Goal: Task Accomplishment & Management: Complete application form

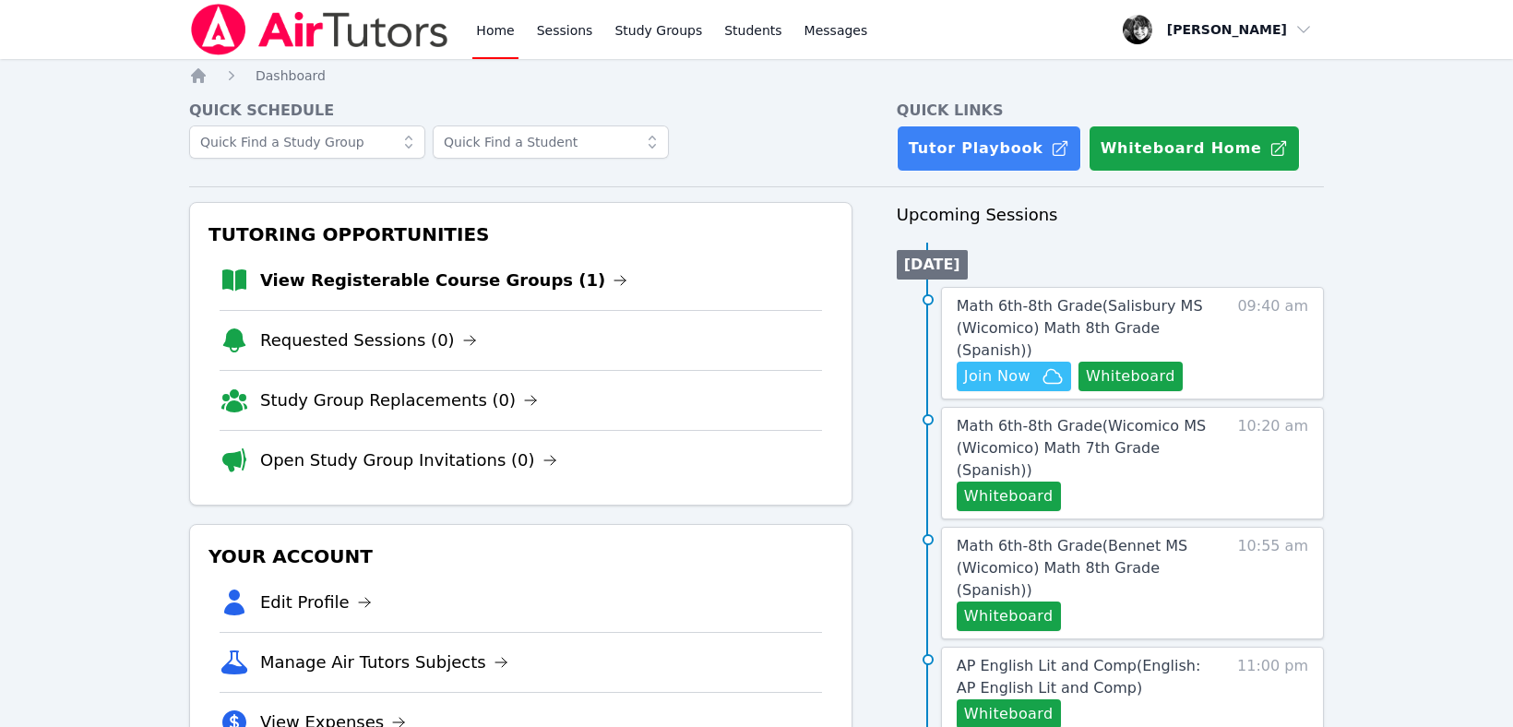
scroll to position [16, 0]
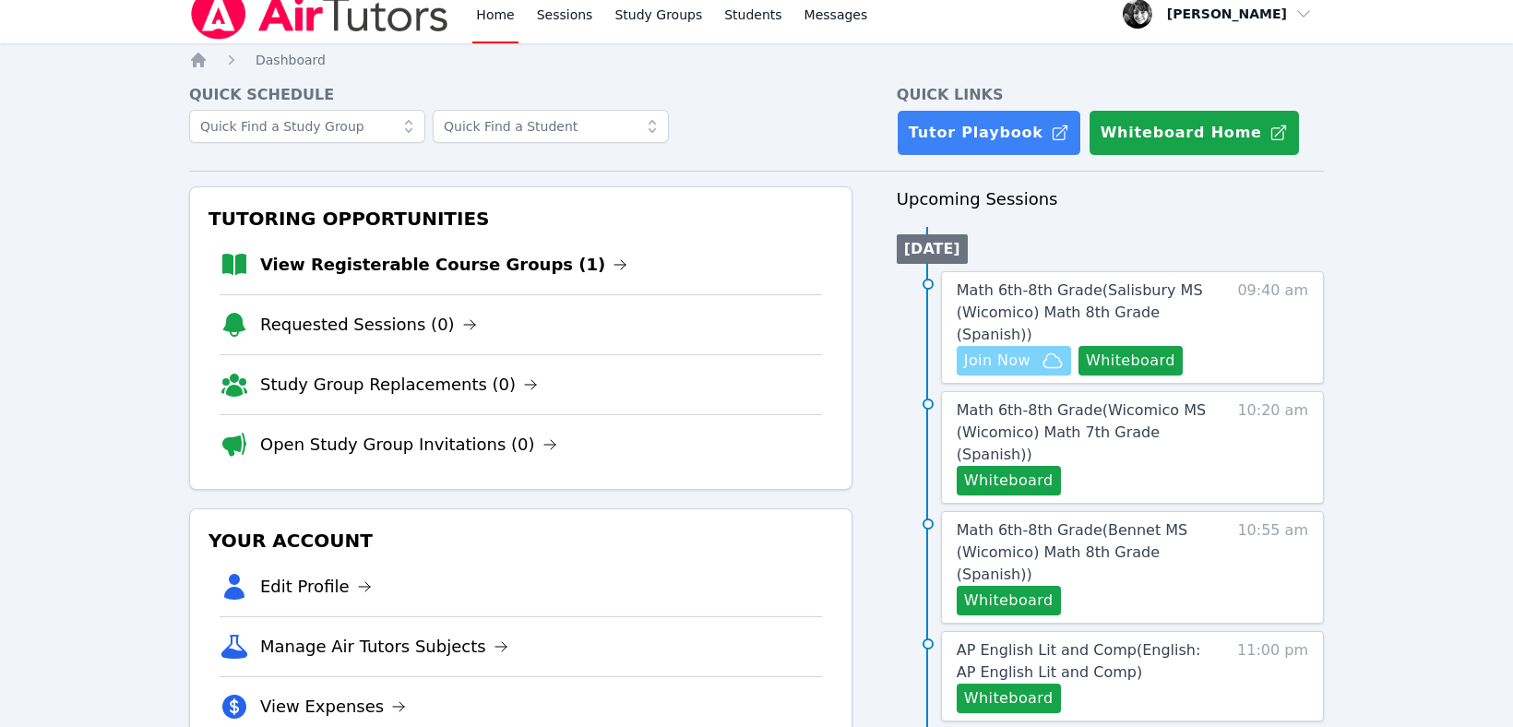
click at [1015, 350] on span "Join Now" at bounding box center [997, 361] width 66 height 22
click at [1041, 299] on link "Math 6th-8th Grade ( Salisbury MS (Wicomico) Math 8th Grade (Spanish) )" at bounding box center [1089, 313] width 264 height 66
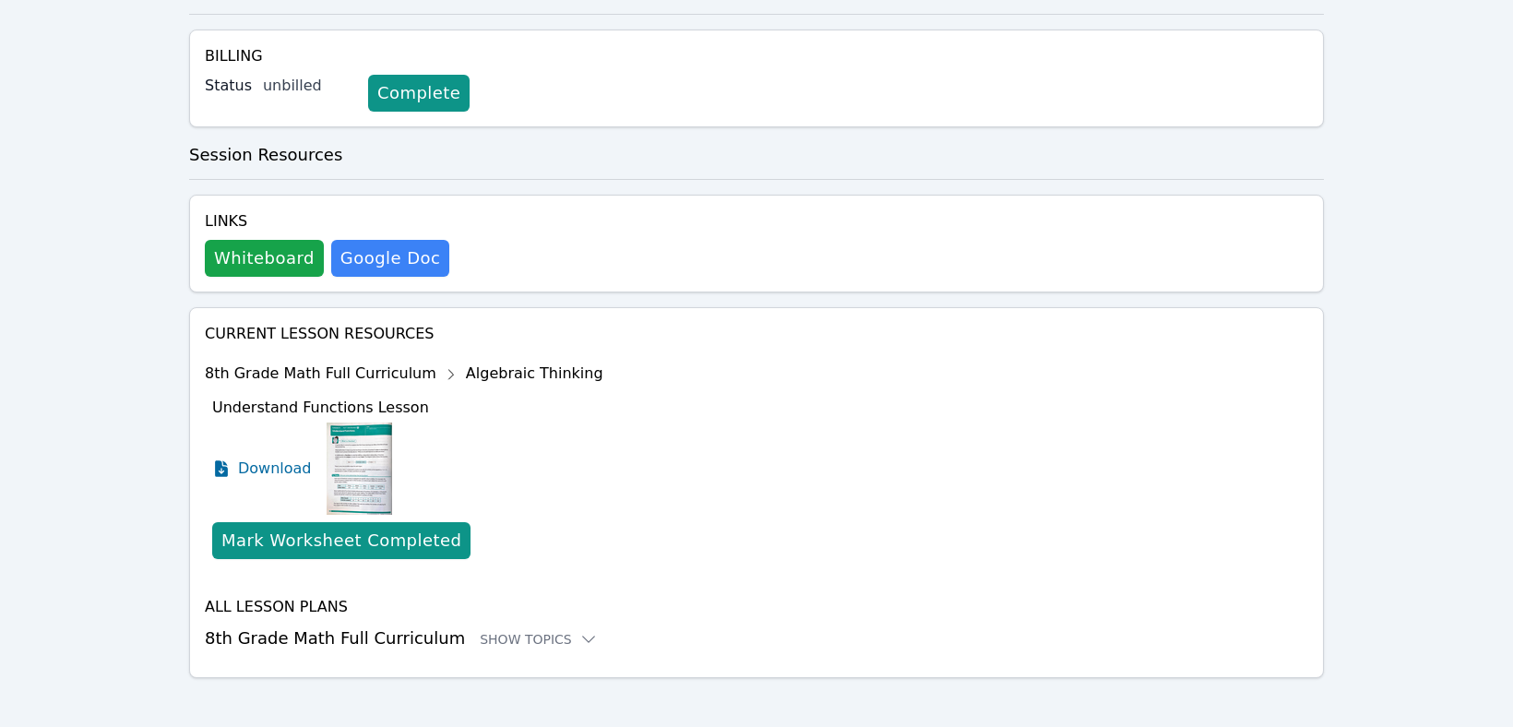
scroll to position [520, 0]
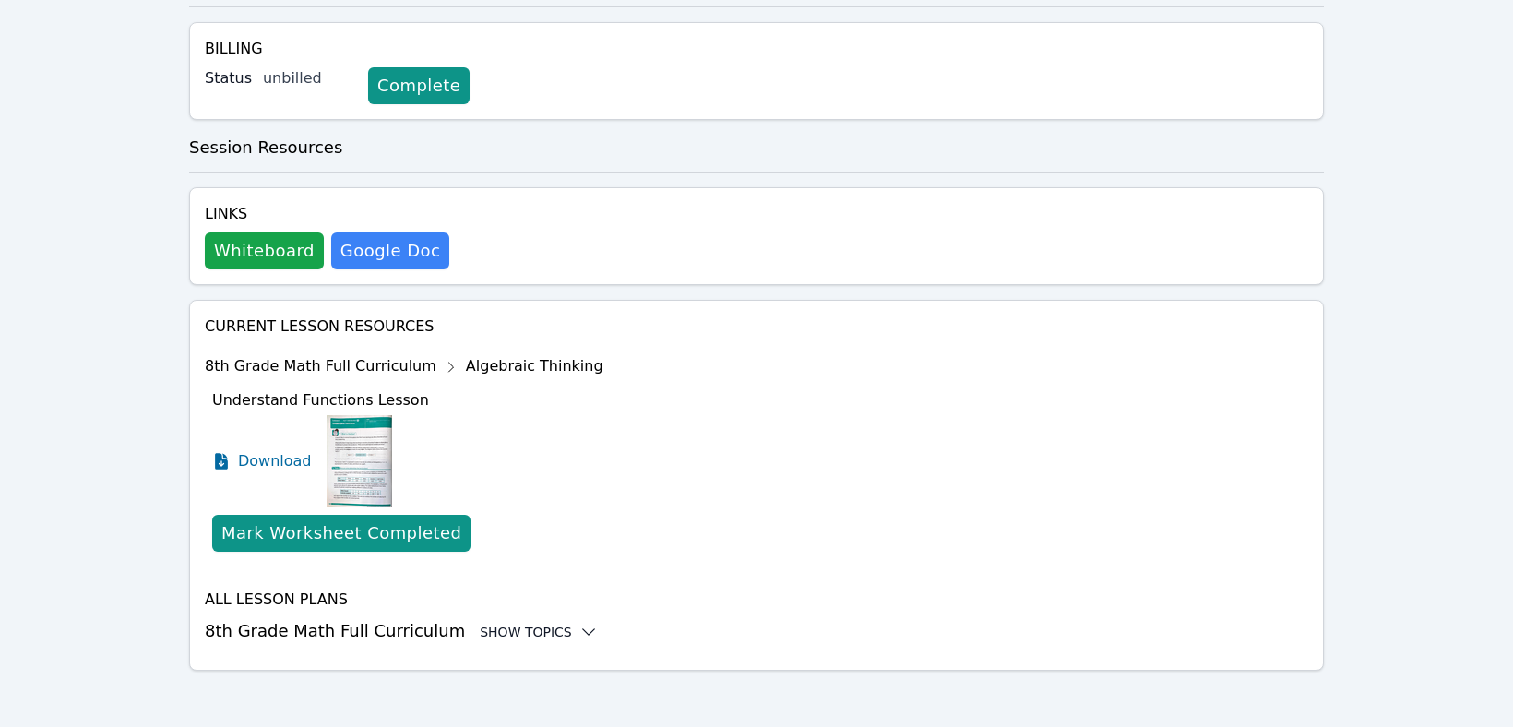
click at [489, 626] on div "Show Topics" at bounding box center [539, 632] width 118 height 18
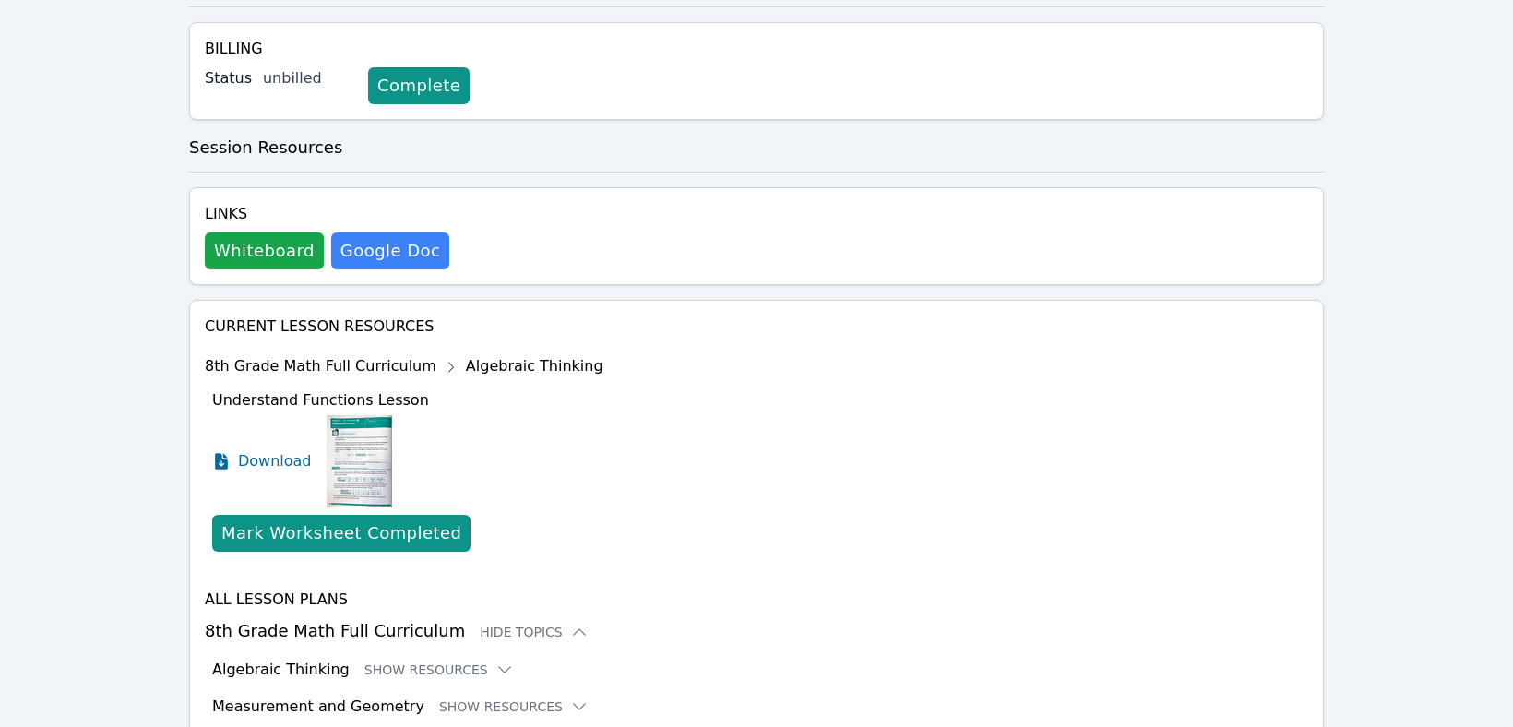
scroll to position [672, 0]
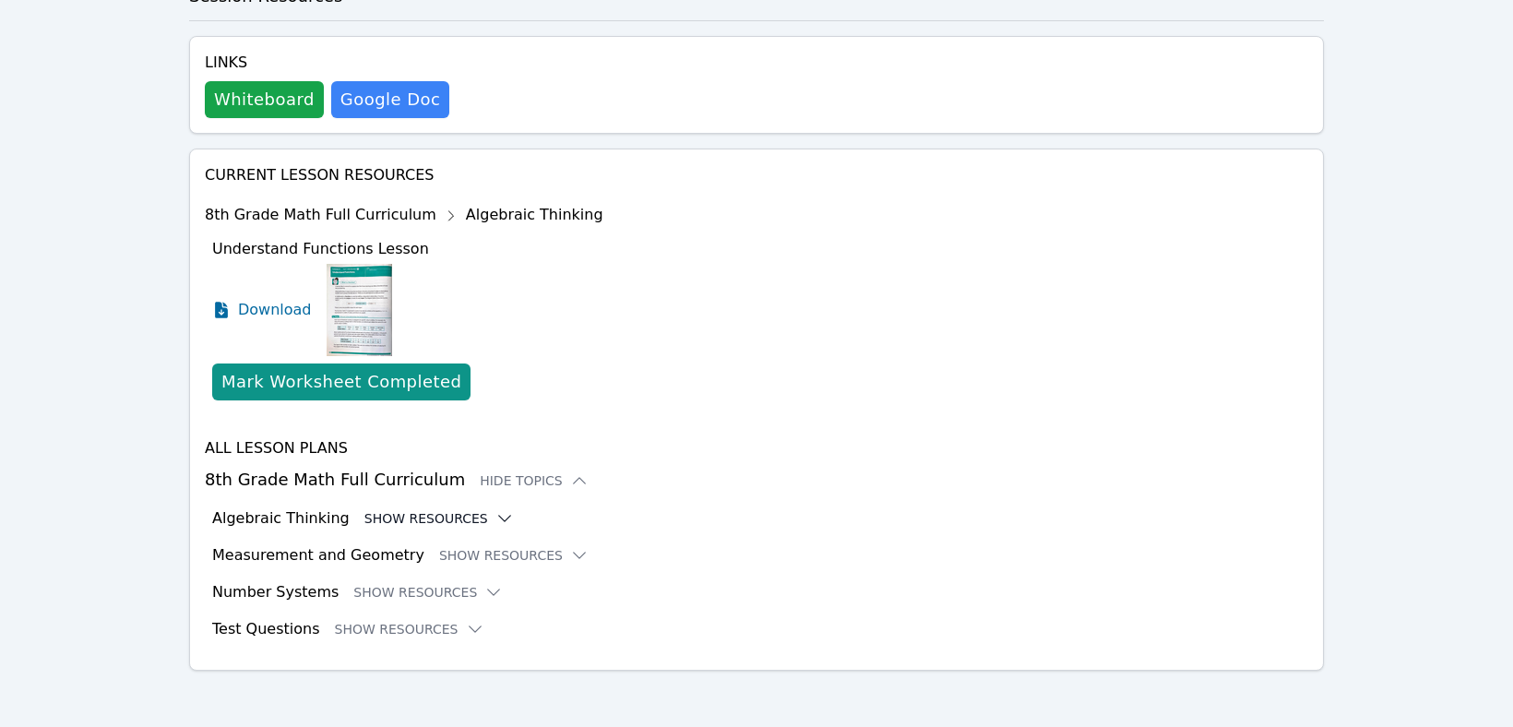
click at [426, 515] on button "Show Resources" at bounding box center [438, 518] width 149 height 18
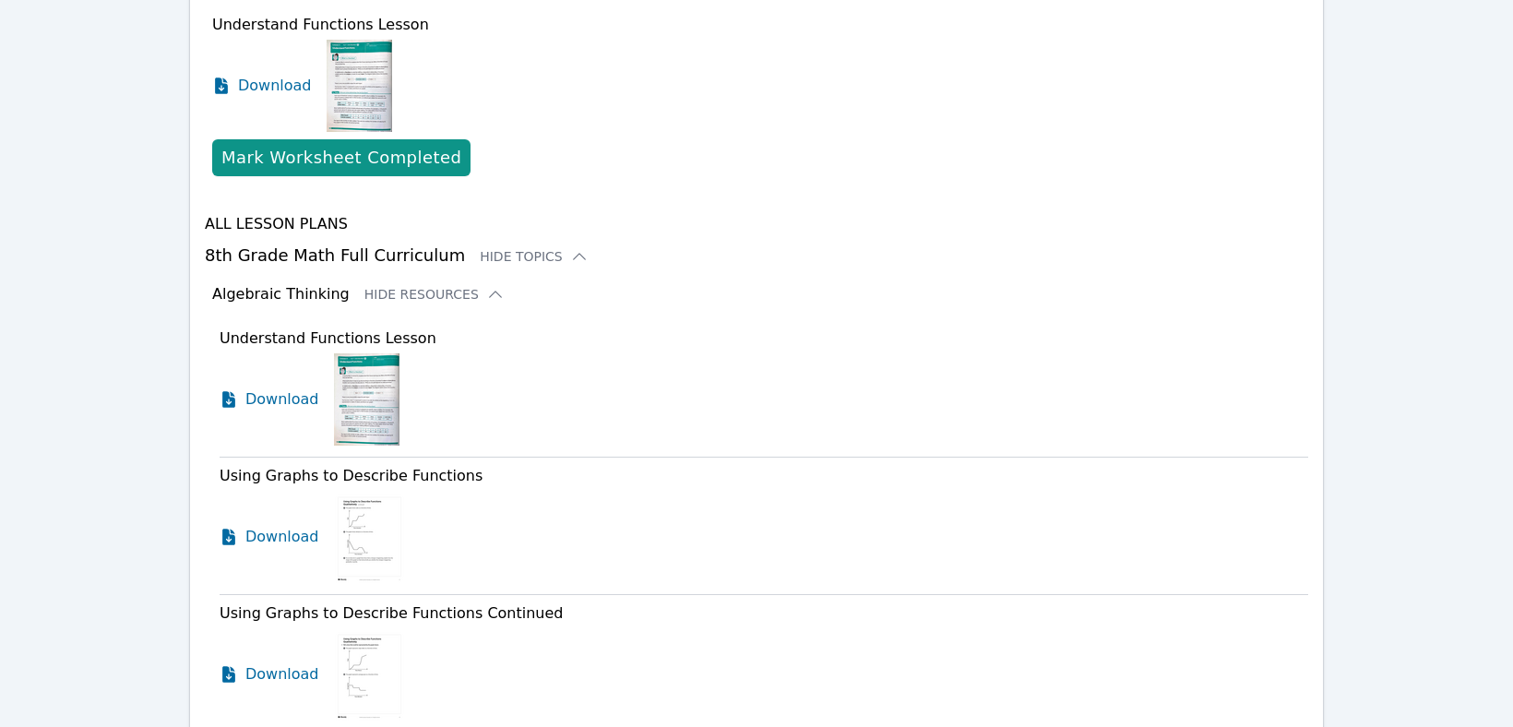
scroll to position [1010, 0]
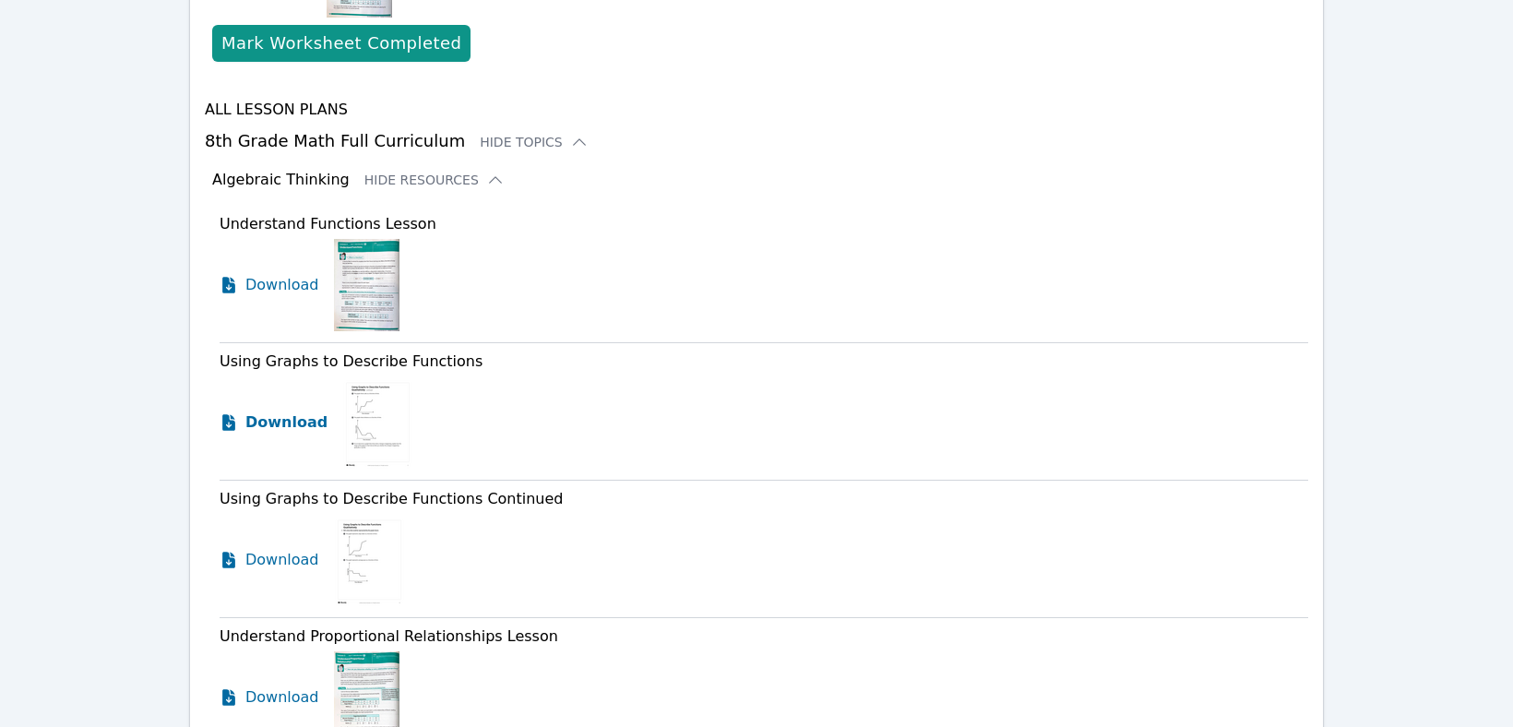
click at [269, 424] on span "Download" at bounding box center [286, 423] width 82 height 22
click at [293, 562] on span "Download" at bounding box center [286, 560] width 82 height 22
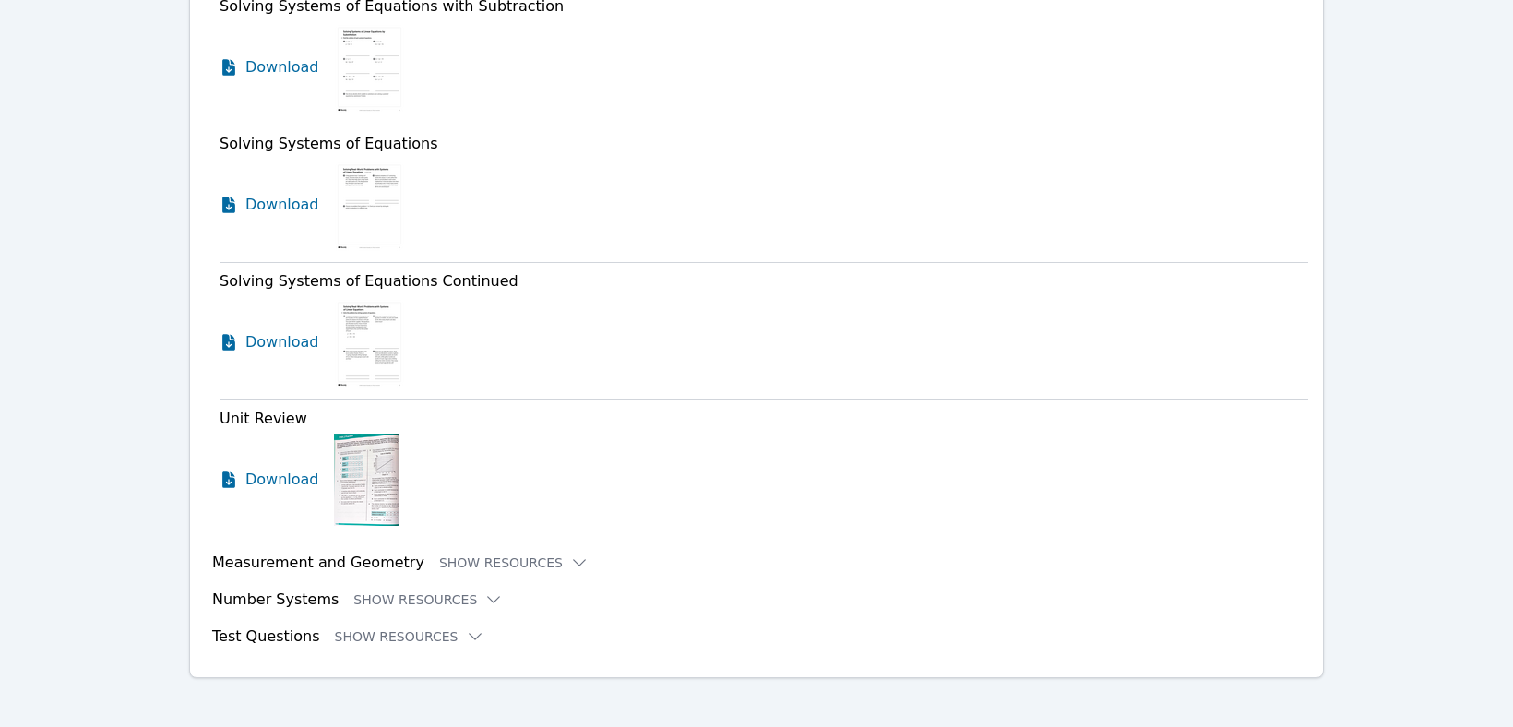
scroll to position [4255, 0]
click at [354, 625] on button "Show Resources" at bounding box center [409, 634] width 149 height 18
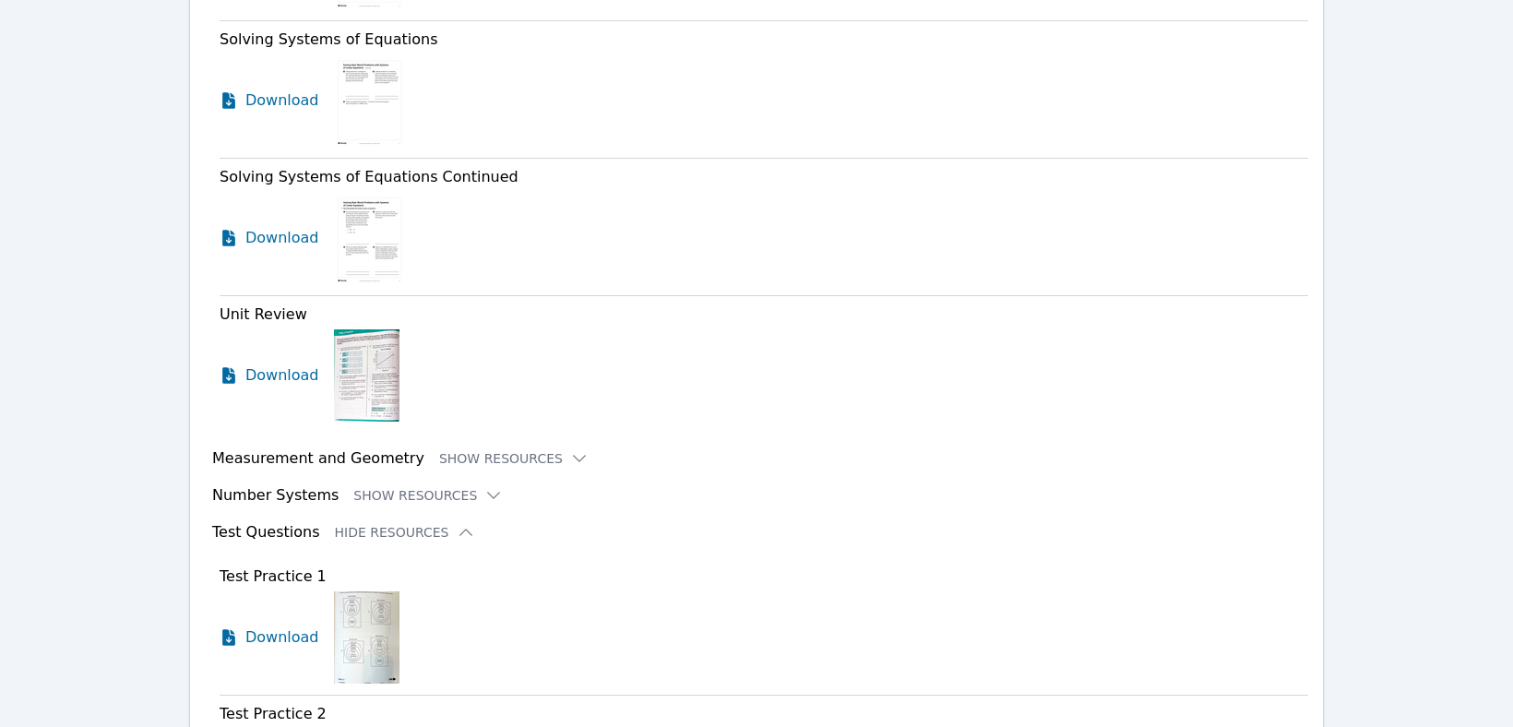
scroll to position [4409, 0]
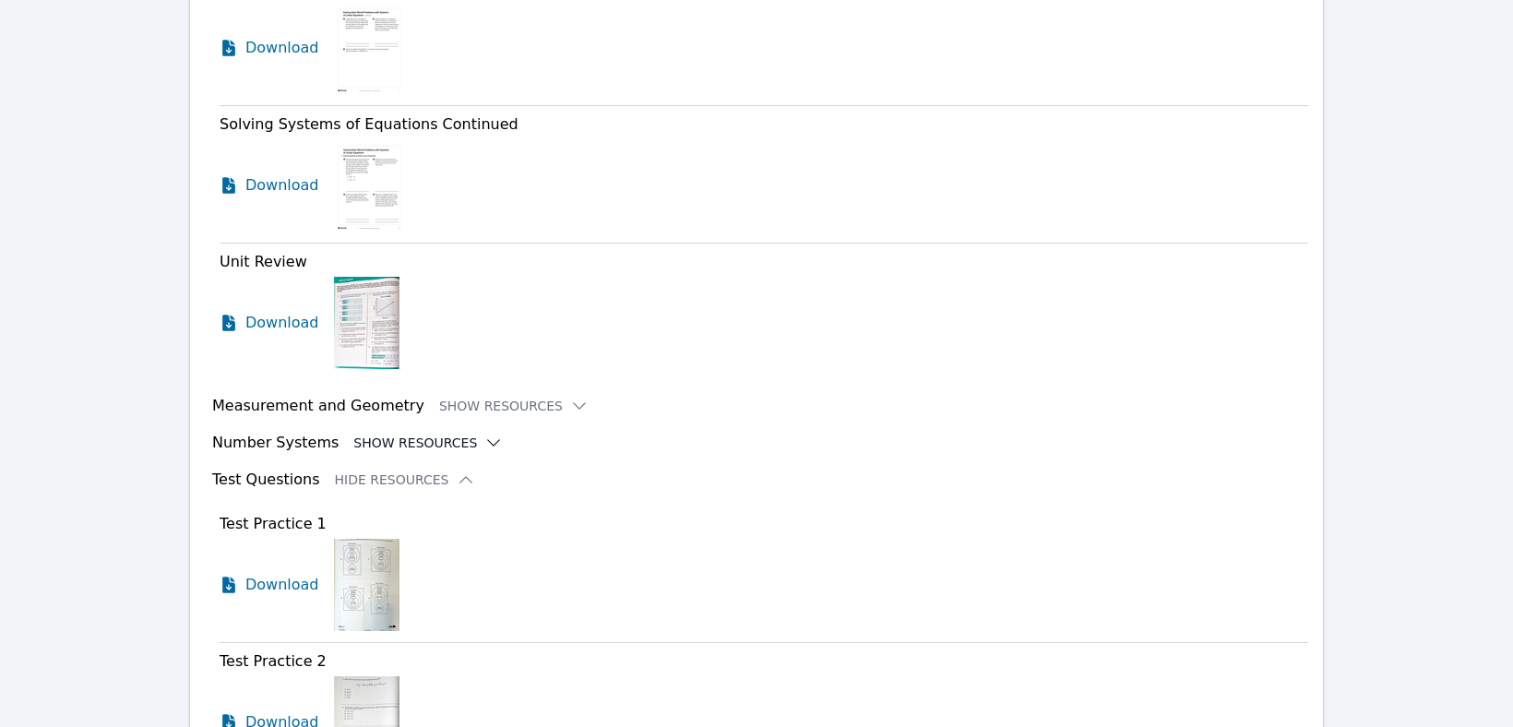
click at [403, 437] on button "Show Resources" at bounding box center [427, 443] width 149 height 18
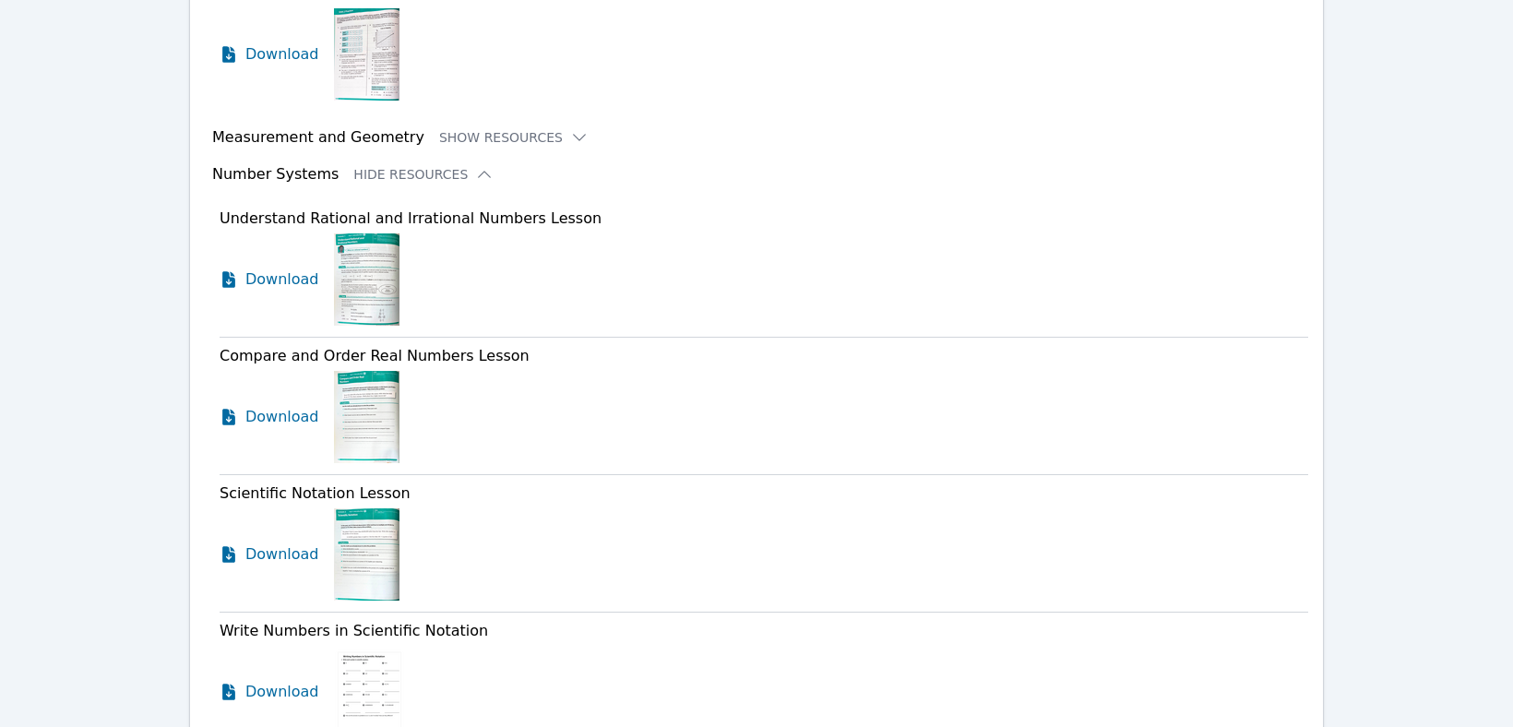
scroll to position [4588, 0]
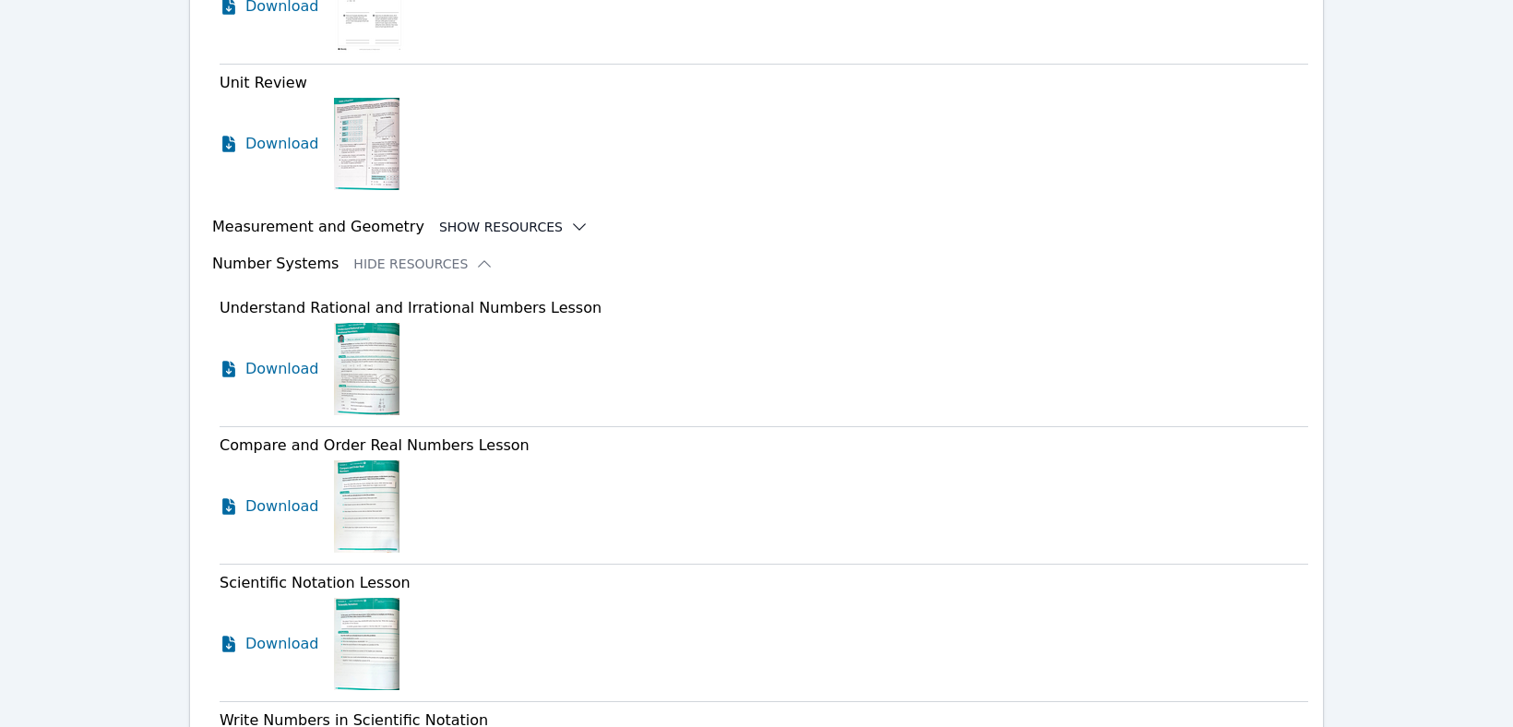
click at [468, 218] on button "Show Resources" at bounding box center [513, 227] width 149 height 18
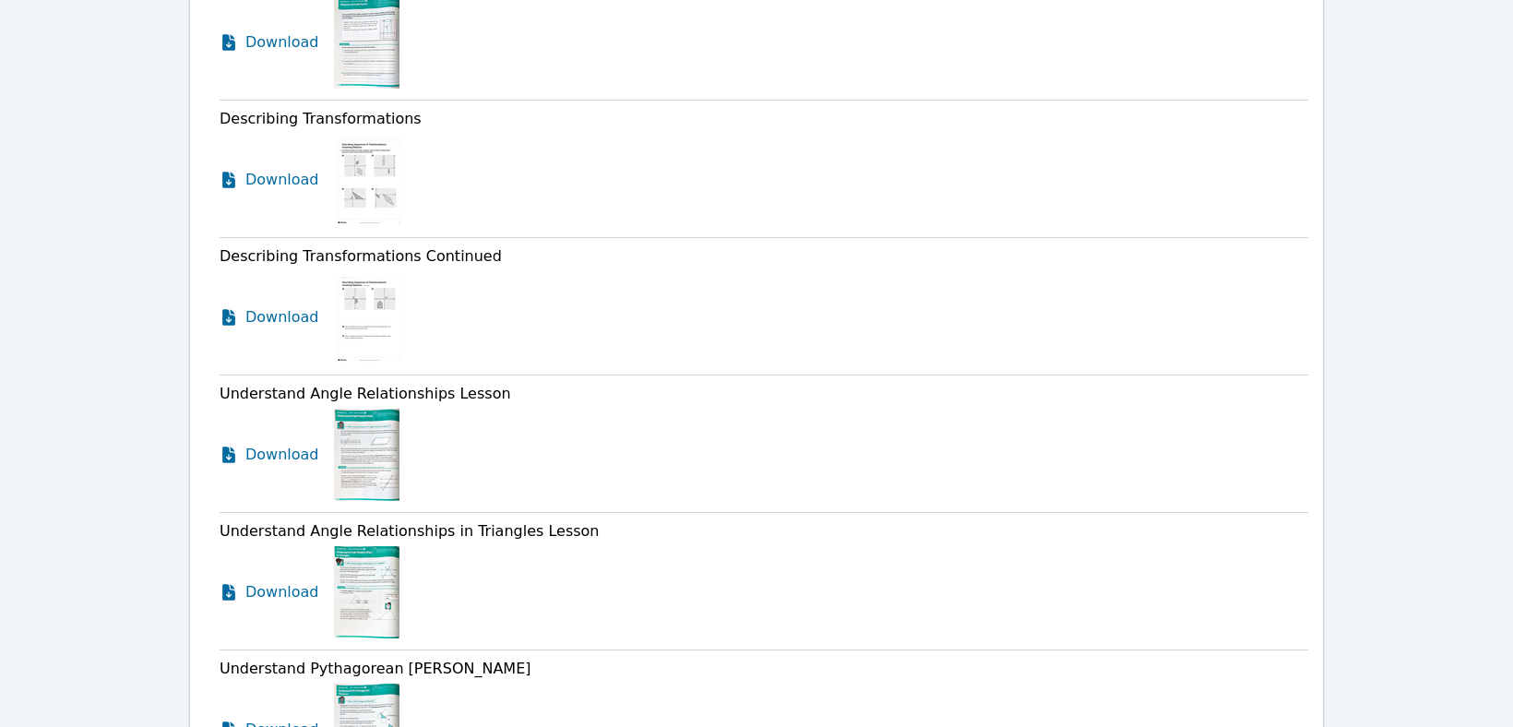
scroll to position [5542, 0]
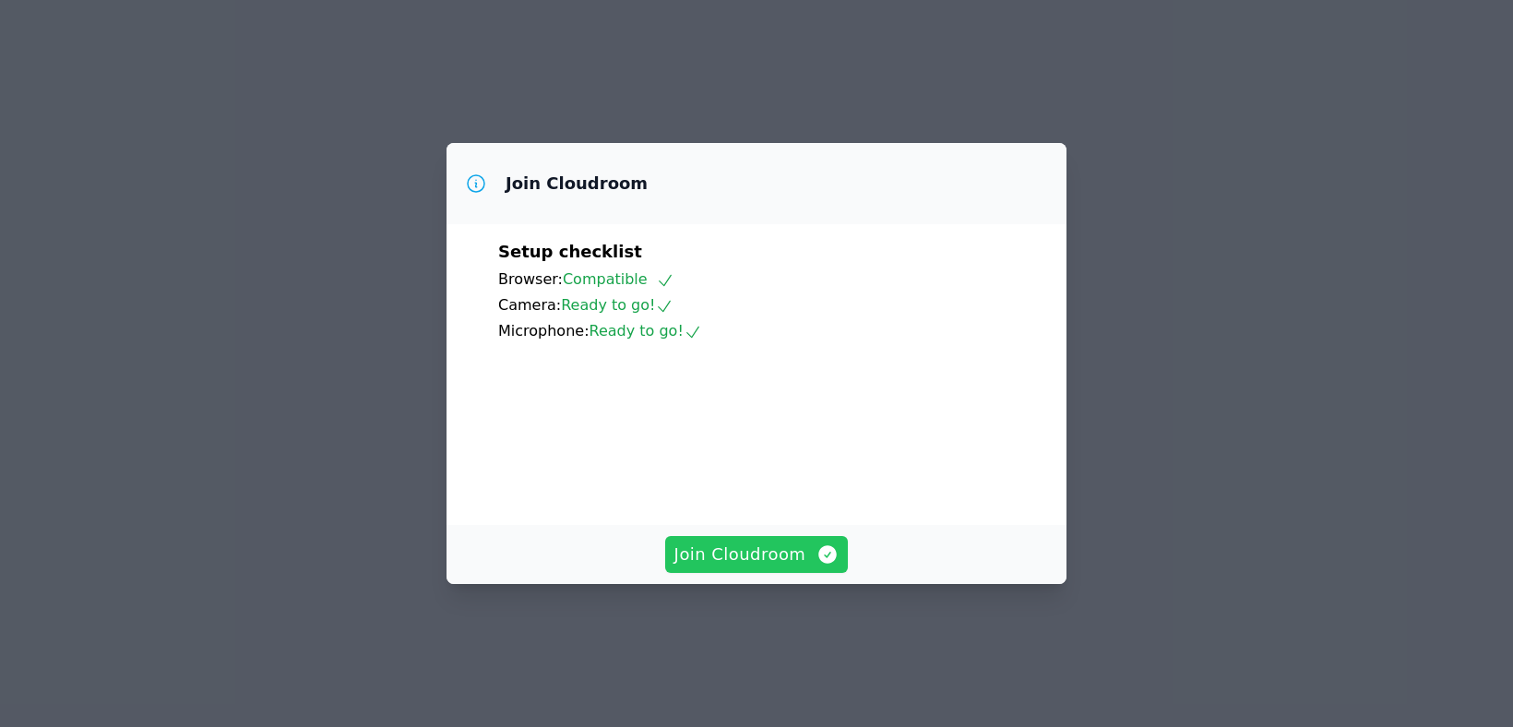
click at [765, 567] on span "Join Cloudroom" at bounding box center [756, 555] width 165 height 26
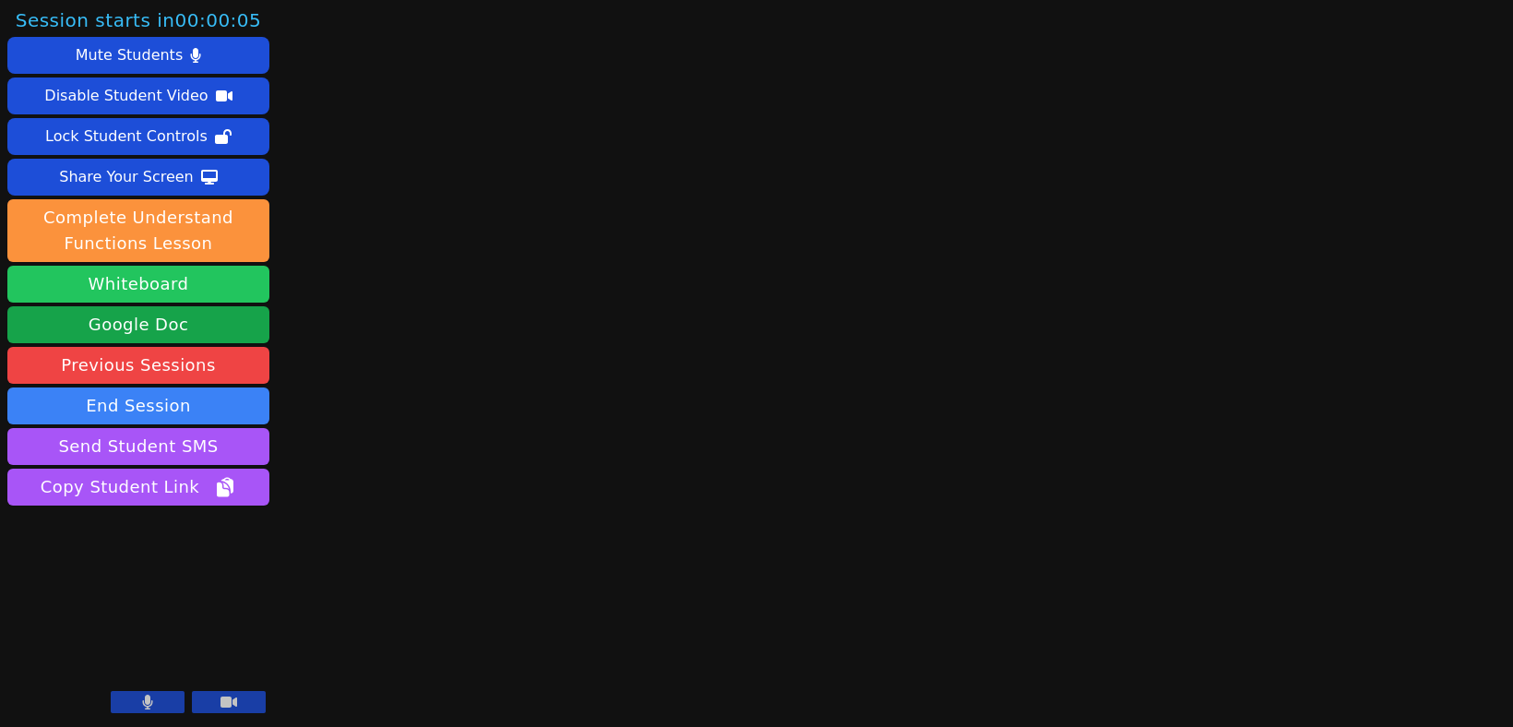
click at [193, 284] on button "Whiteboard" at bounding box center [138, 284] width 262 height 37
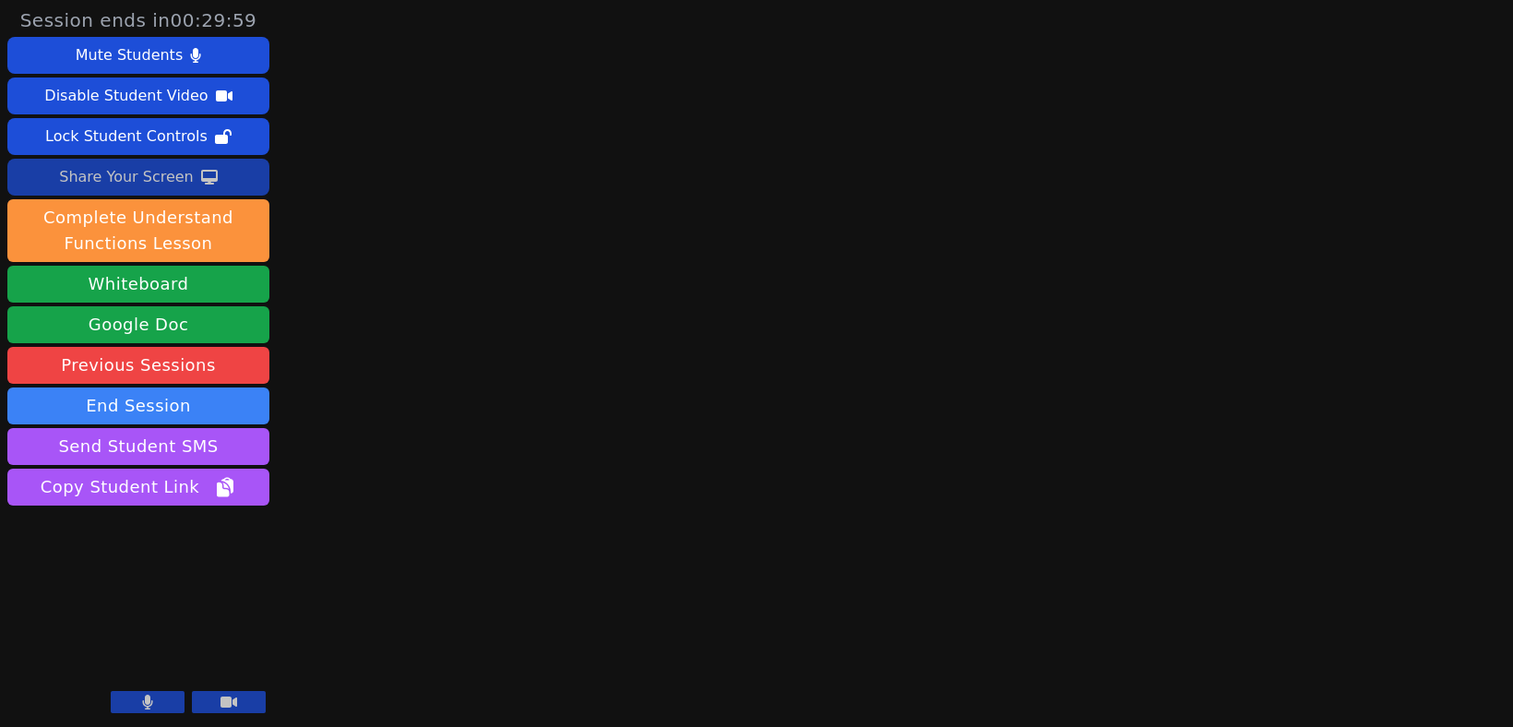
click at [138, 176] on div "Share Your Screen" at bounding box center [126, 177] width 135 height 30
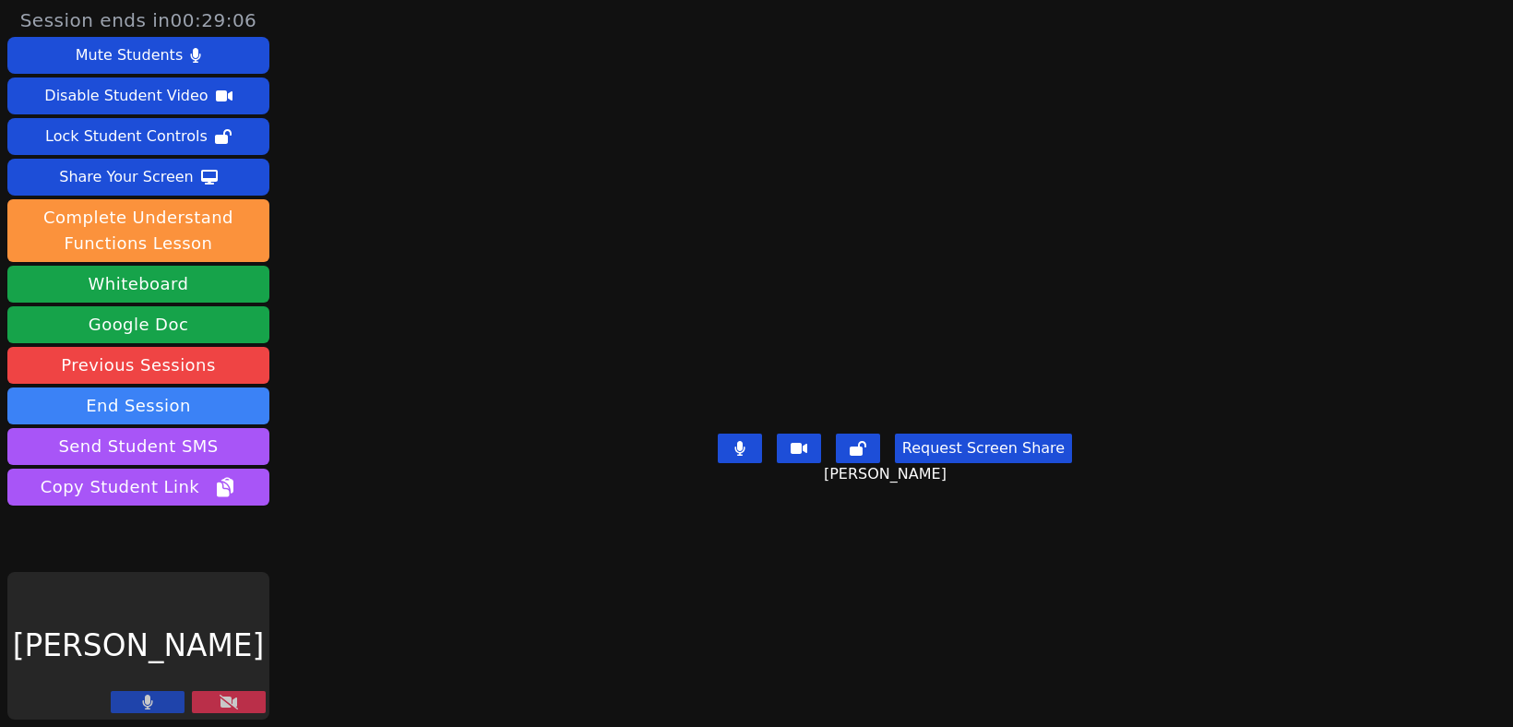
click at [222, 701] on icon at bounding box center [229, 702] width 18 height 15
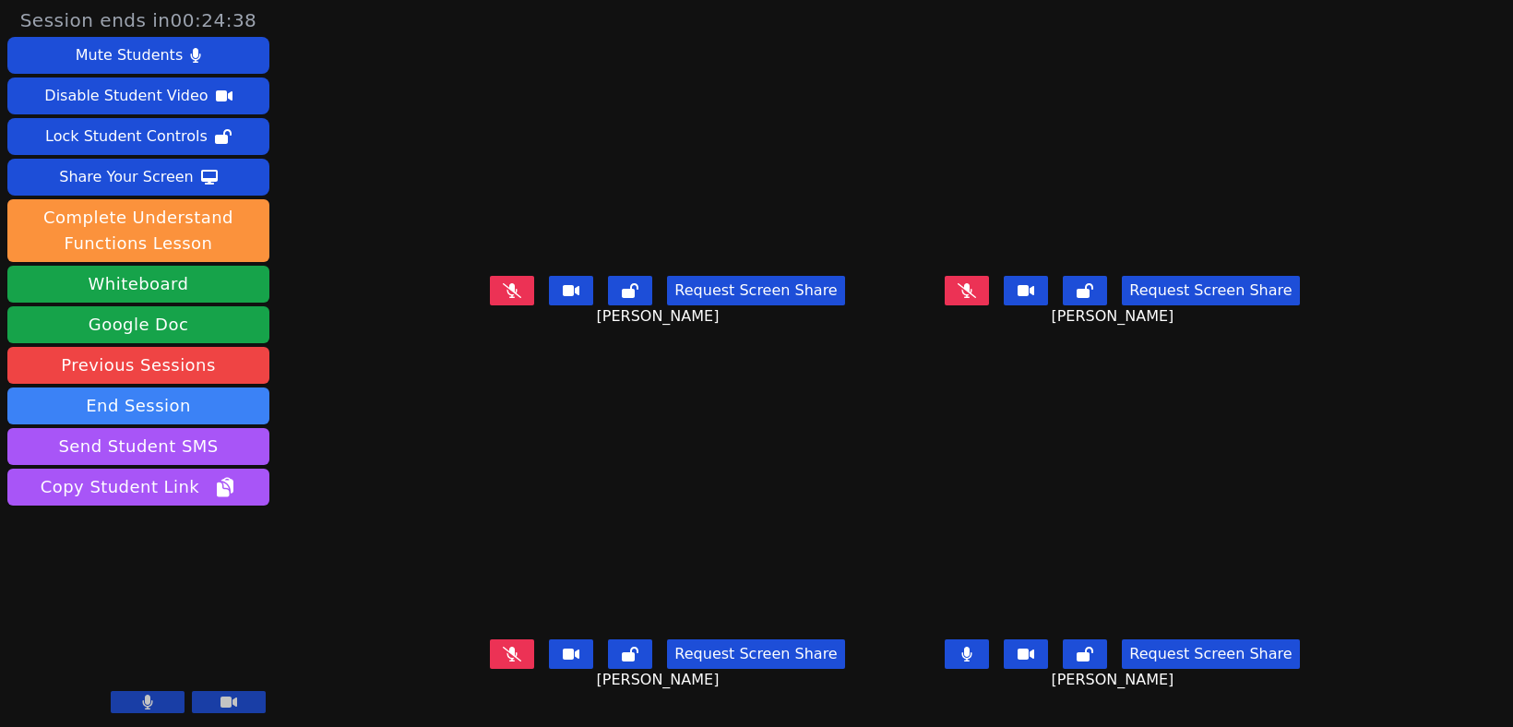
click at [230, 706] on icon at bounding box center [229, 702] width 17 height 11
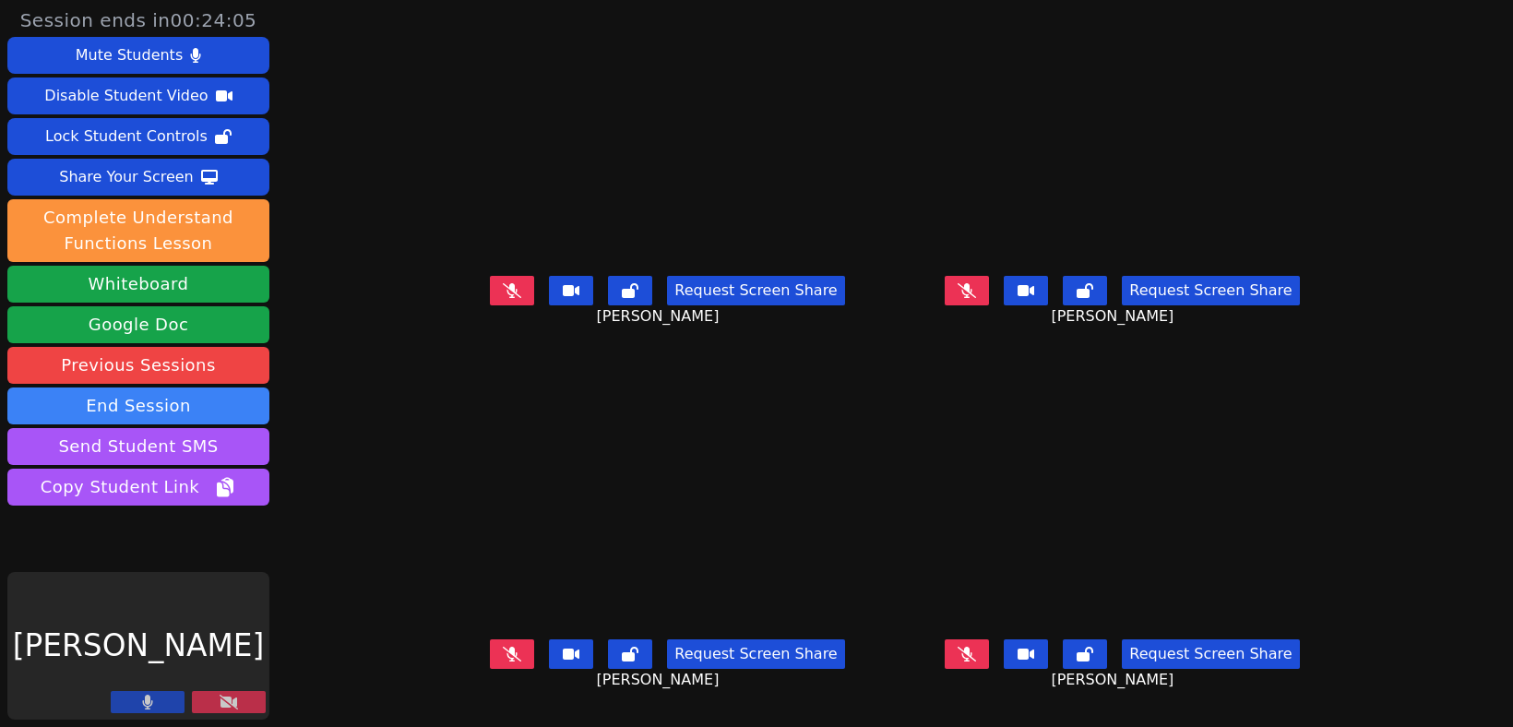
click at [228, 711] on button at bounding box center [229, 702] width 74 height 22
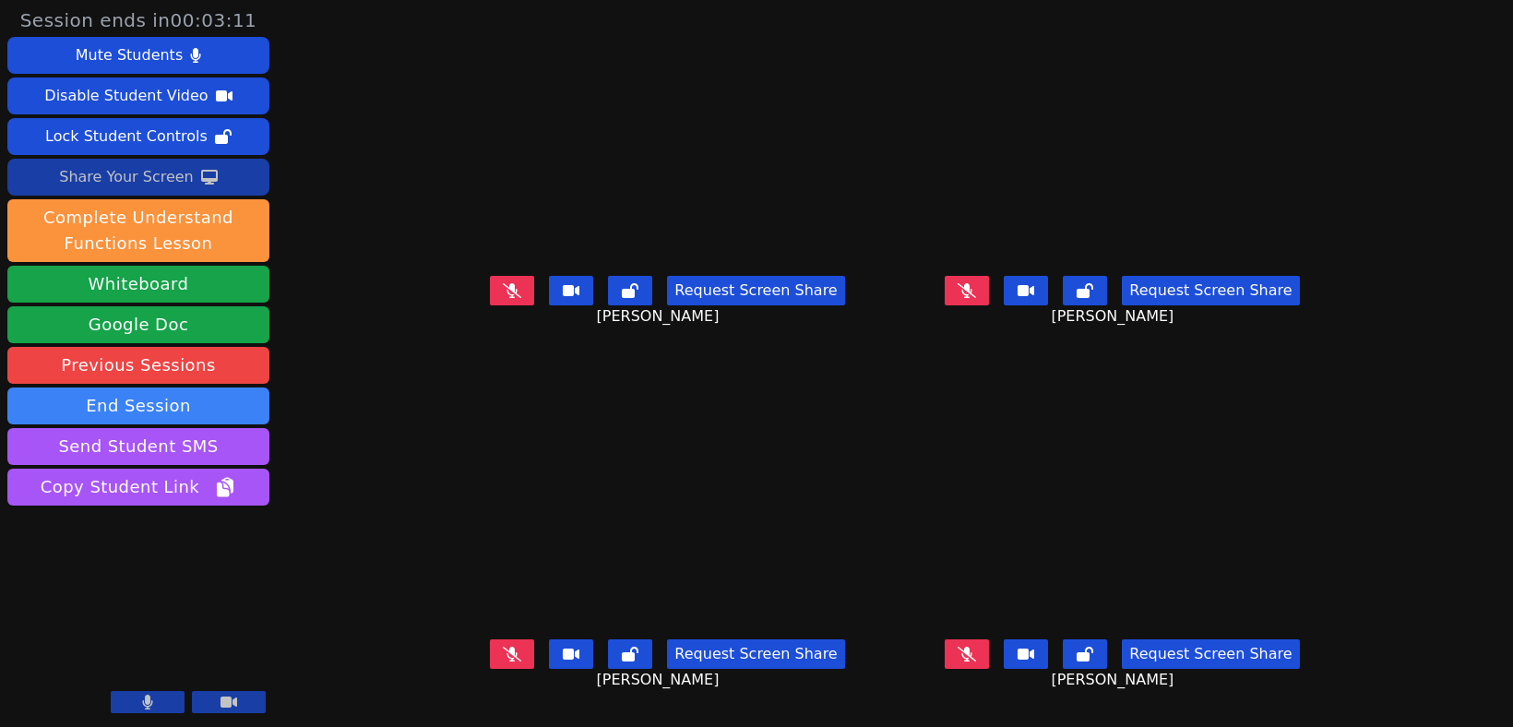
click at [137, 175] on div "Share Your Screen" at bounding box center [126, 177] width 135 height 30
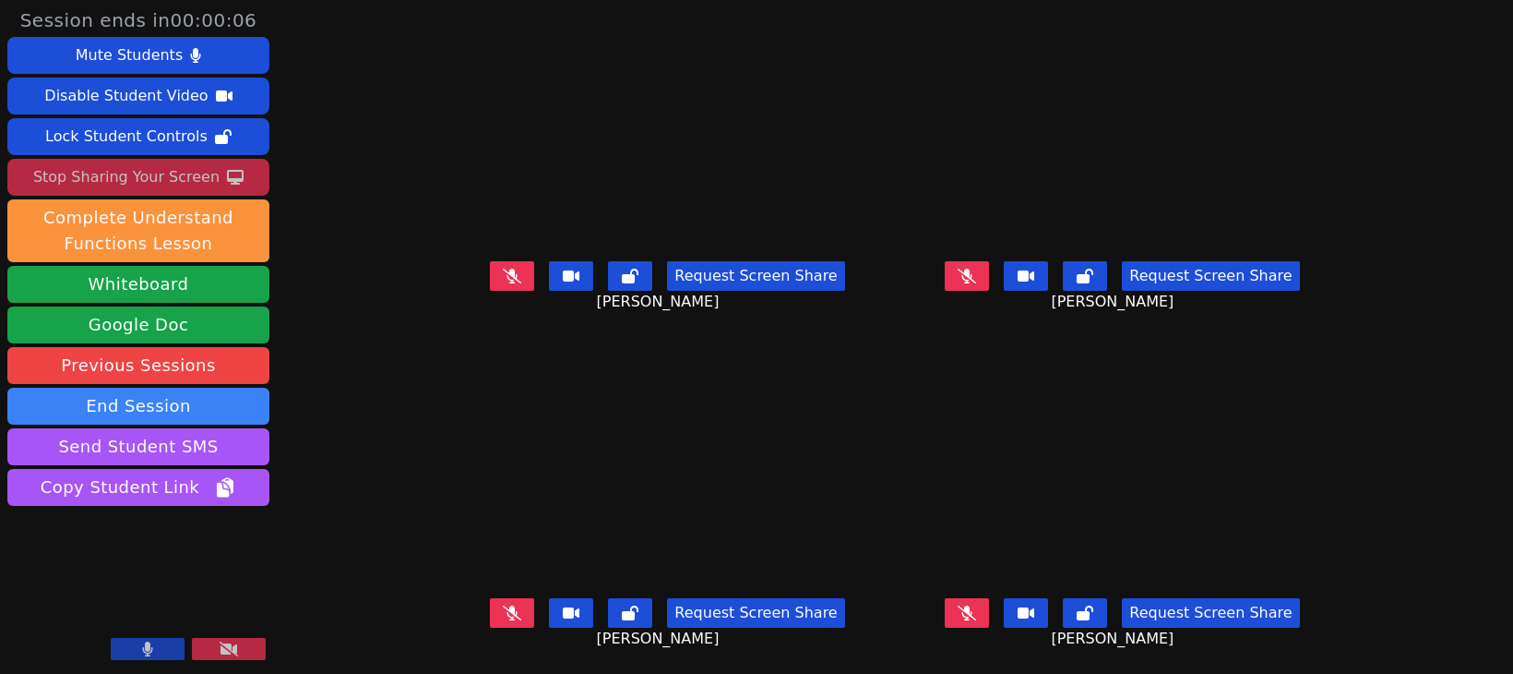
click at [1277, 451] on video at bounding box center [1122, 468] width 435 height 245
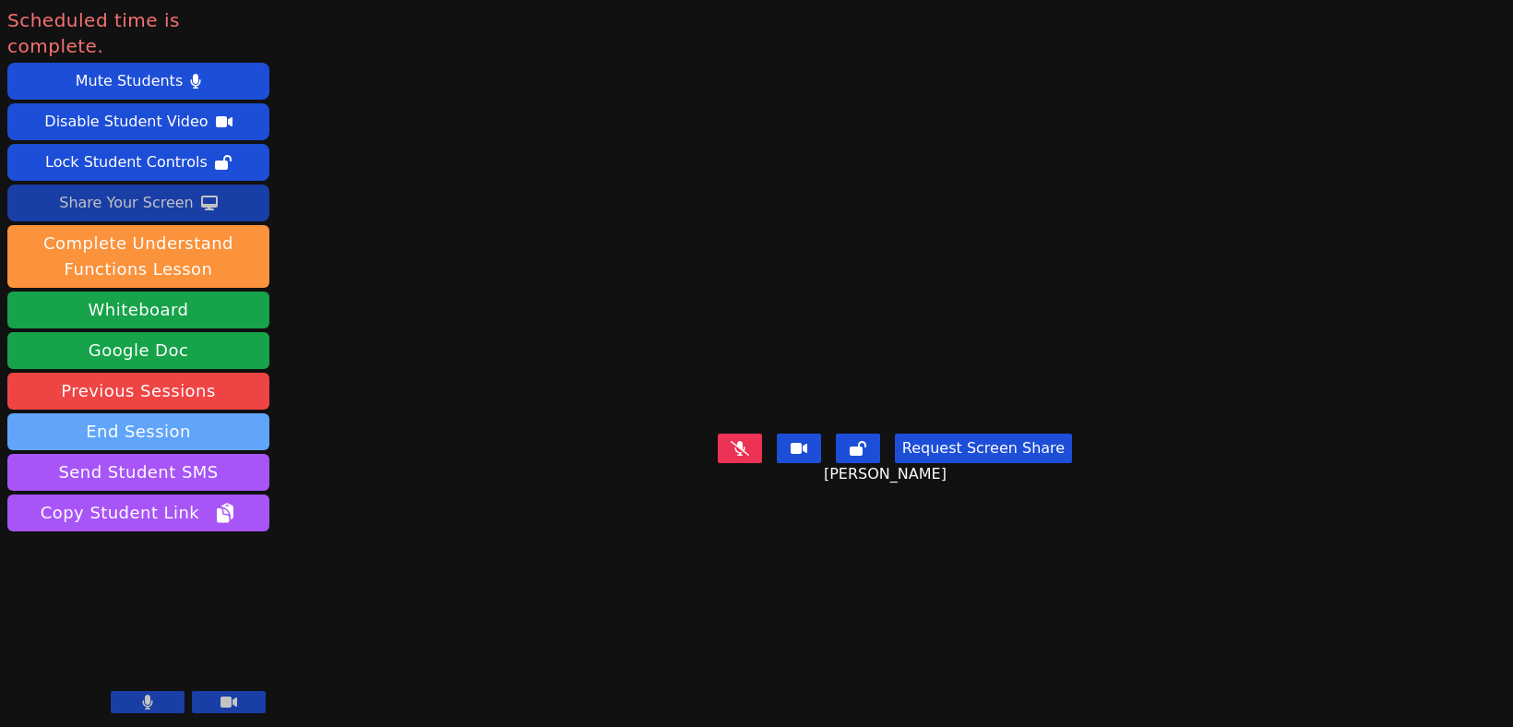
click at [105, 413] on button "End Session" at bounding box center [138, 431] width 262 height 37
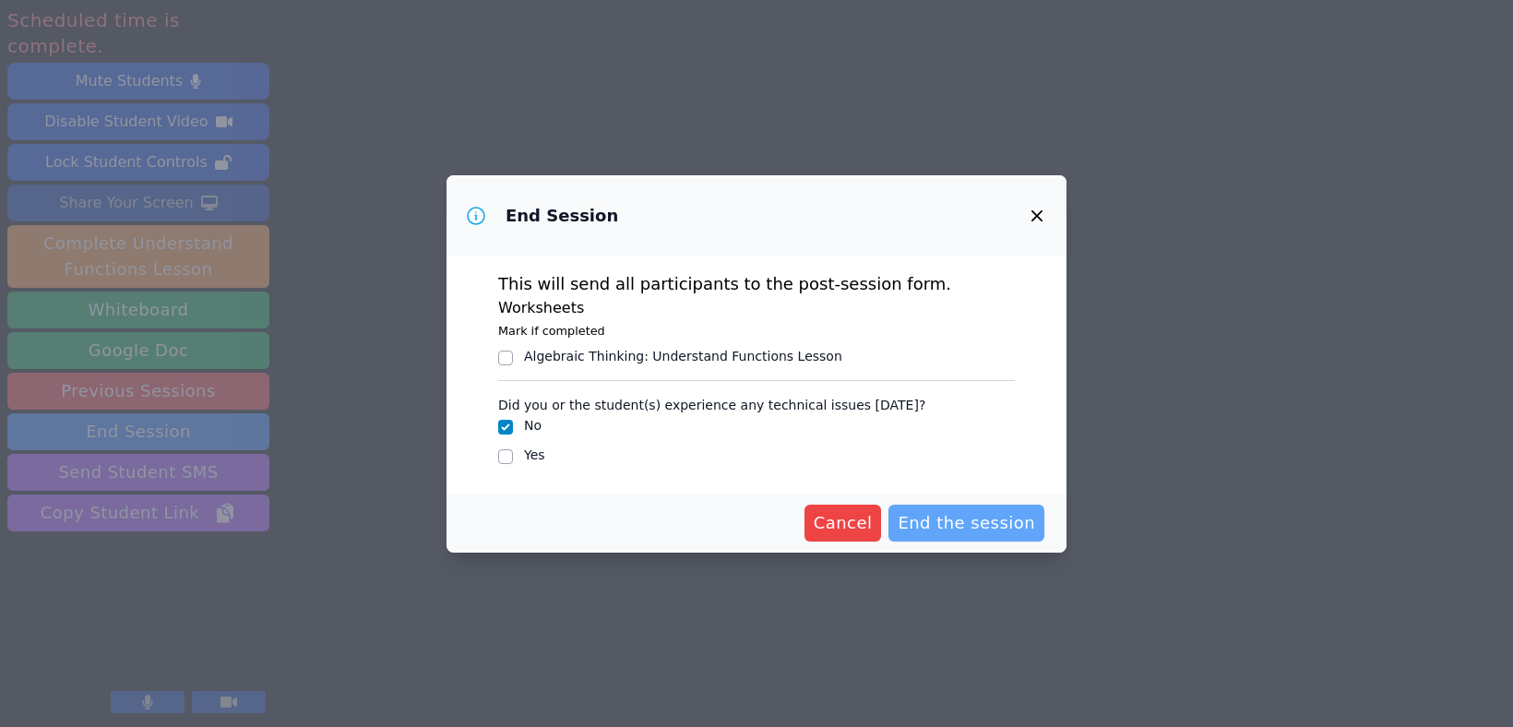
click at [979, 527] on span "End the session" at bounding box center [966, 523] width 137 height 26
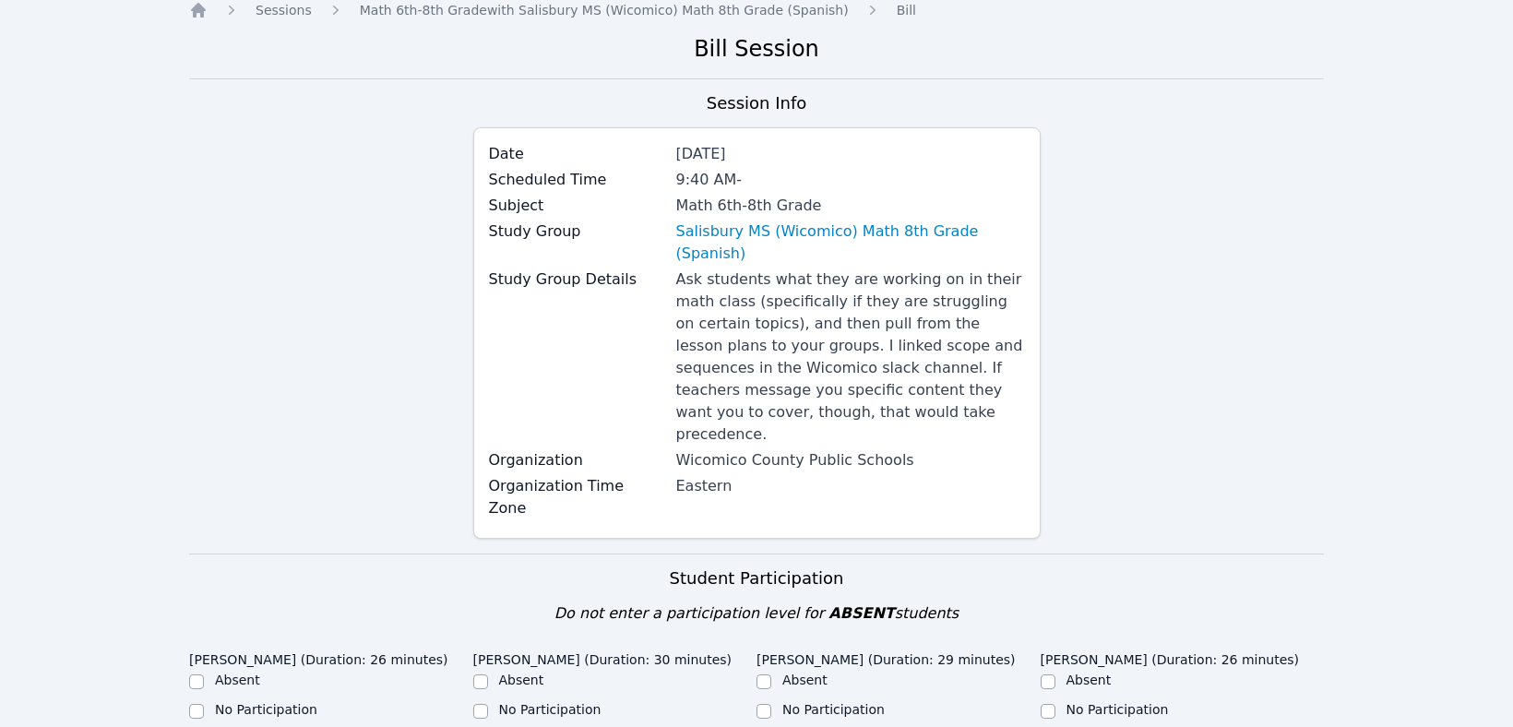
scroll to position [268, 0]
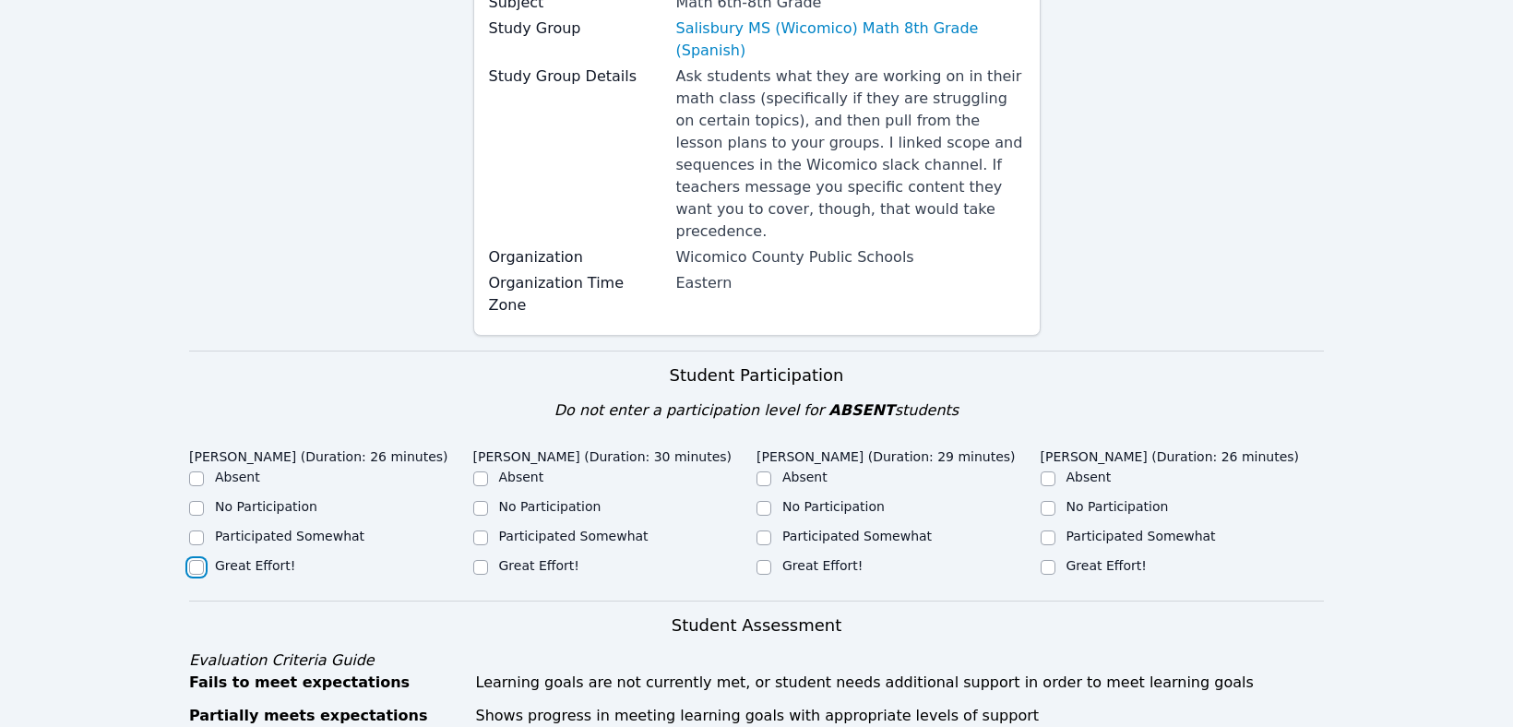
click at [198, 560] on input "Great Effort!" at bounding box center [196, 567] width 15 height 15
checkbox input "true"
click at [483, 560] on input "Great Effort!" at bounding box center [480, 567] width 15 height 15
checkbox input "true"
click at [768, 560] on input "Great Effort!" at bounding box center [764, 567] width 15 height 15
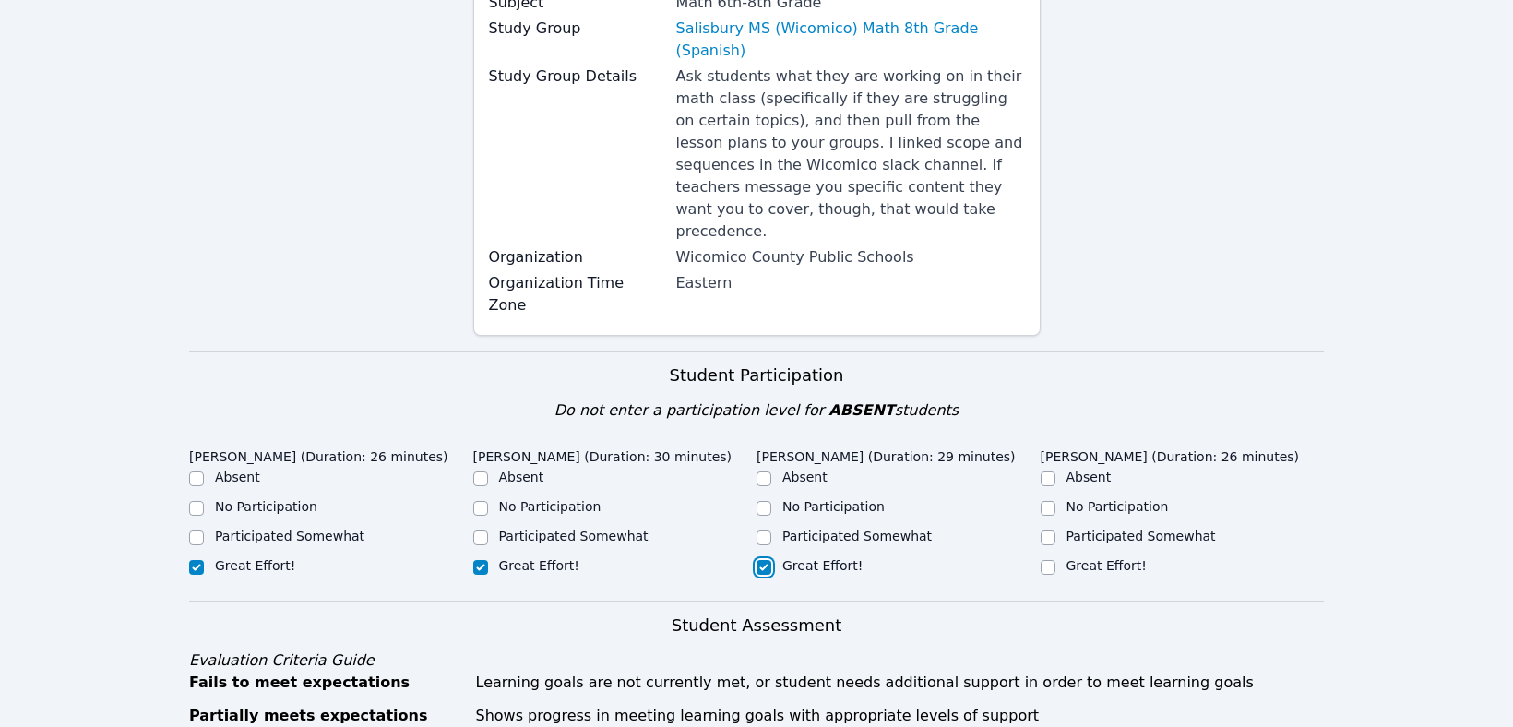
checkbox input "true"
click at [1052, 560] on input "Great Effort!" at bounding box center [1048, 567] width 15 height 15
checkbox input "true"
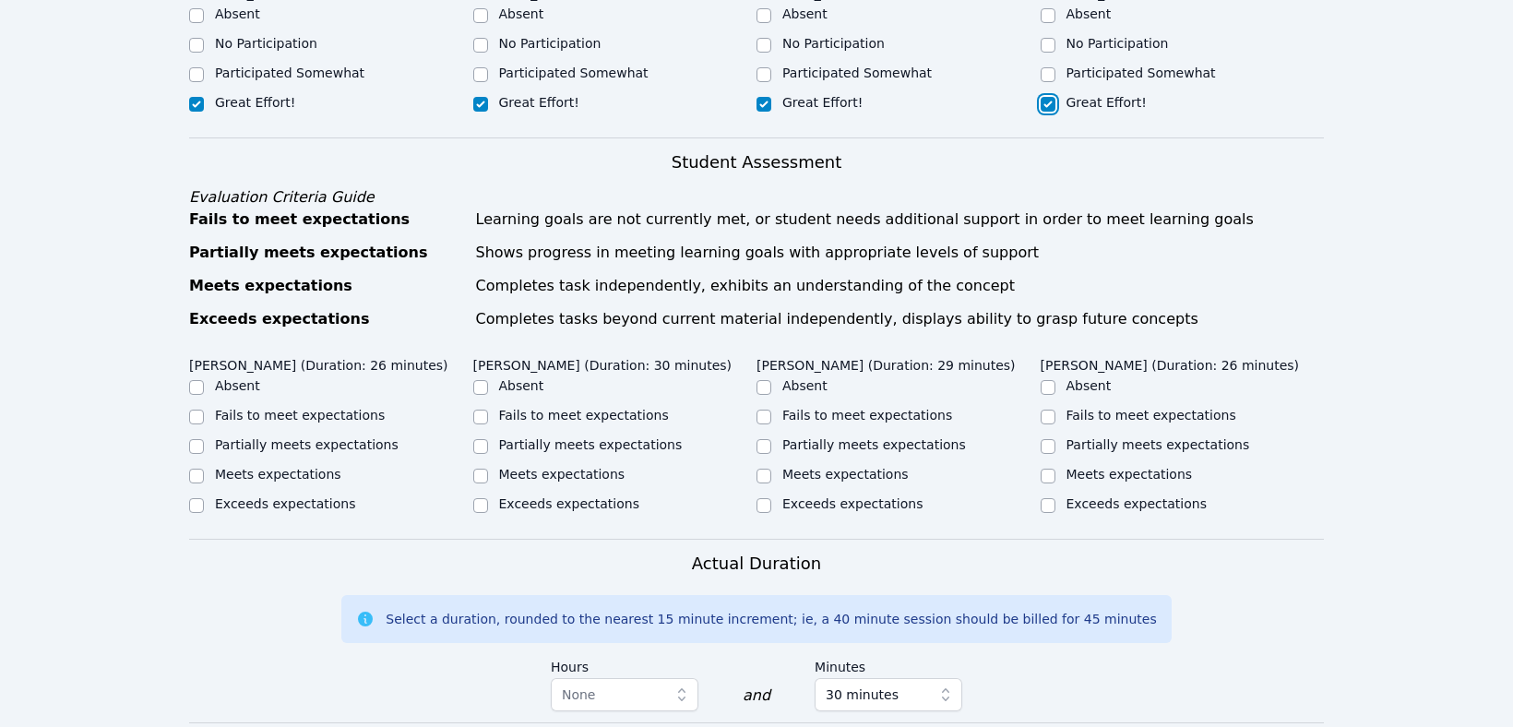
scroll to position [733, 0]
click at [192, 468] on input "Meets expectations" at bounding box center [196, 475] width 15 height 15
checkbox input "true"
click at [483, 468] on input "Meets expectations" at bounding box center [480, 475] width 15 height 15
checkbox input "true"
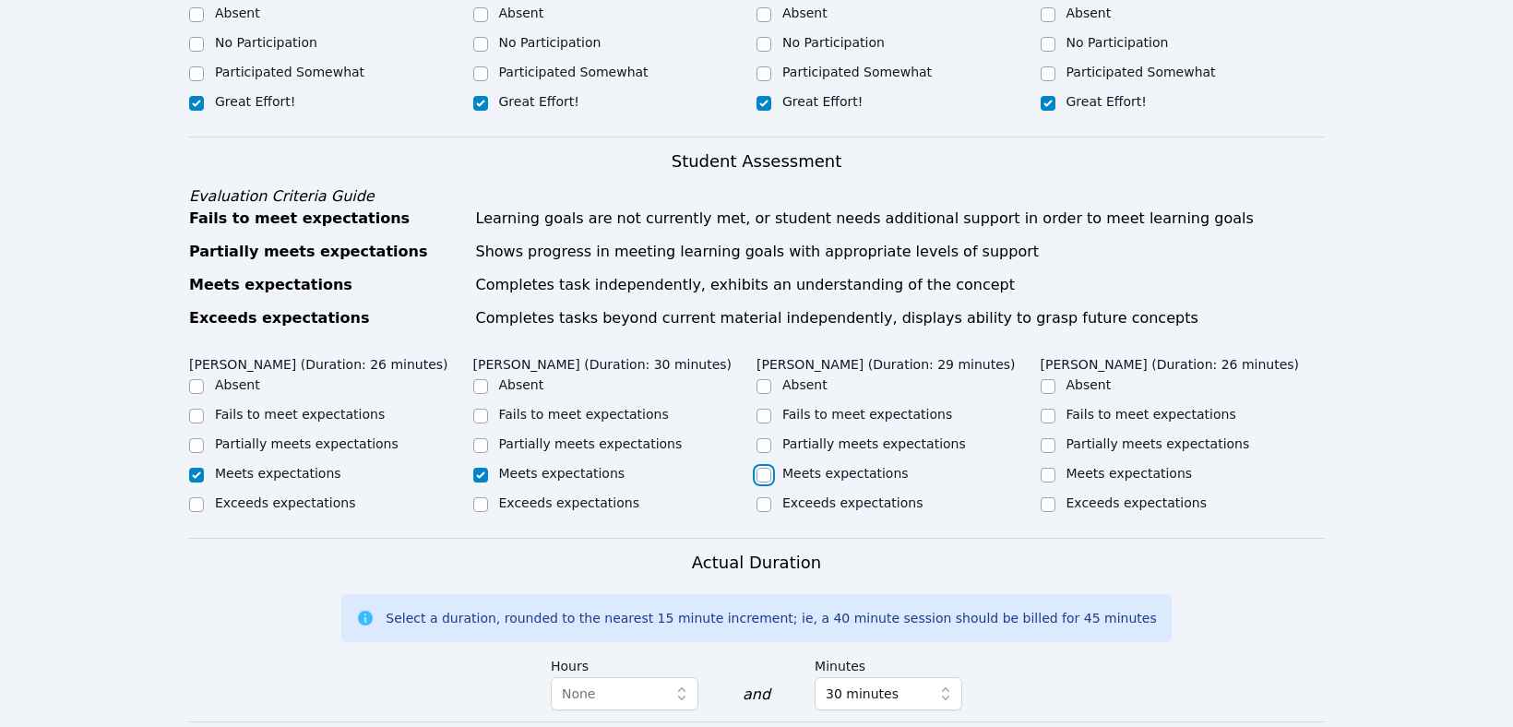
click at [770, 468] on input "Meets expectations" at bounding box center [764, 475] width 15 height 15
checkbox input "true"
click at [1051, 468] on input "Meets expectations" at bounding box center [1048, 475] width 15 height 15
checkbox input "true"
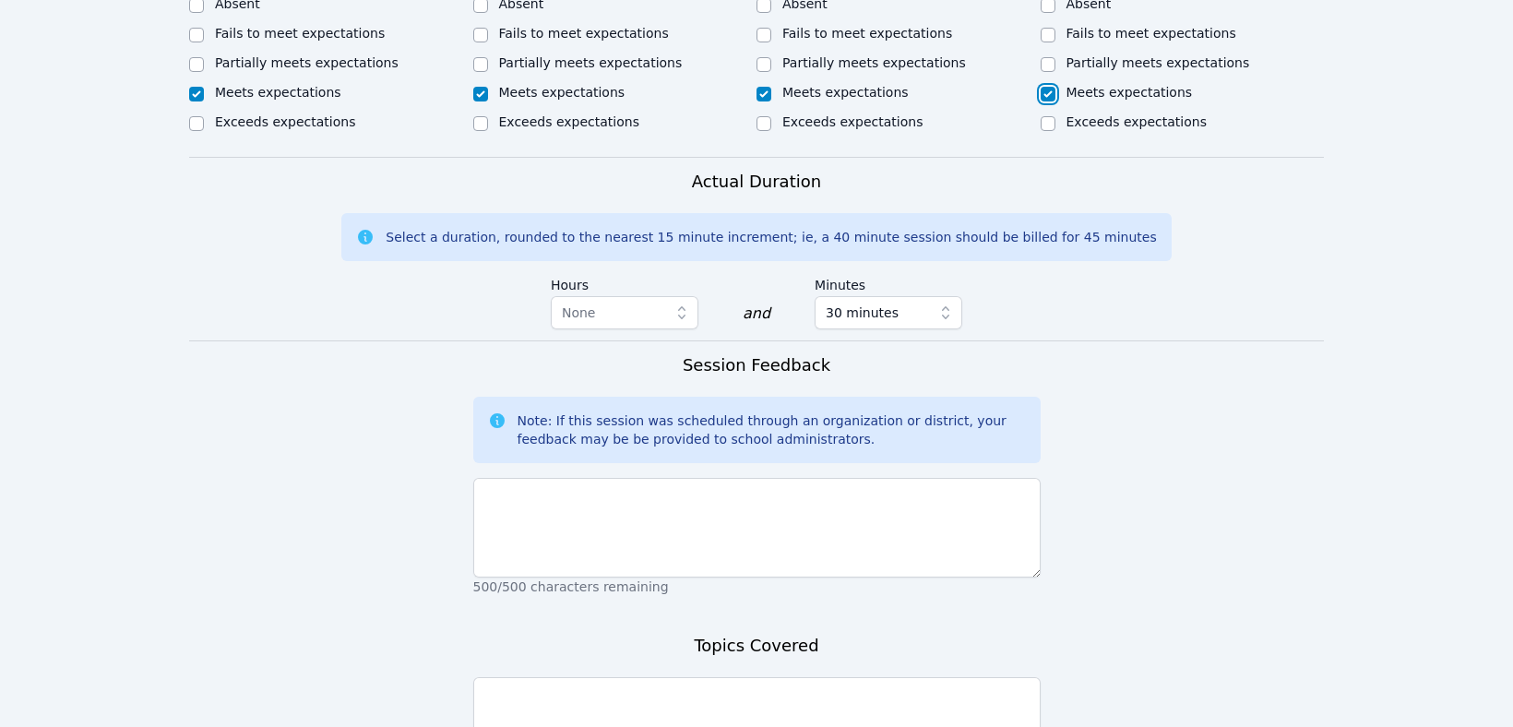
scroll to position [1259, 0]
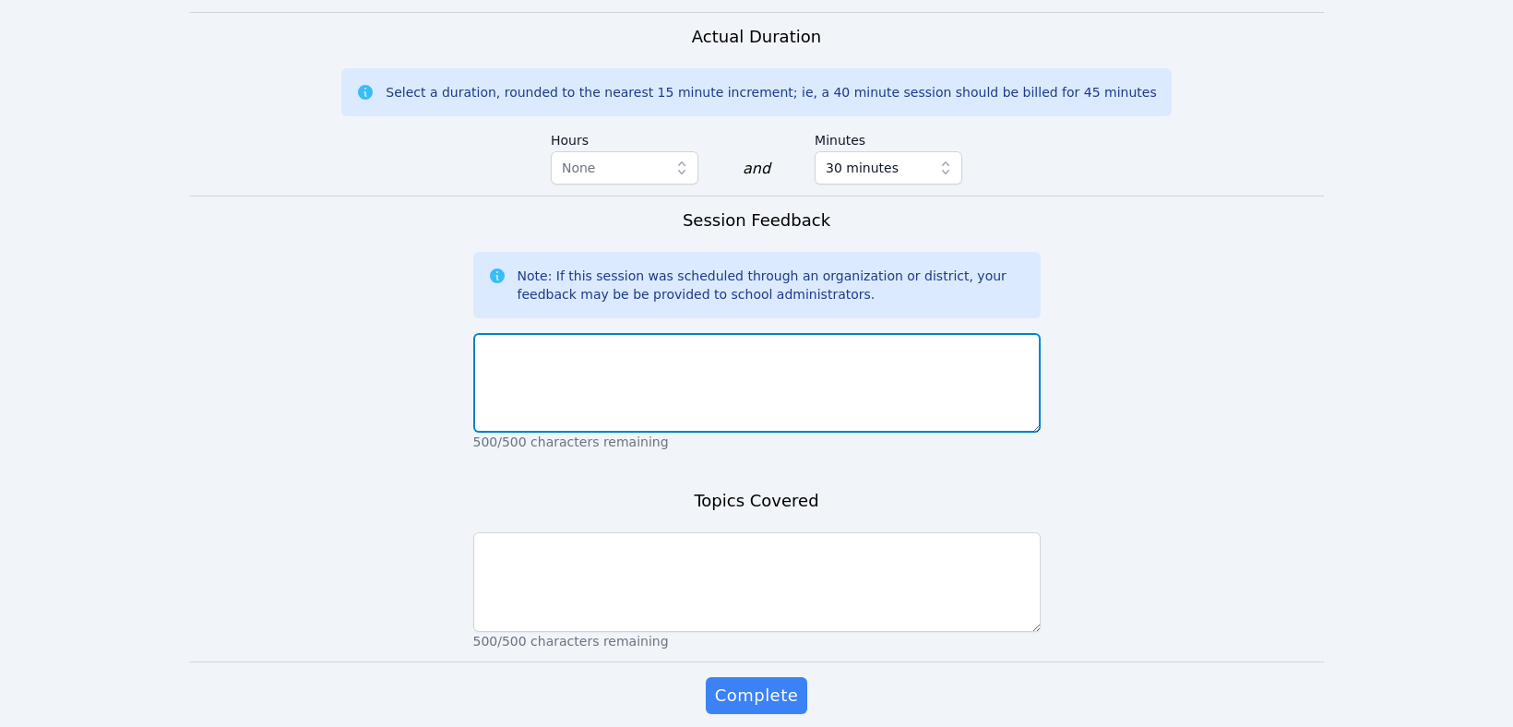
drag, startPoint x: 561, startPoint y: 318, endPoint x: 557, endPoint y: 330, distance: 12.5
click at [561, 333] on textarea at bounding box center [756, 383] width 567 height 100
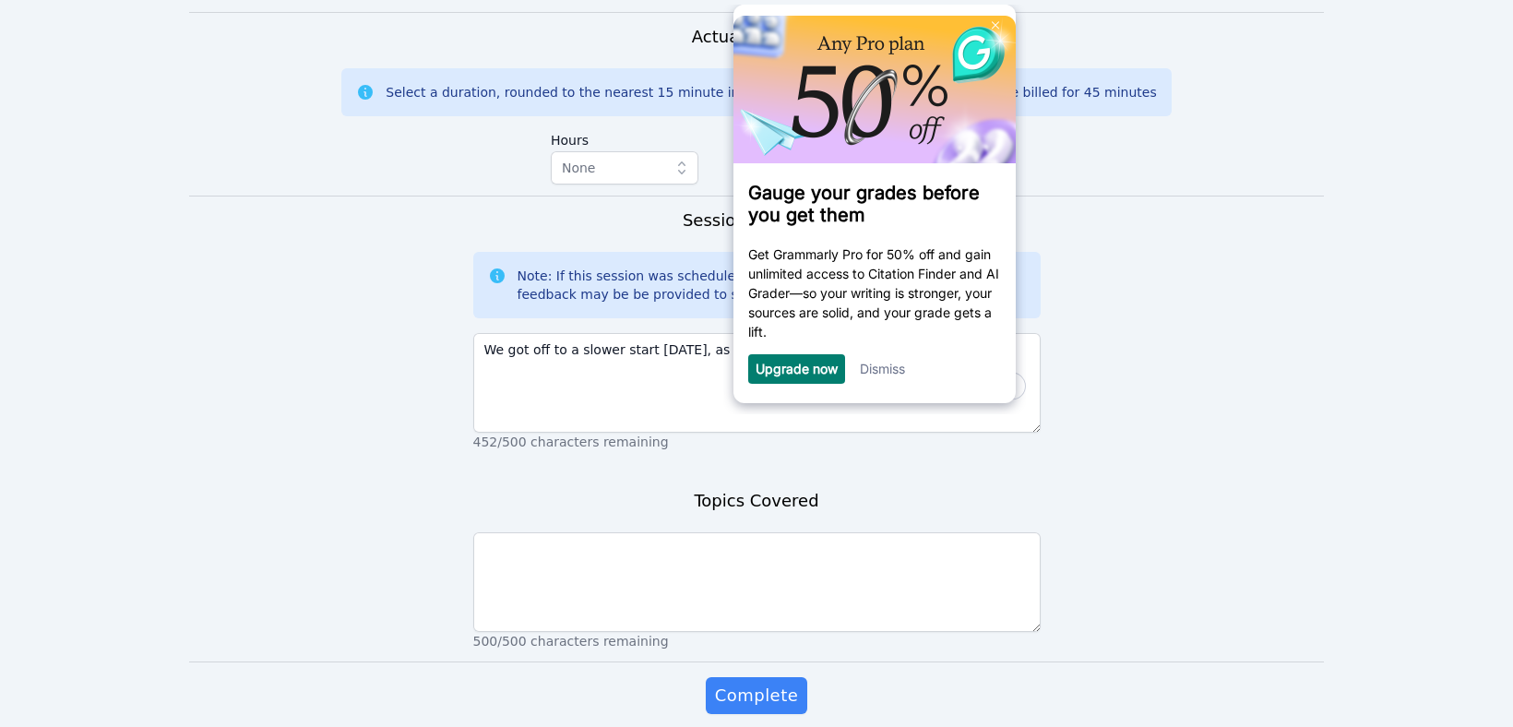
click at [900, 374] on link "Dismiss" at bounding box center [881, 369] width 45 height 16
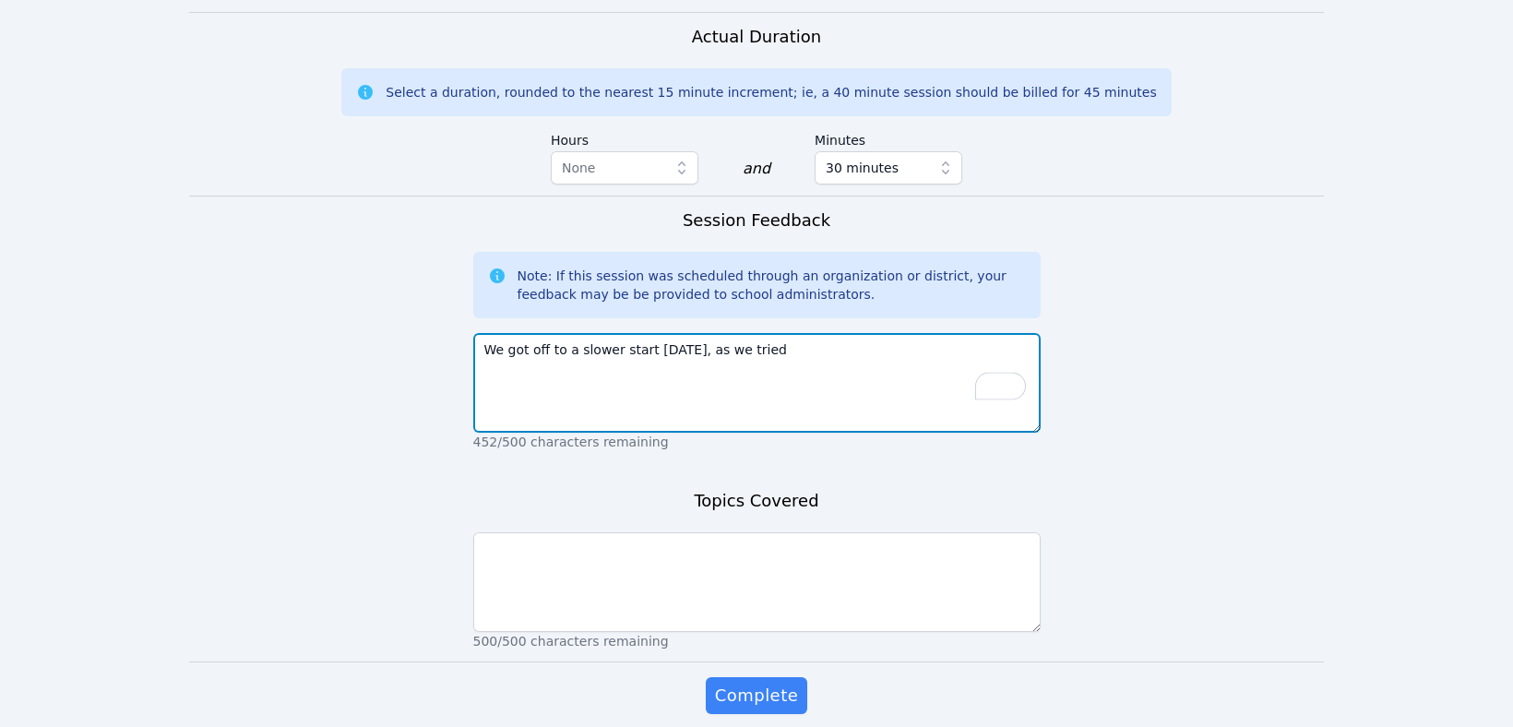
click at [753, 336] on textarea "We got off to a slower start today, as we tried" at bounding box center [756, 383] width 567 height 100
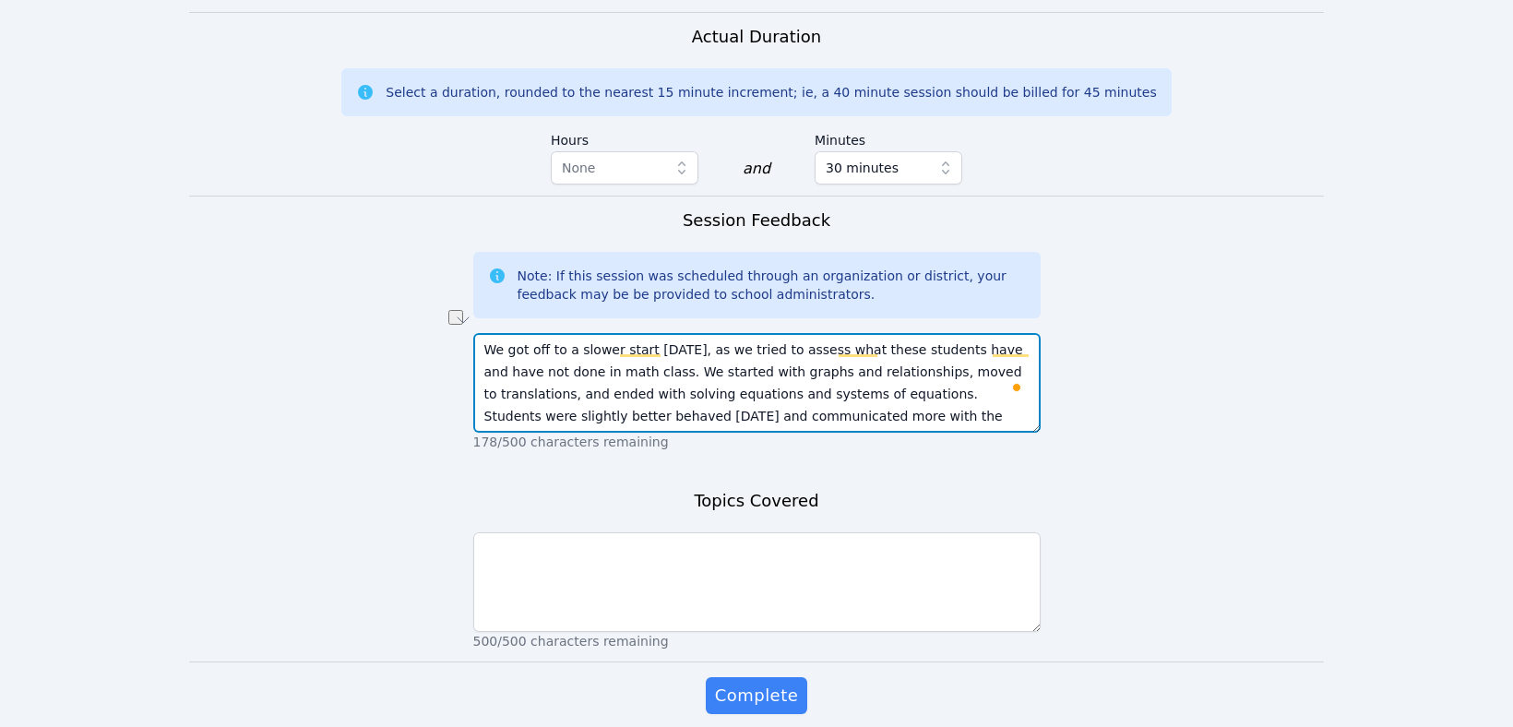
drag, startPoint x: 510, startPoint y: 368, endPoint x: 761, endPoint y: 369, distance: 251.0
click at [761, 369] on textarea "We got off to a slower start today, as we tried to assess what these students h…" at bounding box center [756, 383] width 567 height 100
type textarea "We got off to a slower start today, as we tried to assess what these students h…"
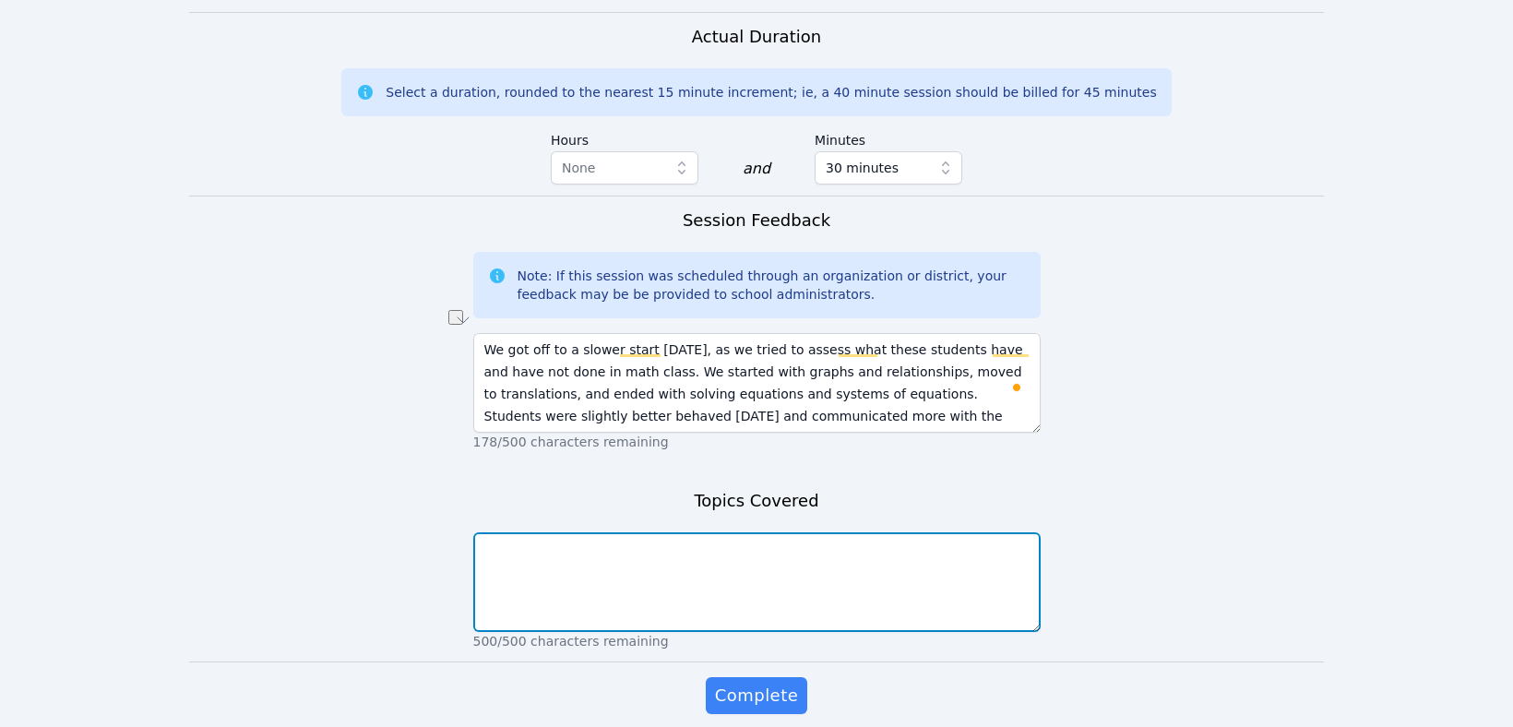
click at [554, 532] on textarea at bounding box center [756, 582] width 567 height 100
paste textarea "solving equations and systems of equations"
type textarea "solving equations and systems of equations"
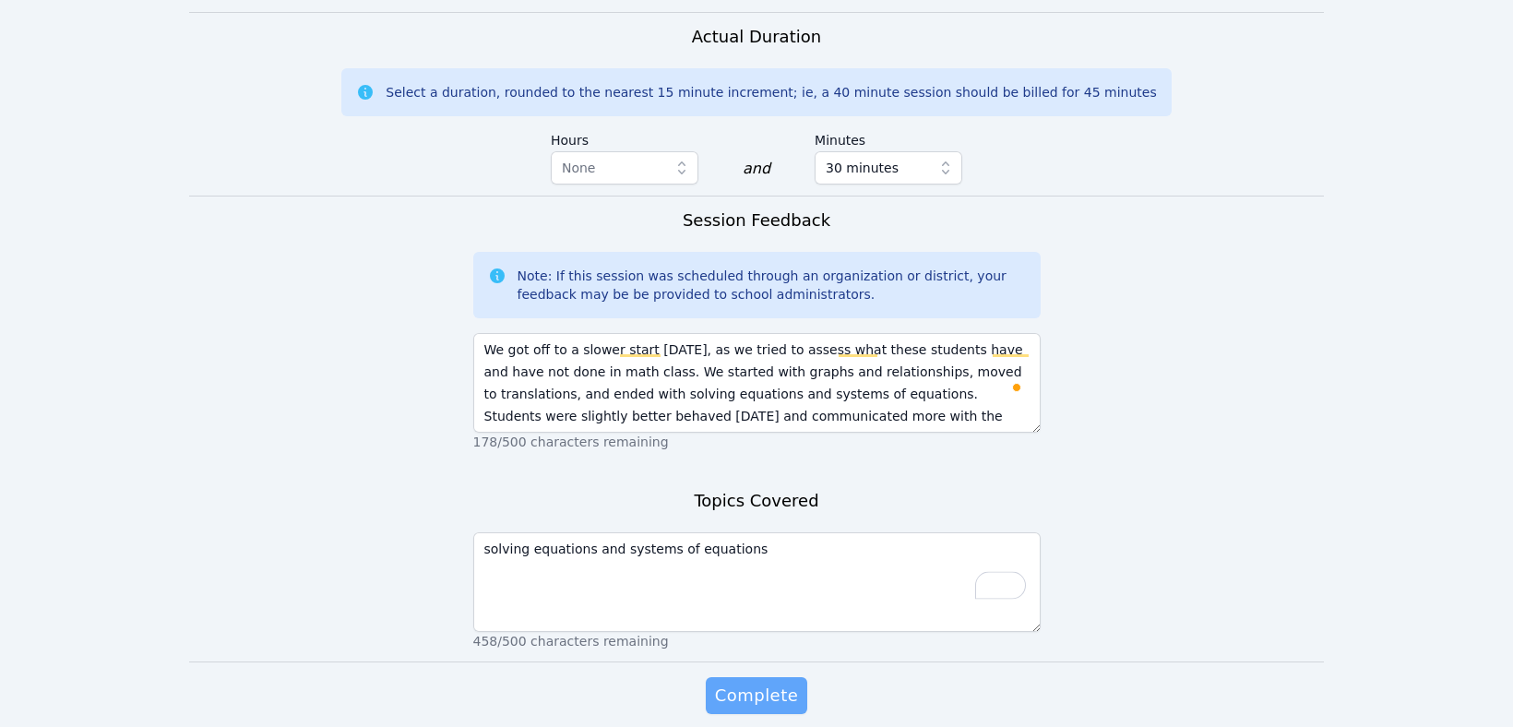
click at [764, 683] on span "Complete" at bounding box center [756, 696] width 83 height 26
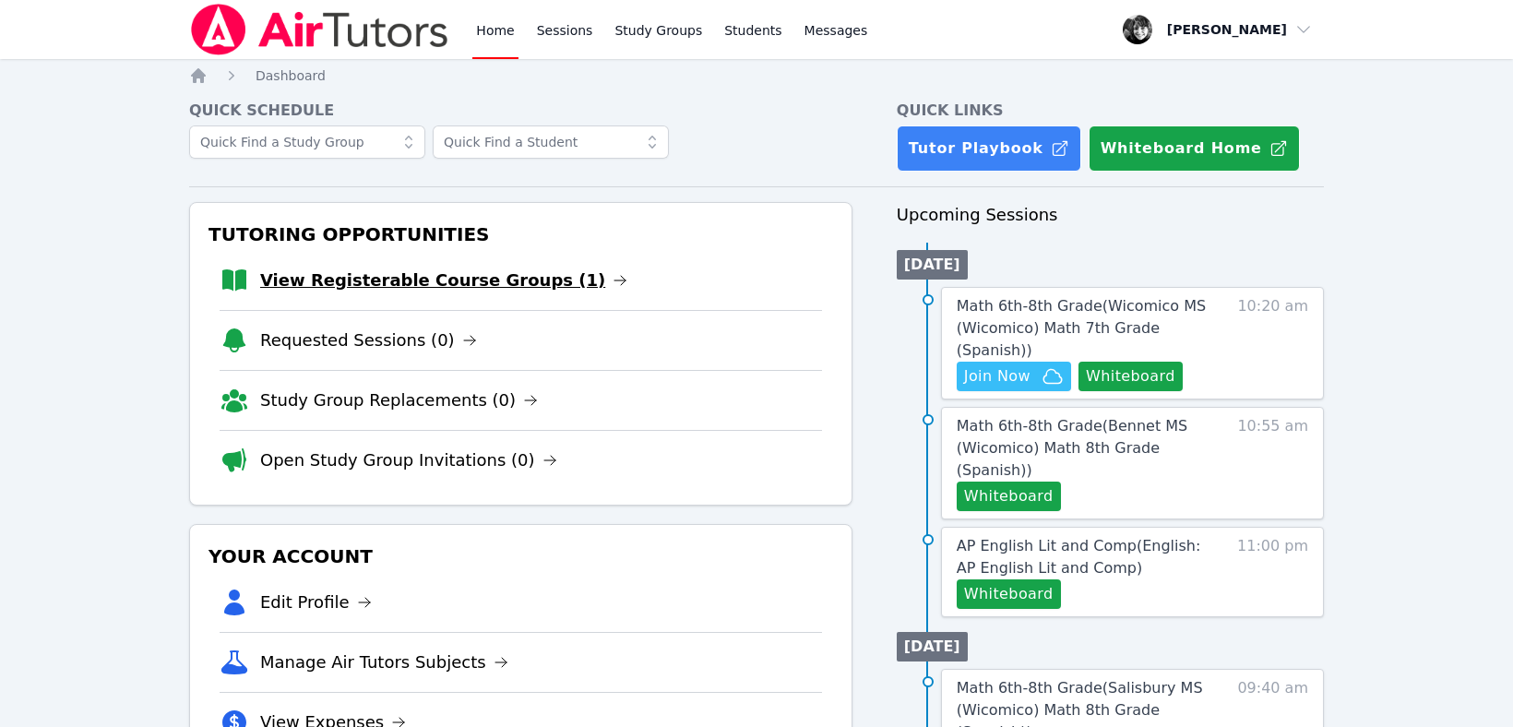
click at [431, 271] on link "View Registerable Course Groups (1)" at bounding box center [443, 281] width 367 height 26
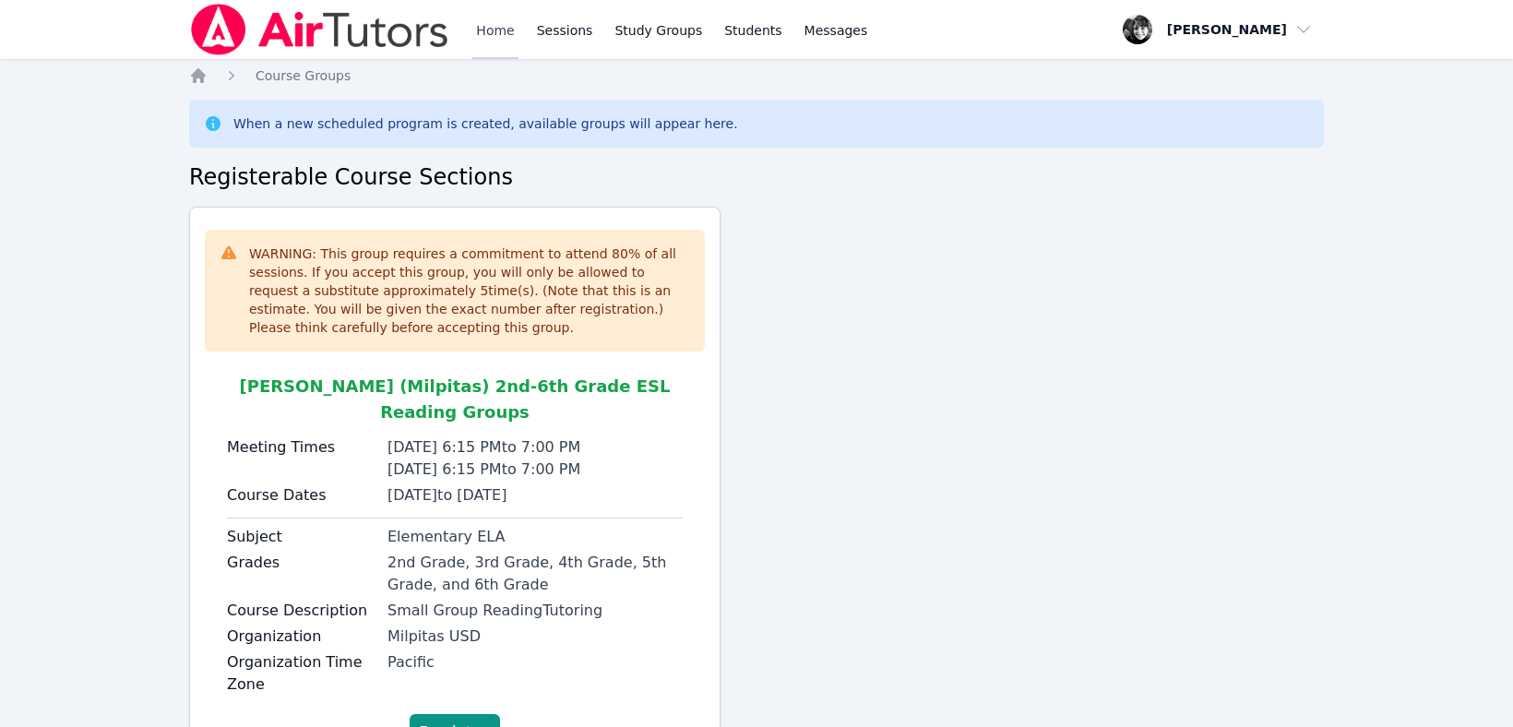
click at [492, 29] on link "Home" at bounding box center [494, 29] width 45 height 59
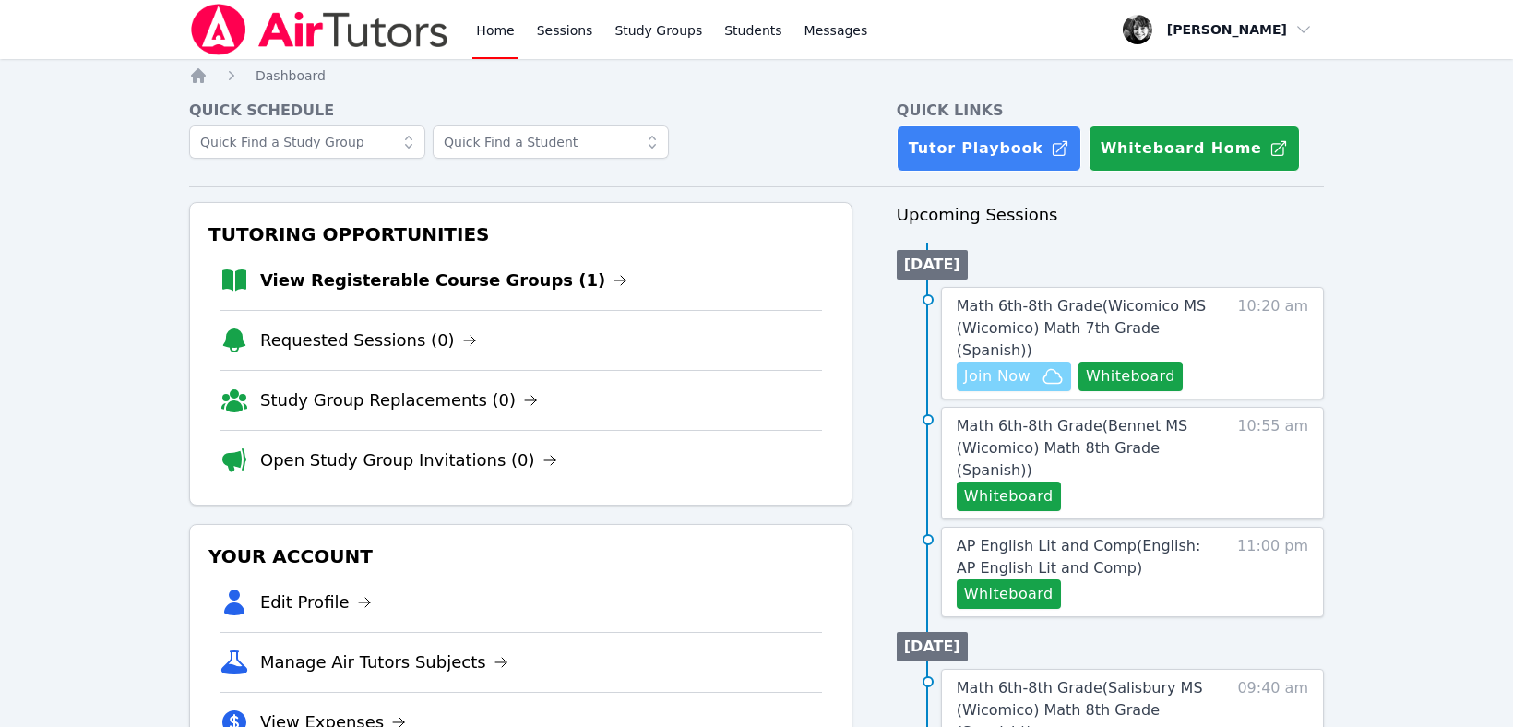
click at [1009, 365] on span "Join Now" at bounding box center [997, 376] width 66 height 22
click at [1016, 311] on span "Math 6th-8th Grade ( Wicomico MS (Wicomico) Math 7th Grade (Spanish) )" at bounding box center [1081, 328] width 249 height 62
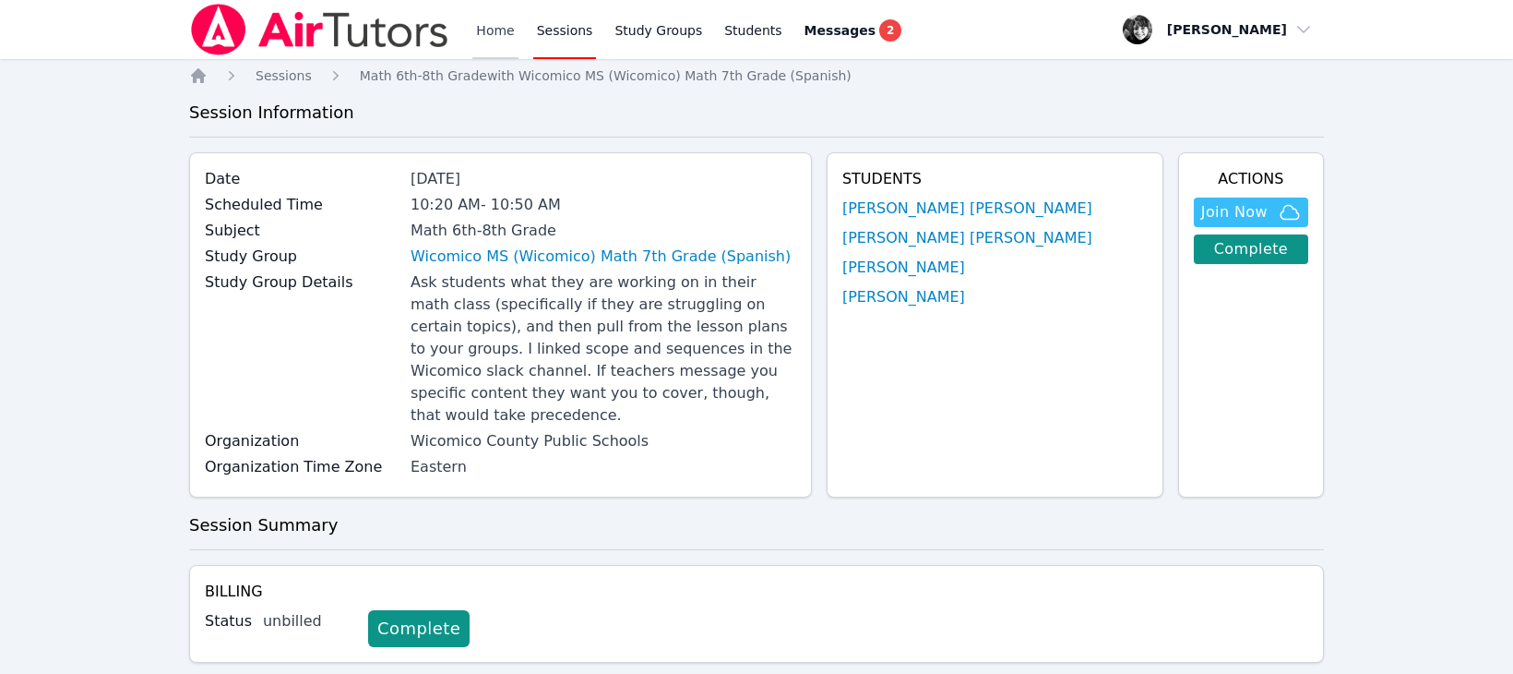
click at [507, 33] on link "Home" at bounding box center [494, 29] width 45 height 59
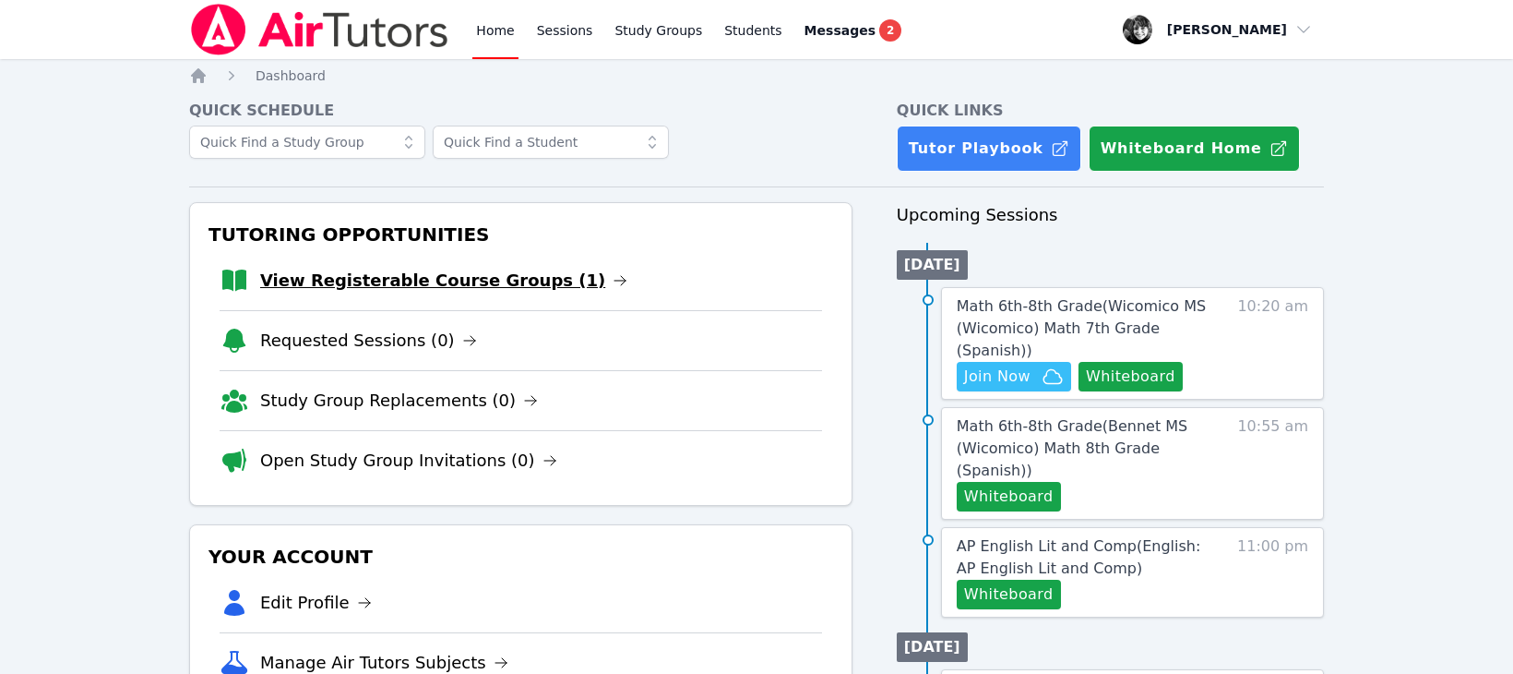
click at [416, 278] on link "View Registerable Course Groups (1)" at bounding box center [443, 281] width 367 height 26
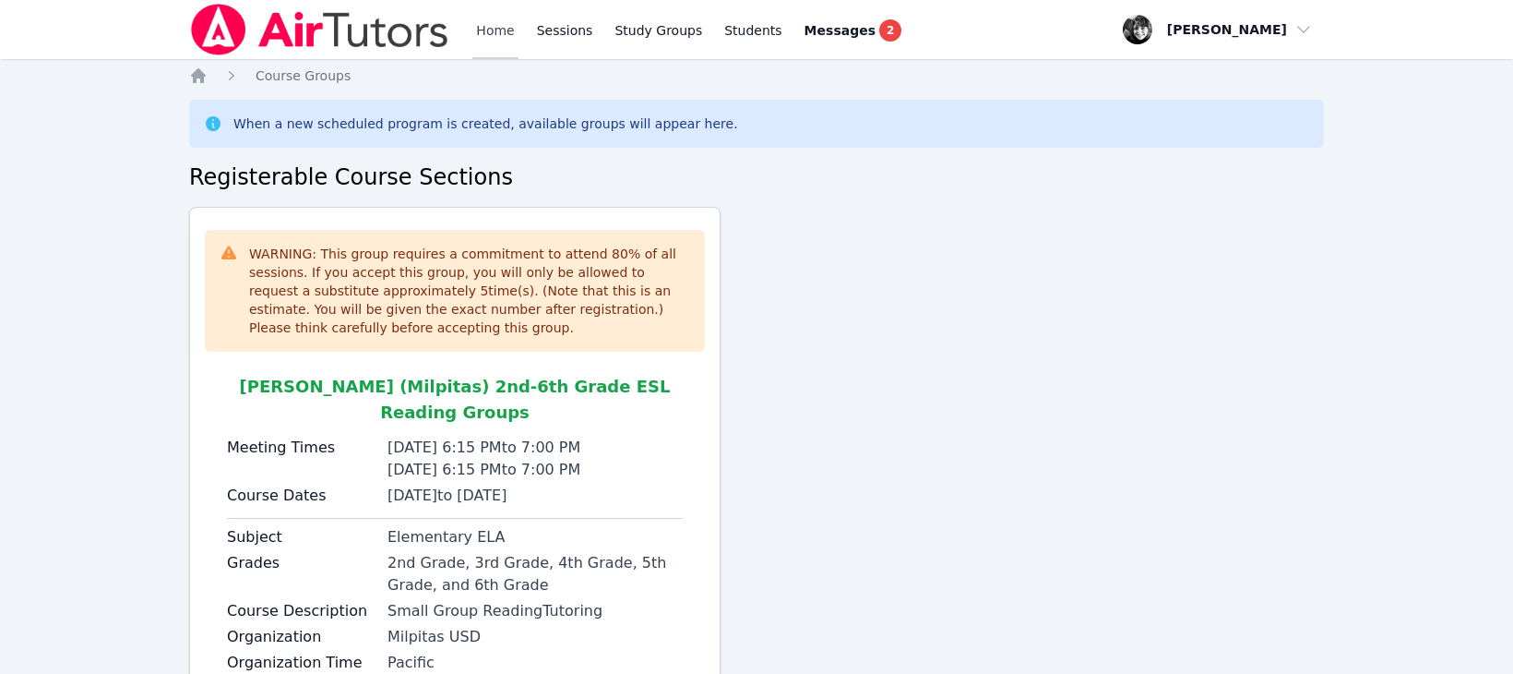
click at [482, 28] on link "Home" at bounding box center [494, 29] width 45 height 59
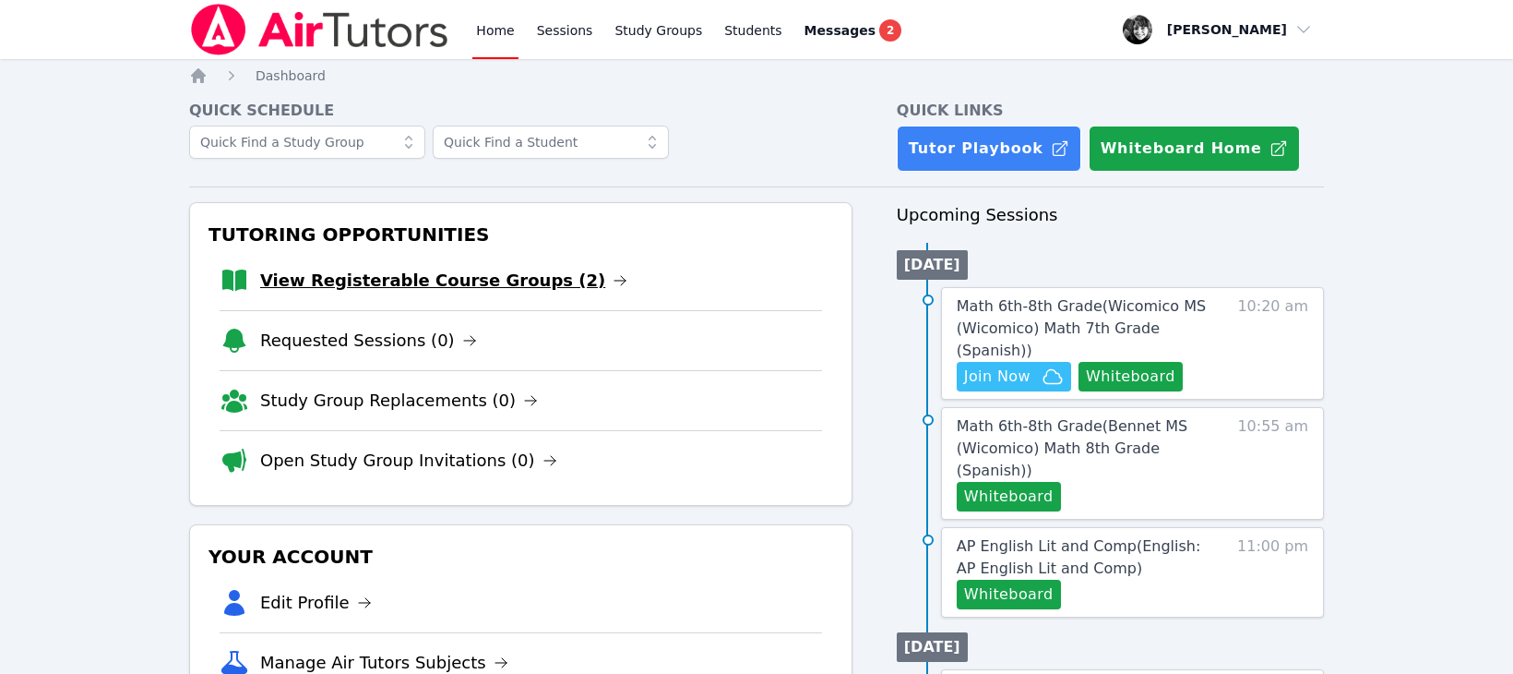
click at [408, 270] on link "View Registerable Course Groups (2)" at bounding box center [443, 281] width 367 height 26
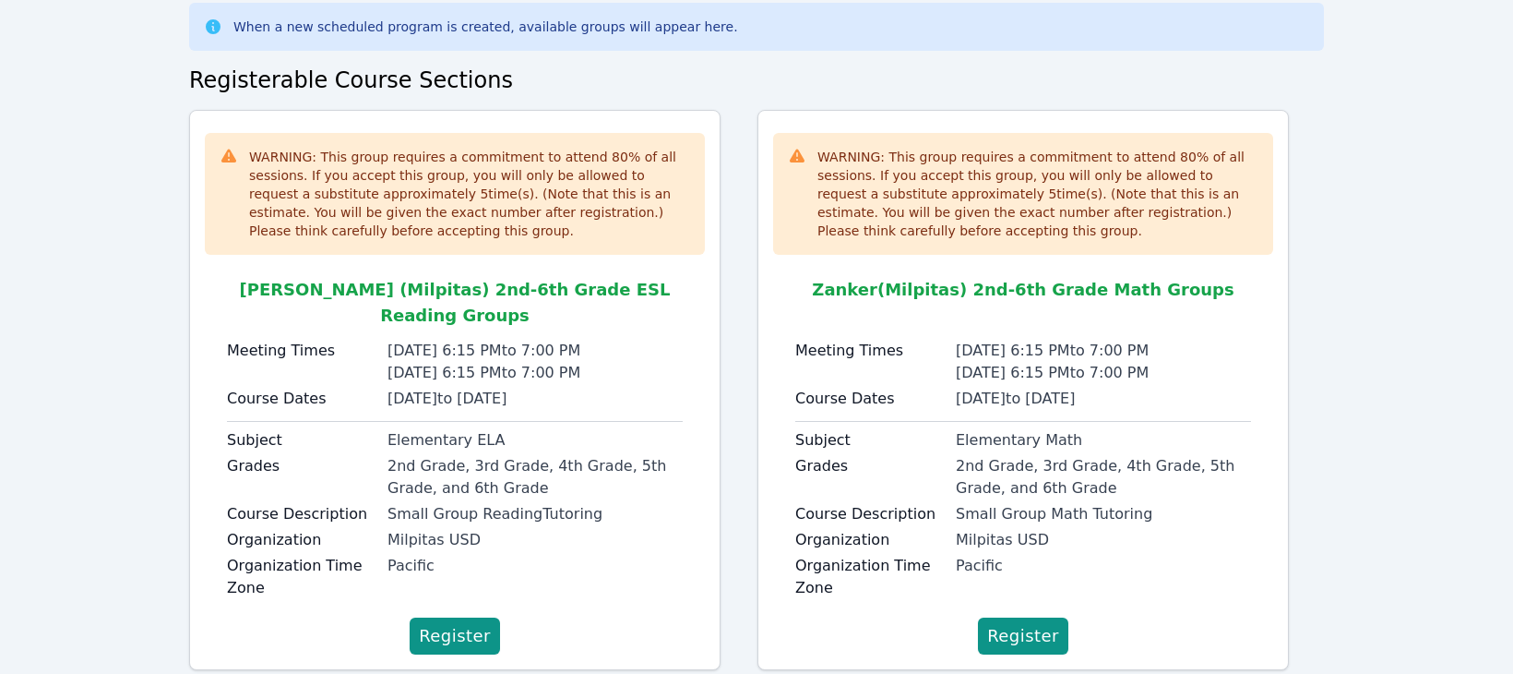
scroll to position [118, 0]
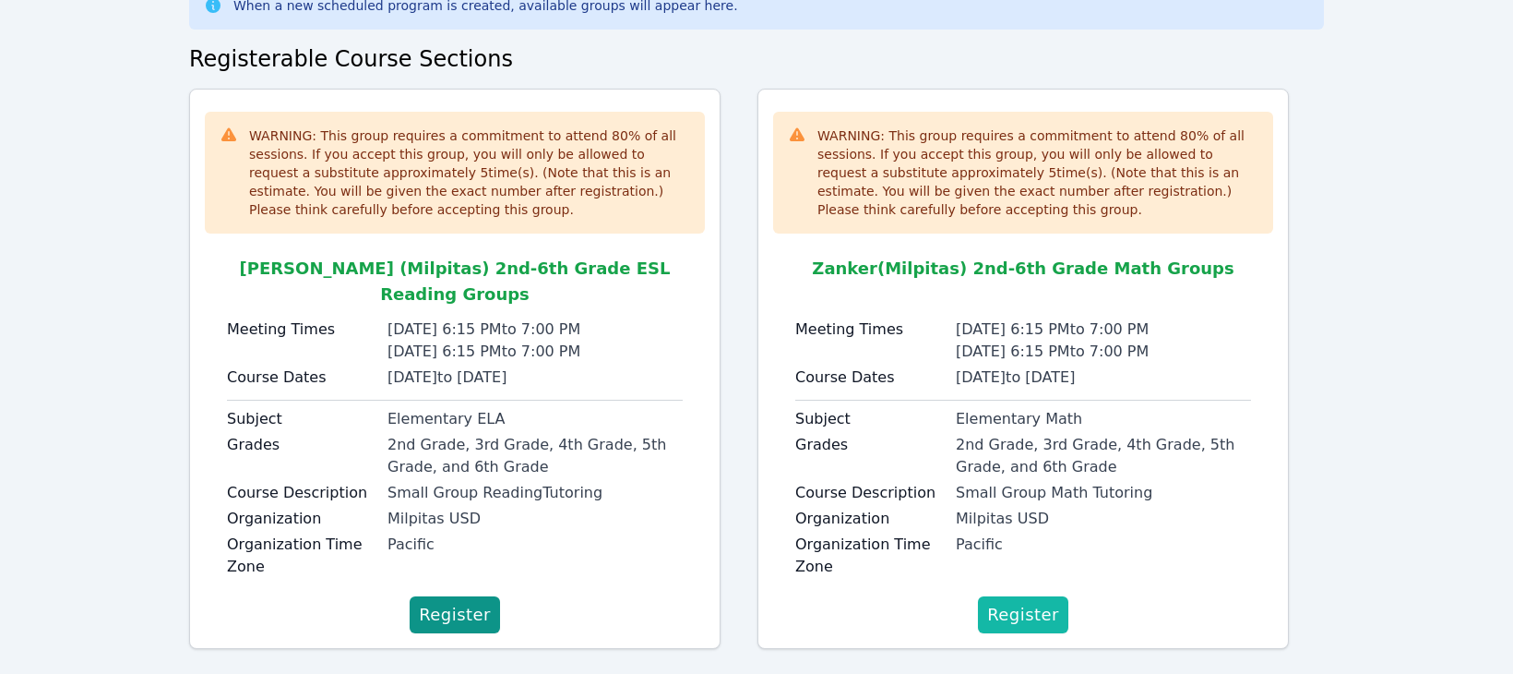
click at [1035, 602] on span "Register" at bounding box center [1023, 615] width 72 height 26
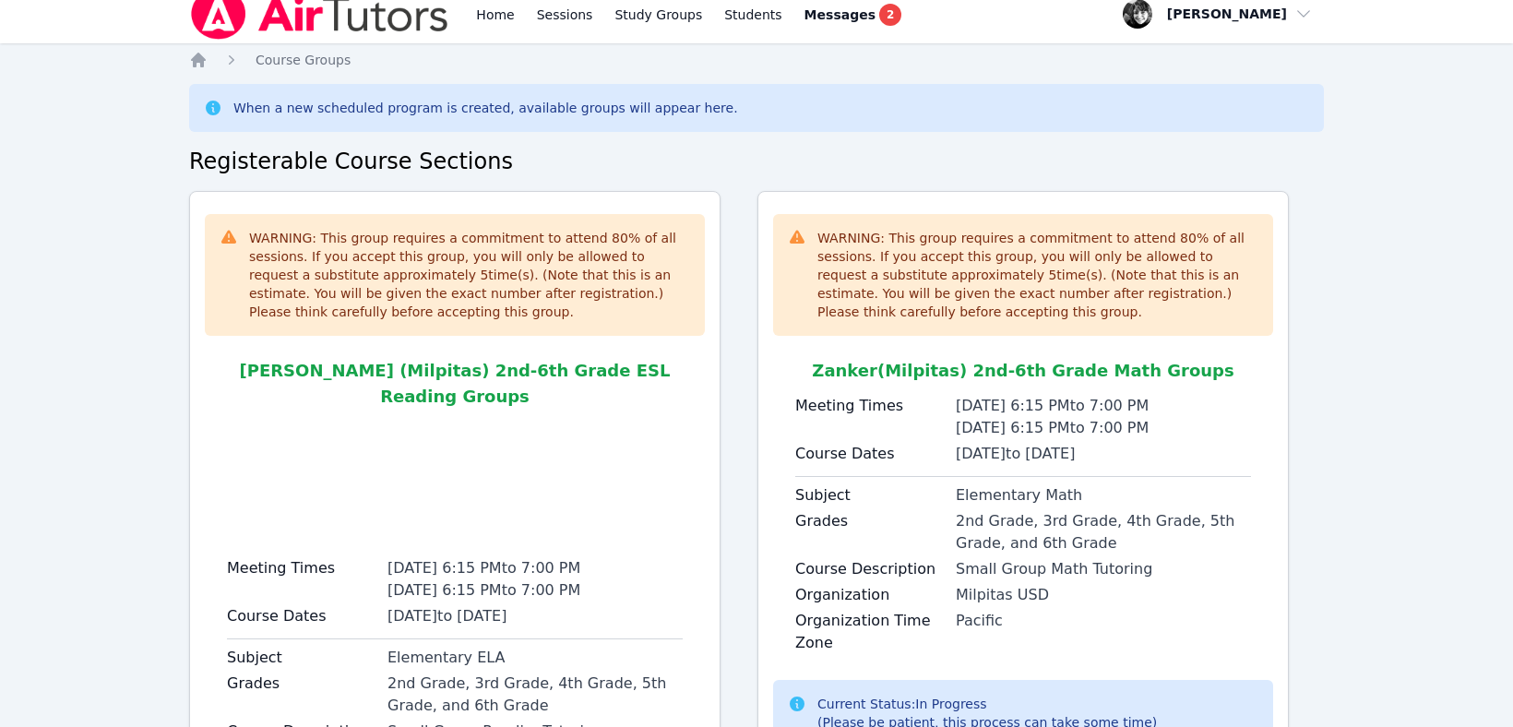
scroll to position [0, 0]
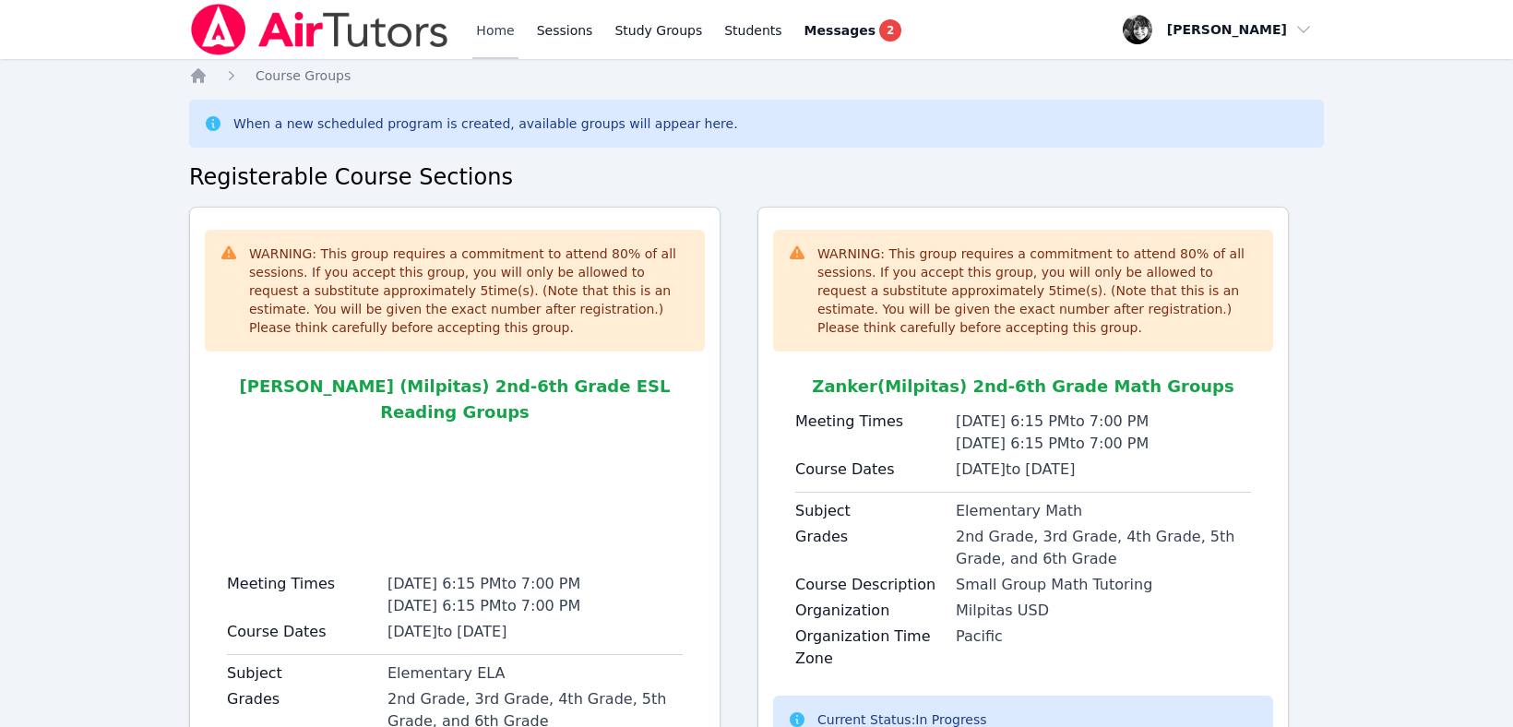
click at [483, 32] on link "Home" at bounding box center [494, 29] width 45 height 59
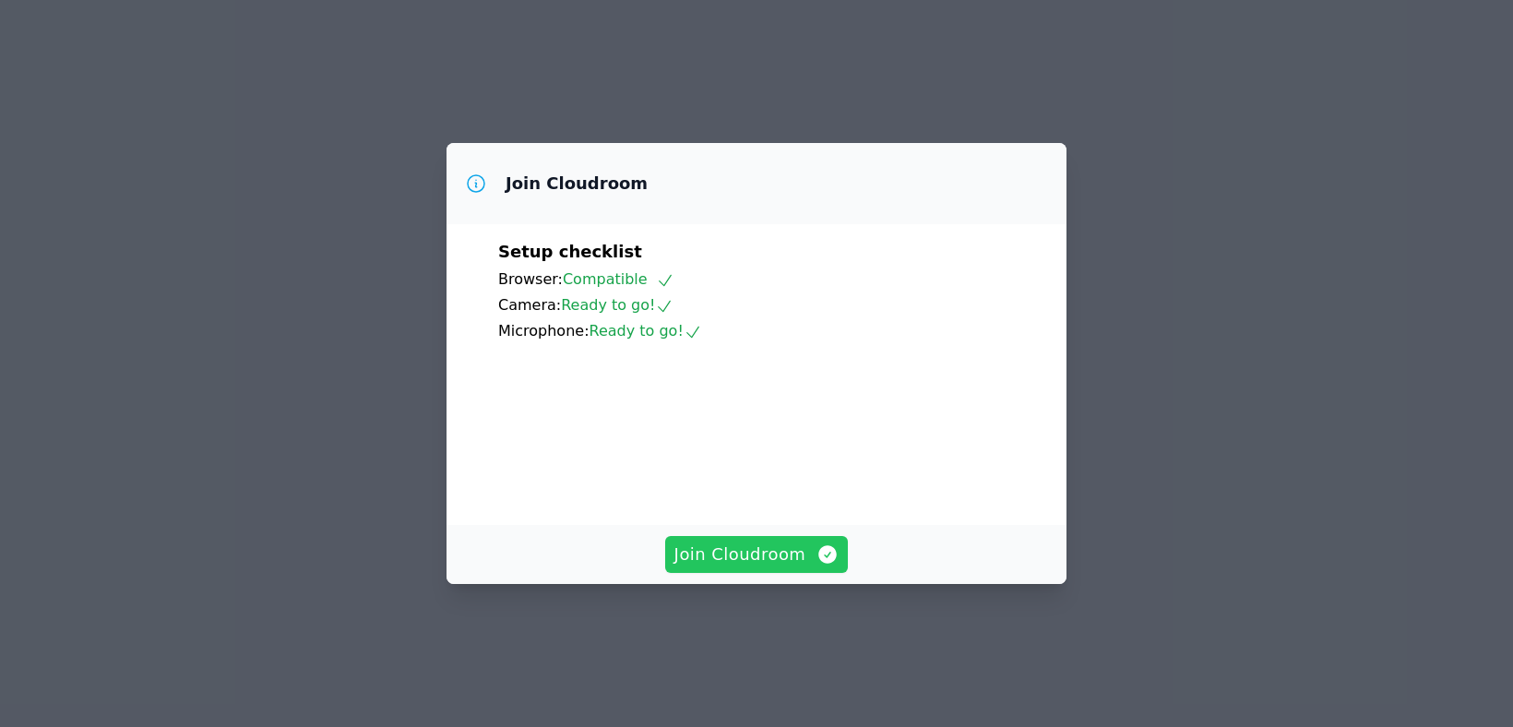
click at [735, 567] on span "Join Cloudroom" at bounding box center [756, 555] width 165 height 26
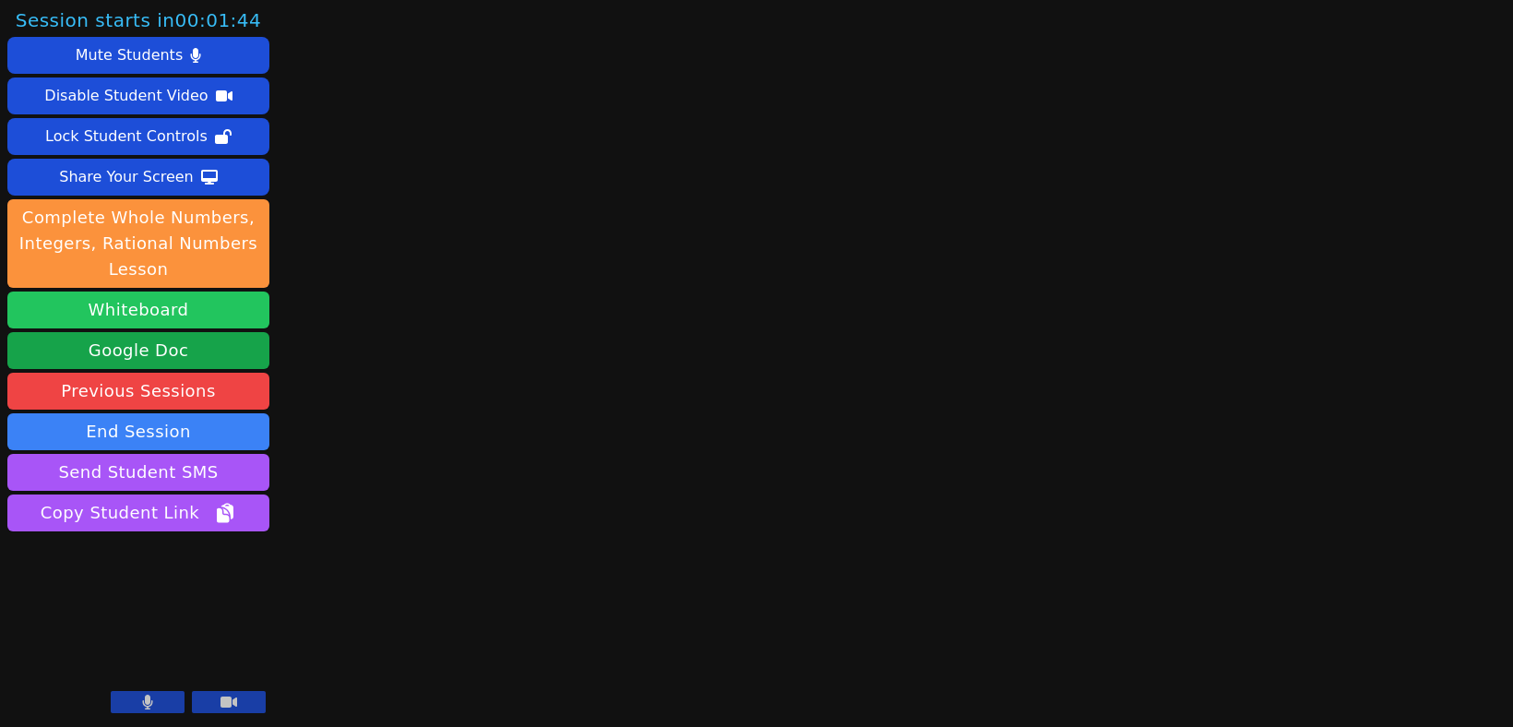
click at [187, 305] on button "Whiteboard" at bounding box center [138, 310] width 262 height 37
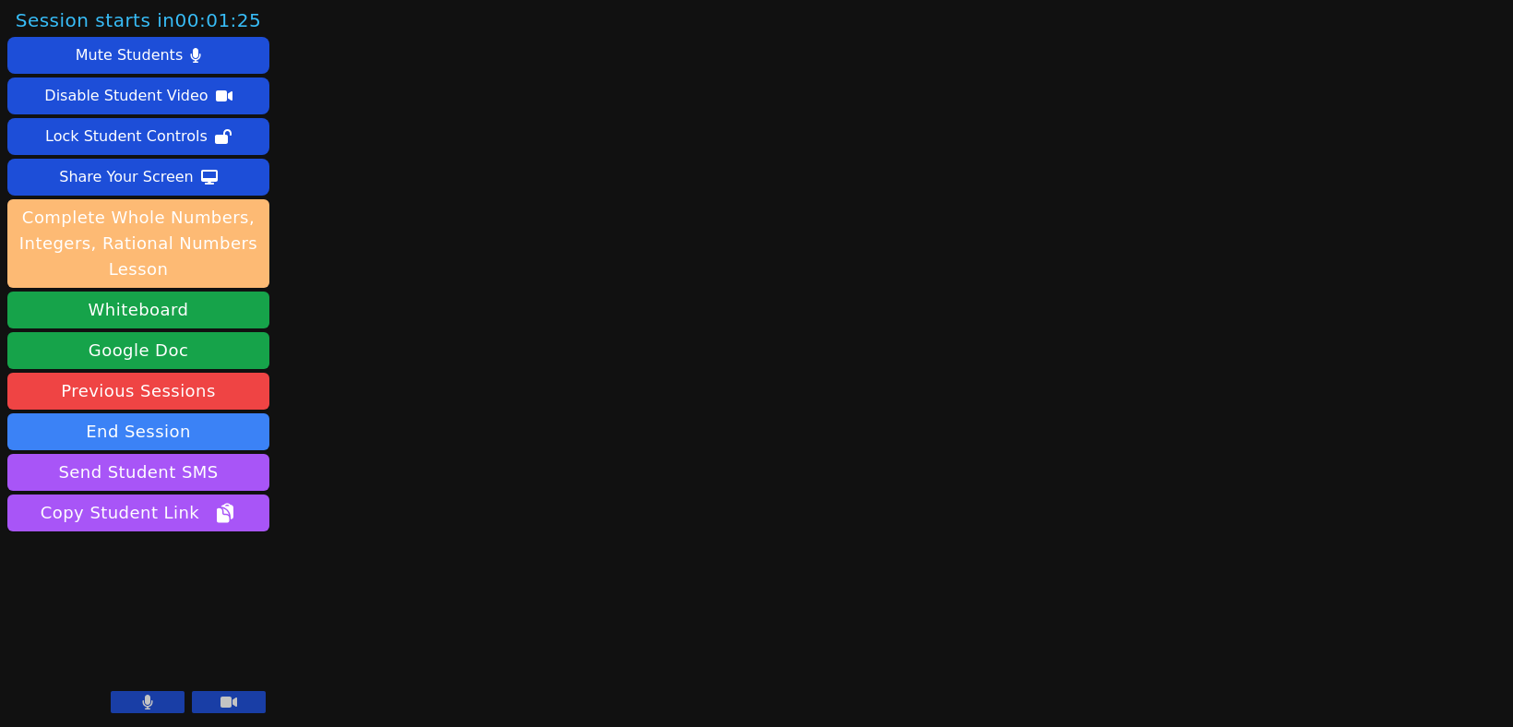
click at [131, 217] on button "Complete Whole Numbers, Integers, Rational Numbers Lesson" at bounding box center [138, 243] width 262 height 89
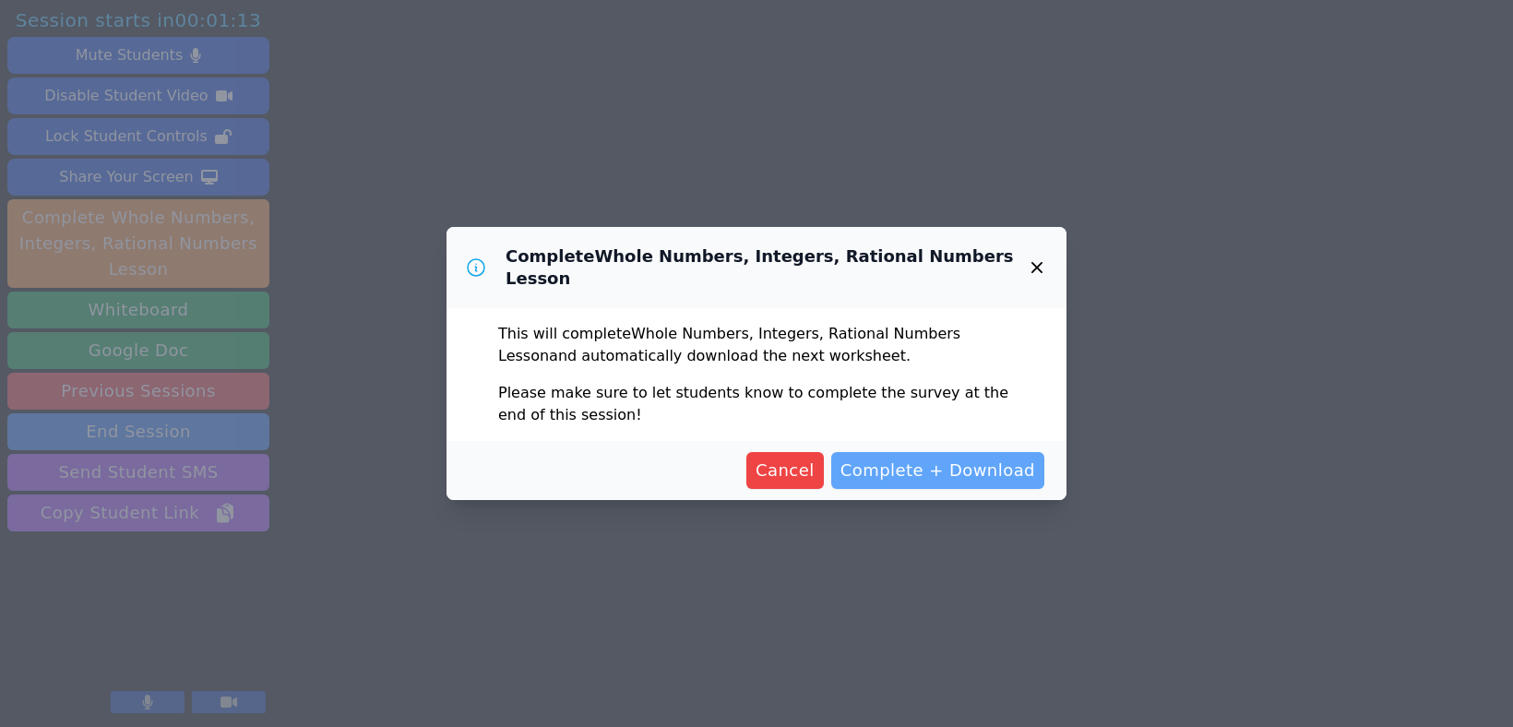
click at [951, 483] on span "Complete + Download" at bounding box center [938, 471] width 195 height 26
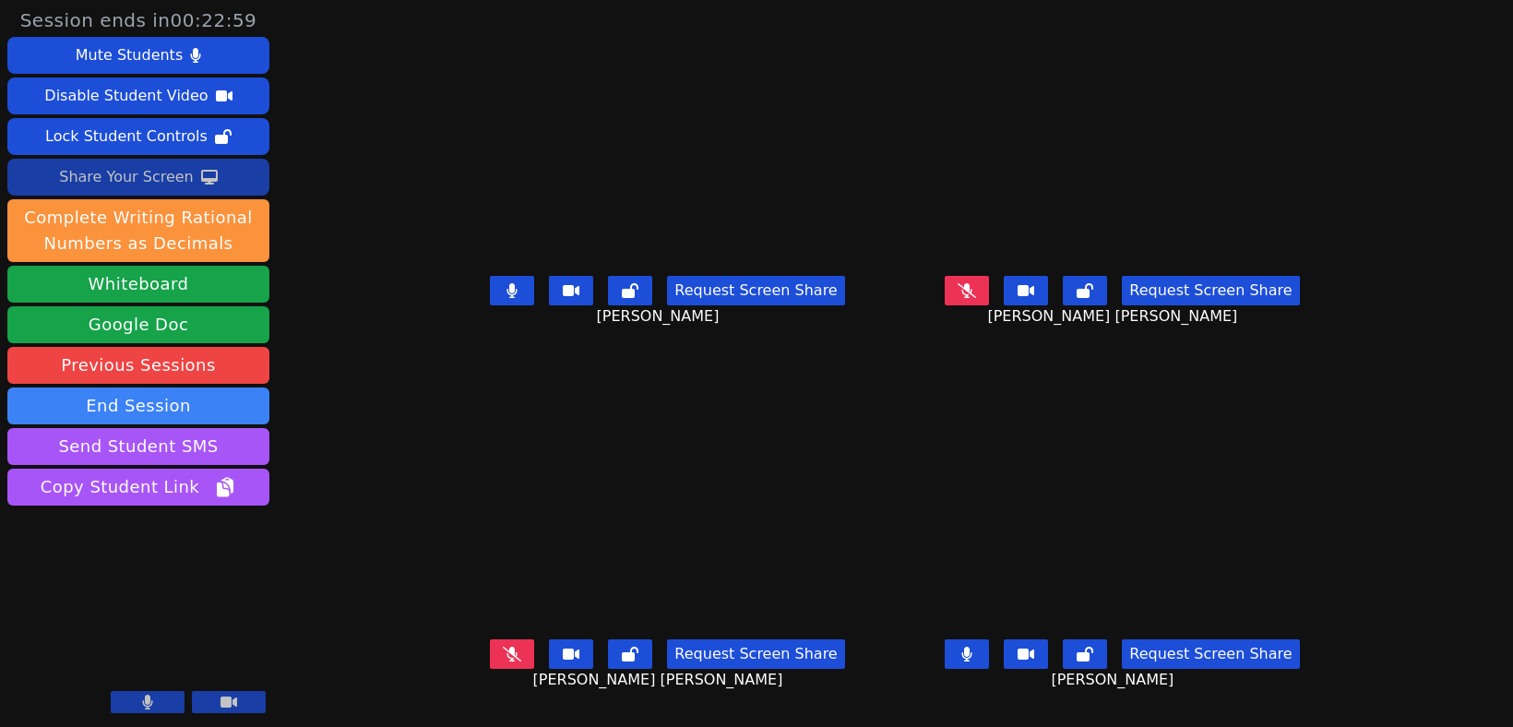
click at [142, 172] on div "Share Your Screen" at bounding box center [126, 177] width 135 height 30
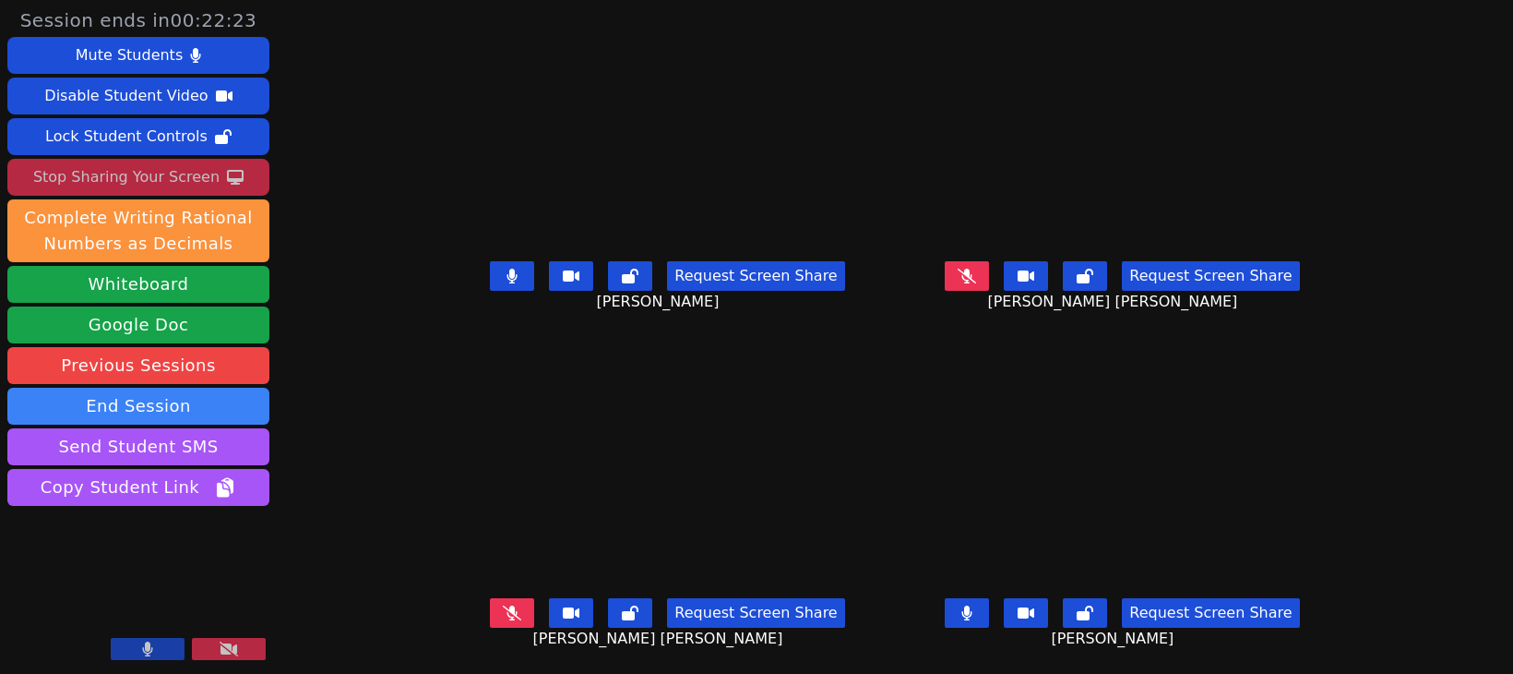
click at [506, 271] on button at bounding box center [512, 276] width 44 height 30
click at [972, 613] on icon at bounding box center [967, 612] width 10 height 15
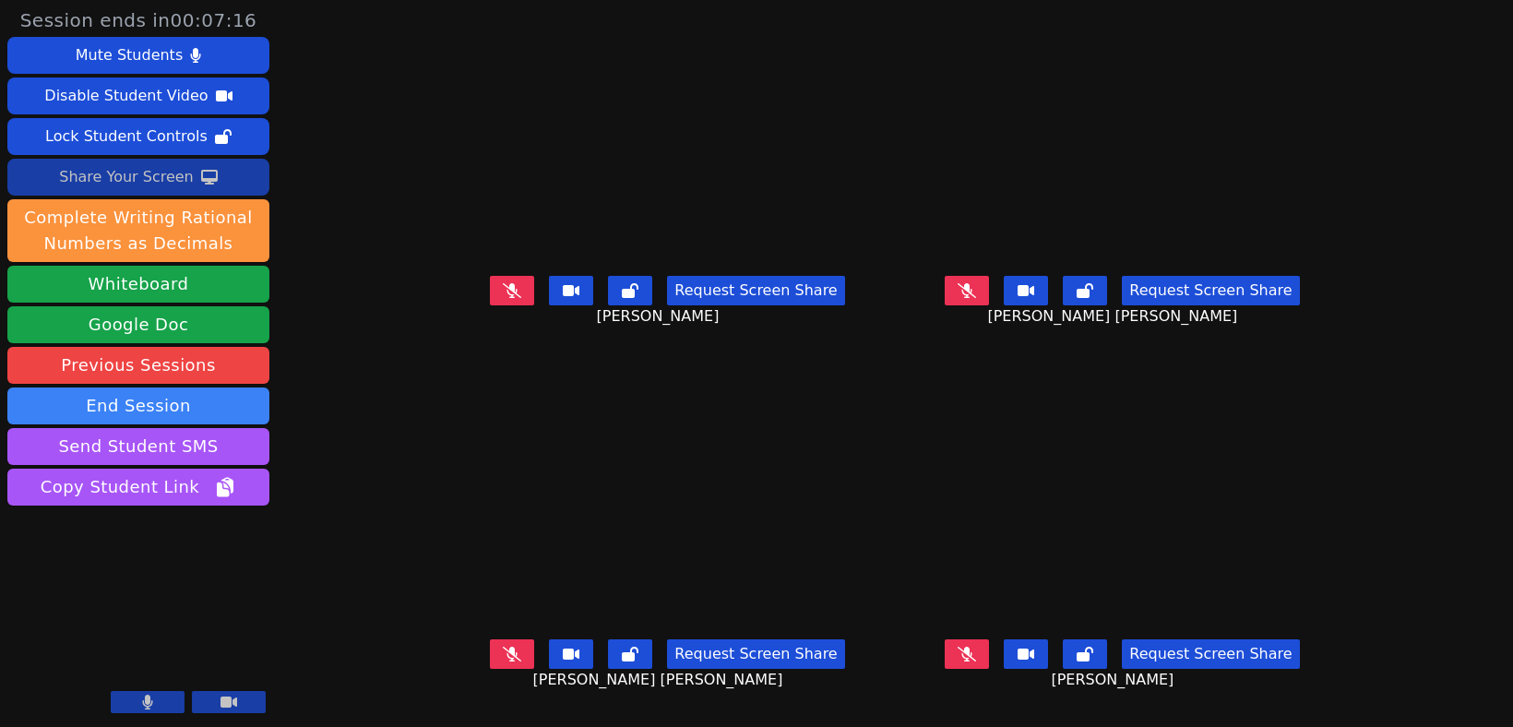
click at [129, 181] on div "Share Your Screen" at bounding box center [126, 177] width 135 height 30
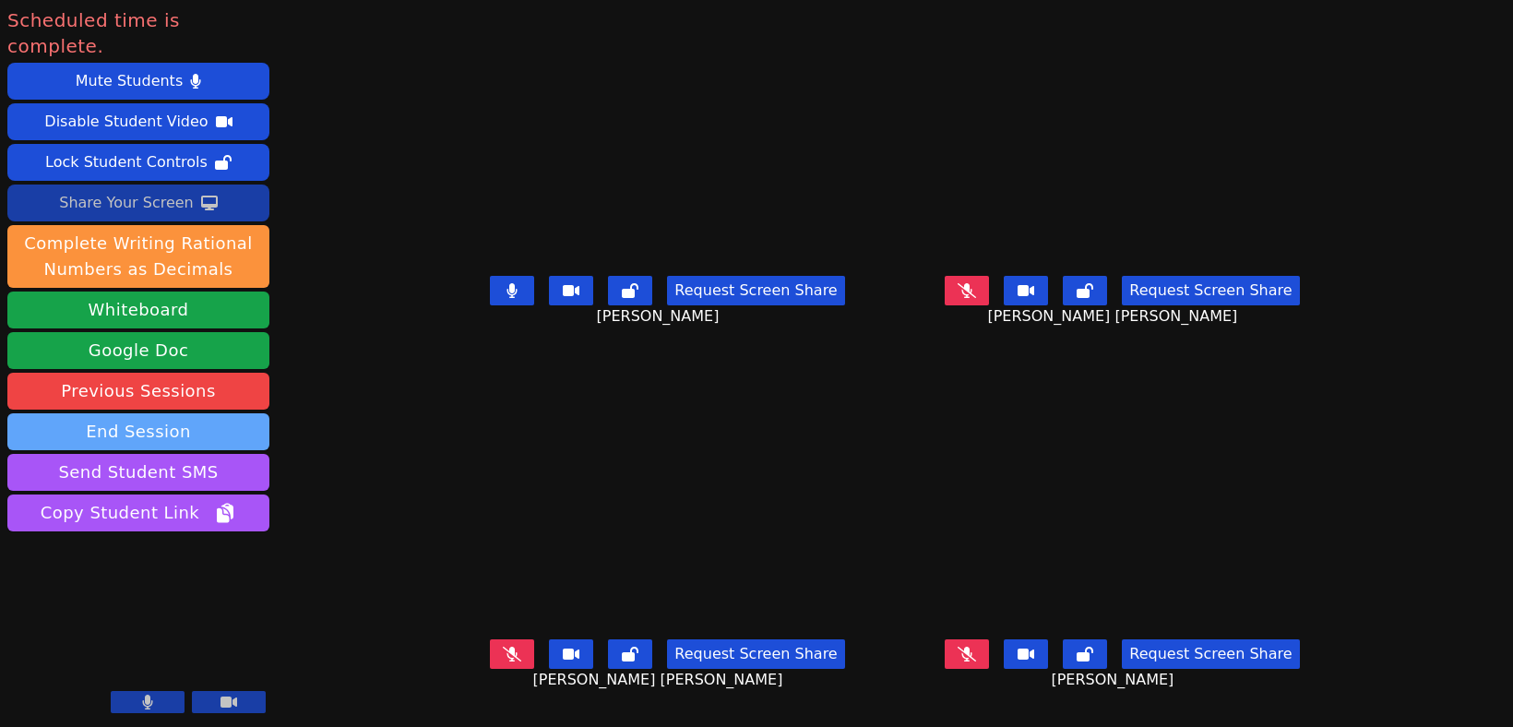
click at [154, 413] on button "End Session" at bounding box center [138, 431] width 262 height 37
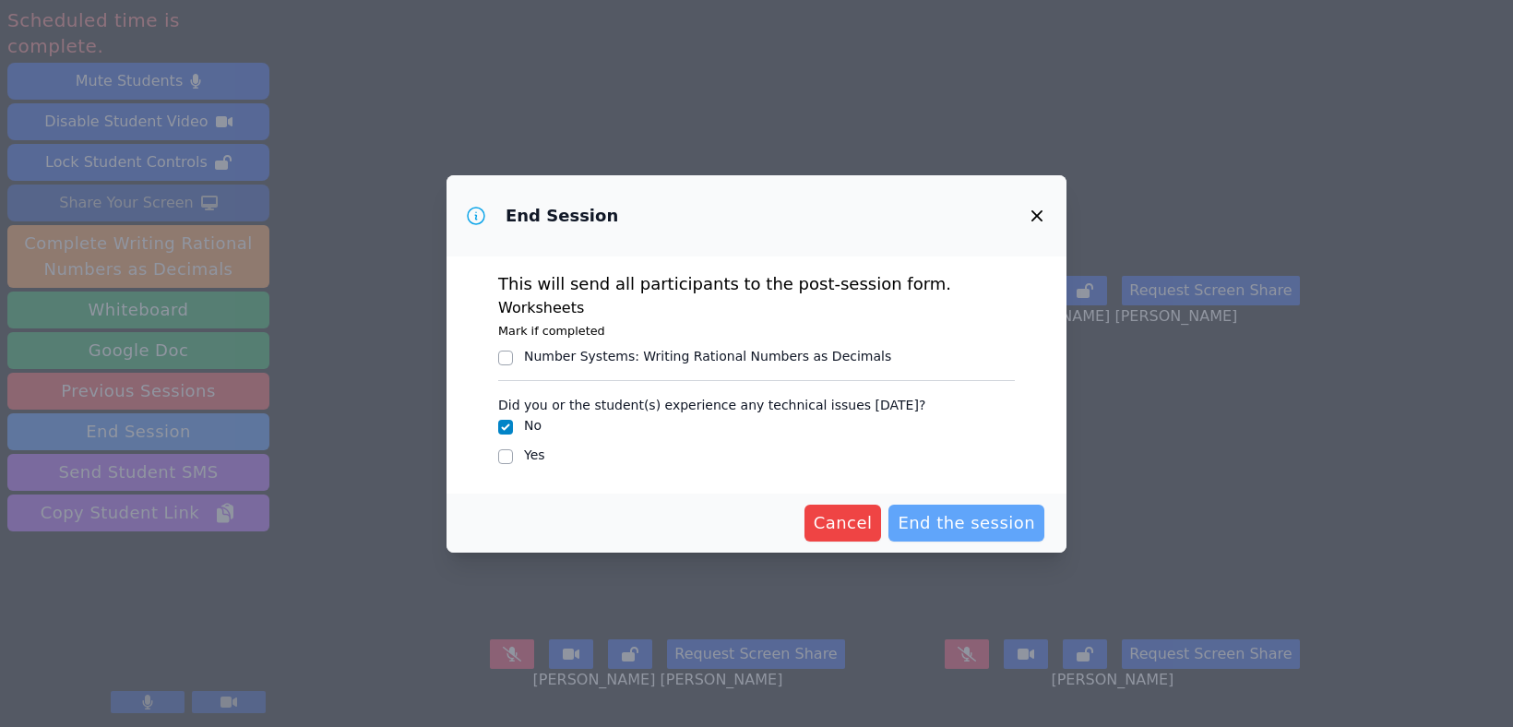
click at [962, 520] on span "End the session" at bounding box center [966, 523] width 137 height 26
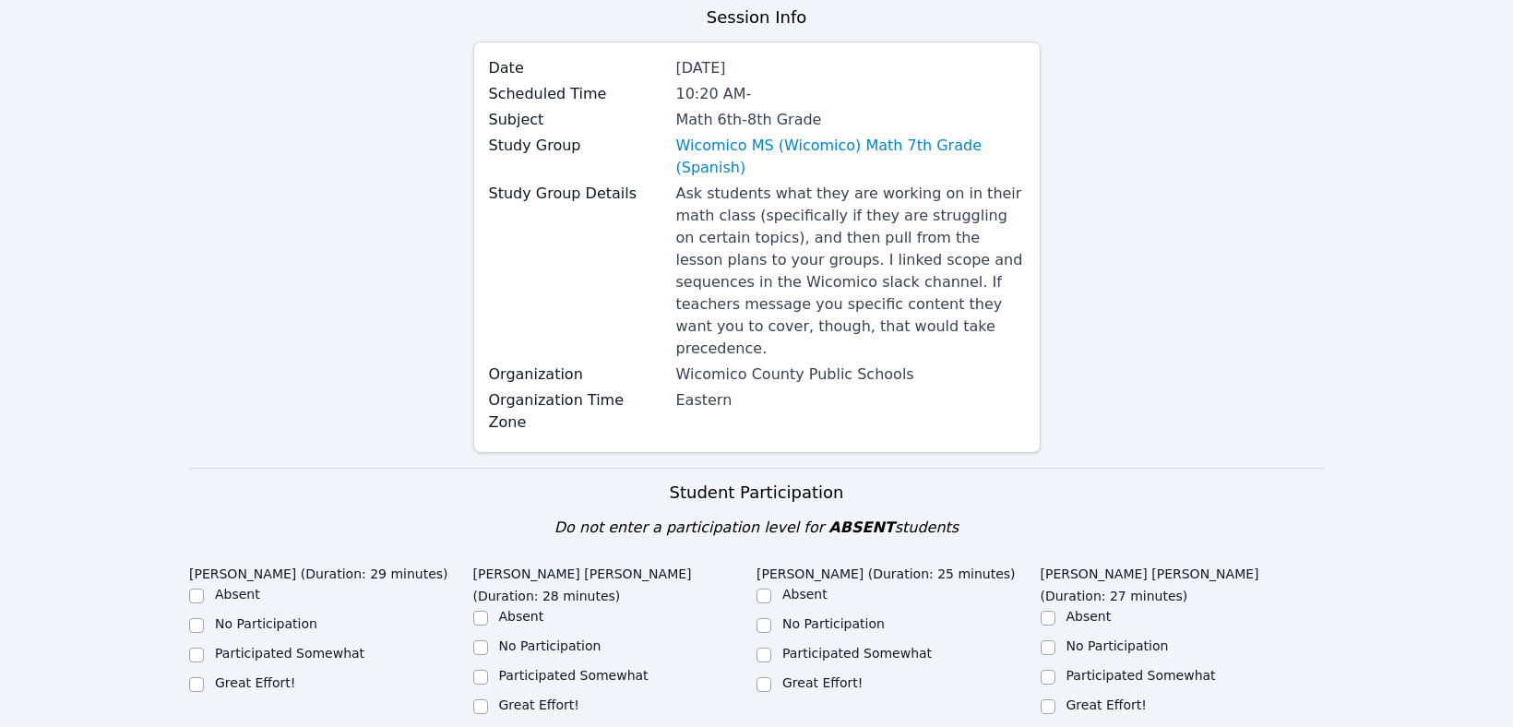
scroll to position [218, 0]
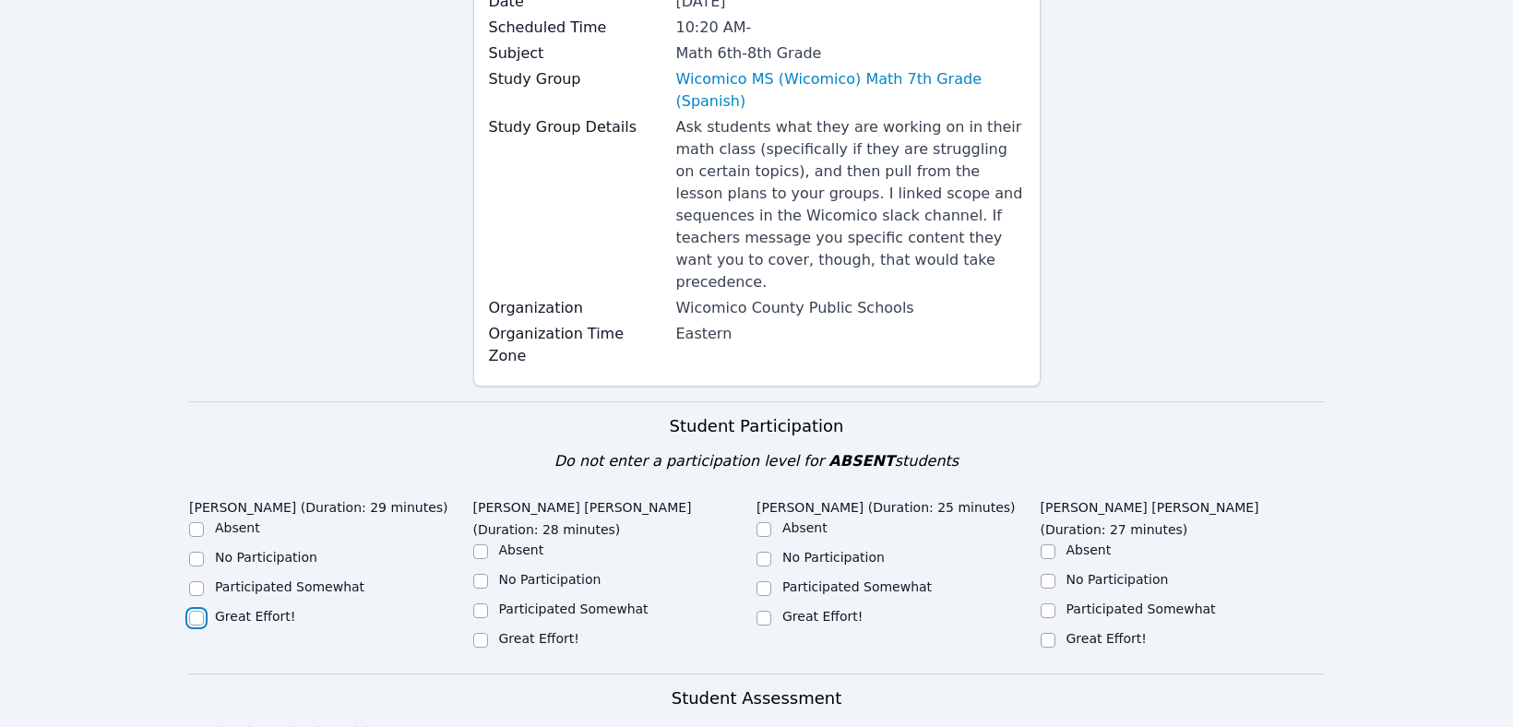
click at [199, 611] on input "Great Effort!" at bounding box center [196, 618] width 15 height 15
checkbox input "true"
click at [485, 633] on input "Great Effort!" at bounding box center [480, 640] width 15 height 15
checkbox input "true"
click at [761, 611] on input "Great Effort!" at bounding box center [764, 618] width 15 height 15
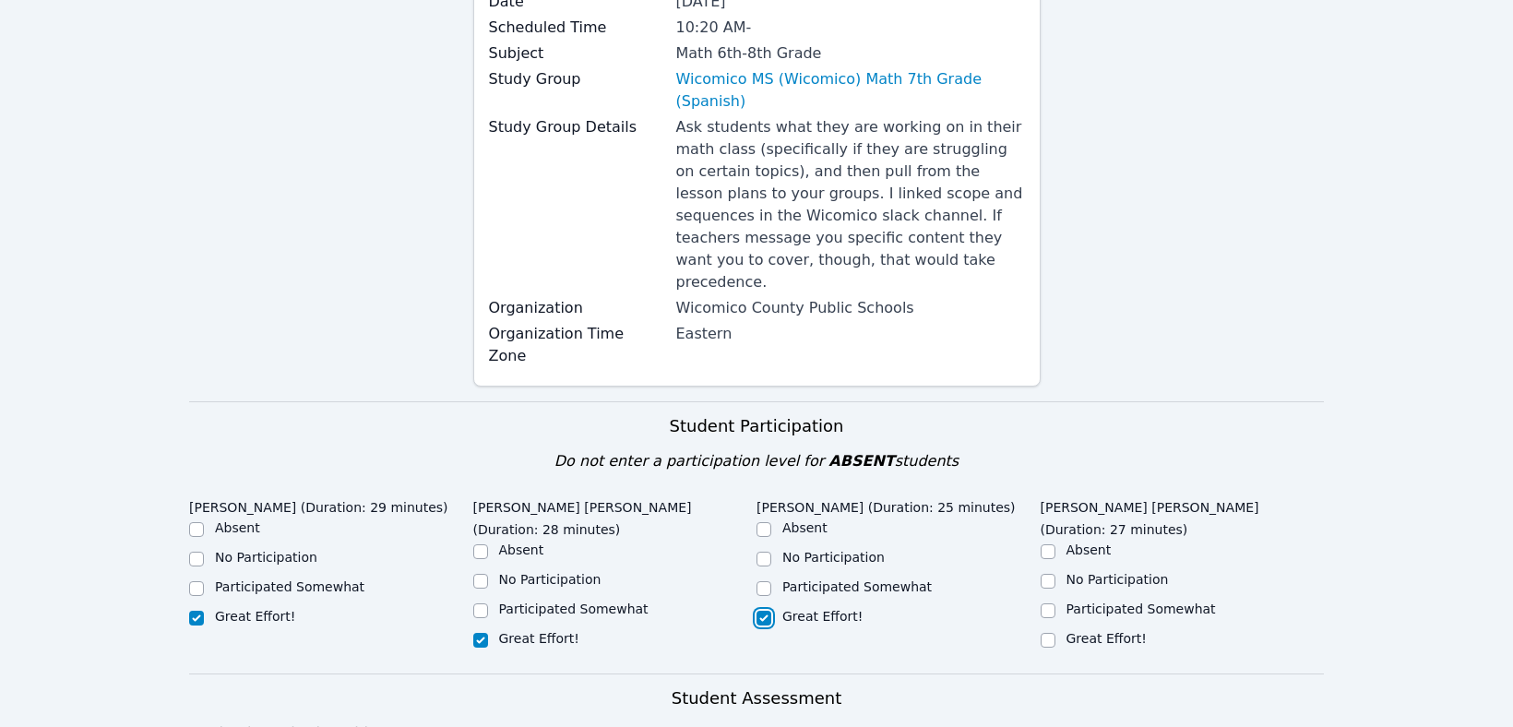
checkbox input "true"
click at [1056, 629] on div "Great Effort!" at bounding box center [1183, 640] width 284 height 22
click at [1054, 633] on input "Great Effort!" at bounding box center [1048, 640] width 15 height 15
checkbox input "true"
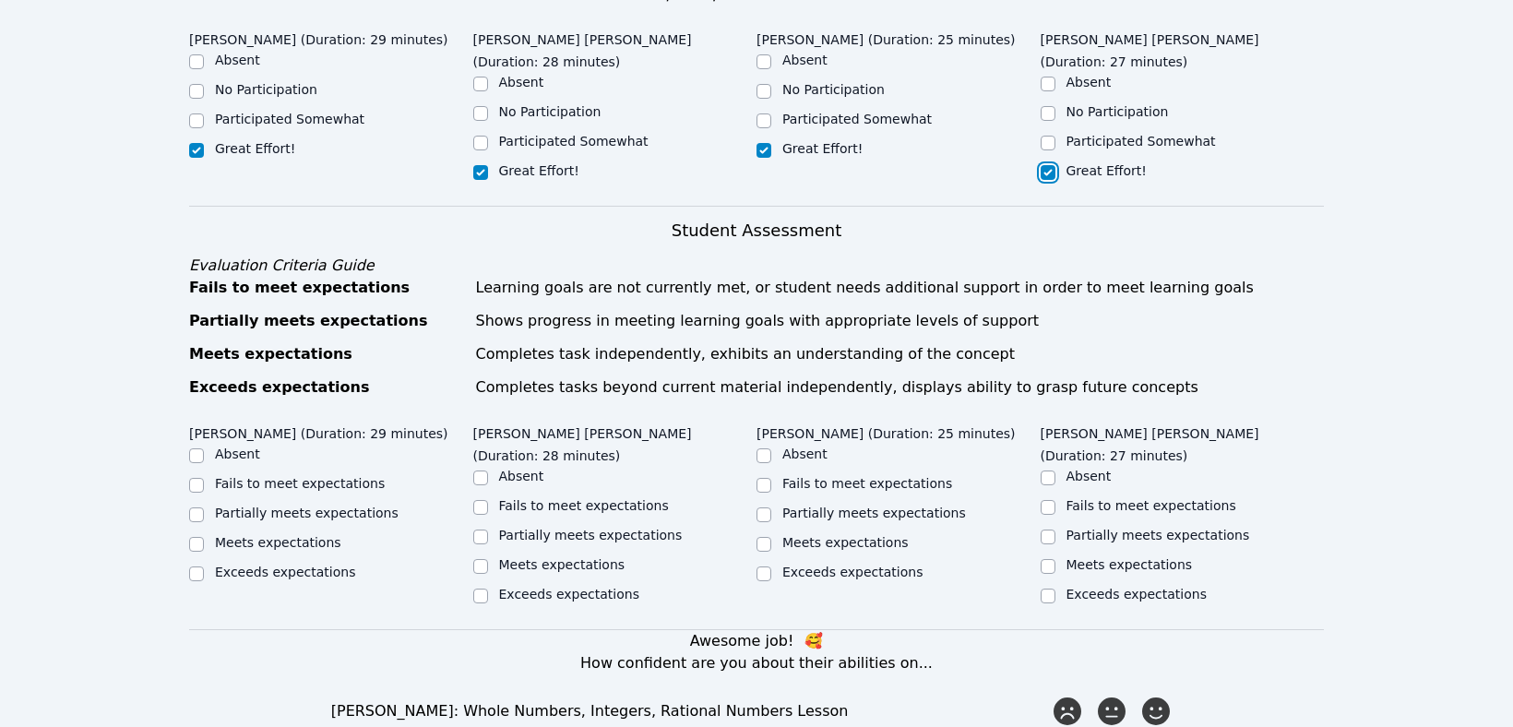
scroll to position [686, 0]
click at [198, 536] on input "Meets expectations" at bounding box center [196, 543] width 15 height 15
checkbox input "true"
click at [484, 558] on input "Meets expectations" at bounding box center [480, 565] width 15 height 15
checkbox input "true"
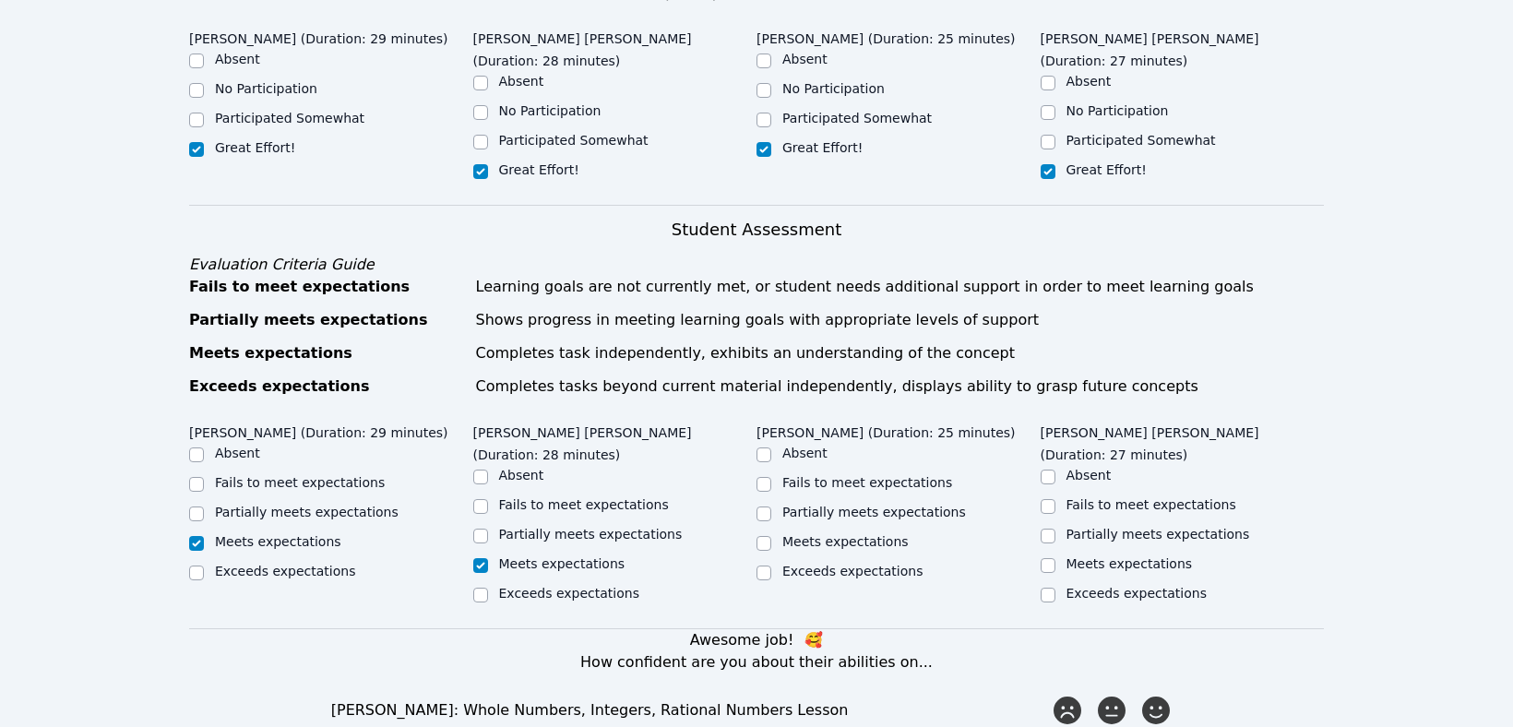
click at [772, 532] on div "Meets expectations" at bounding box center [899, 543] width 284 height 22
click at [761, 536] on input "Meets expectations" at bounding box center [764, 543] width 15 height 15
checkbox input "true"
click at [1055, 555] on div "Meets expectations" at bounding box center [1183, 566] width 284 height 22
click at [1054, 558] on input "Meets expectations" at bounding box center [1048, 565] width 15 height 15
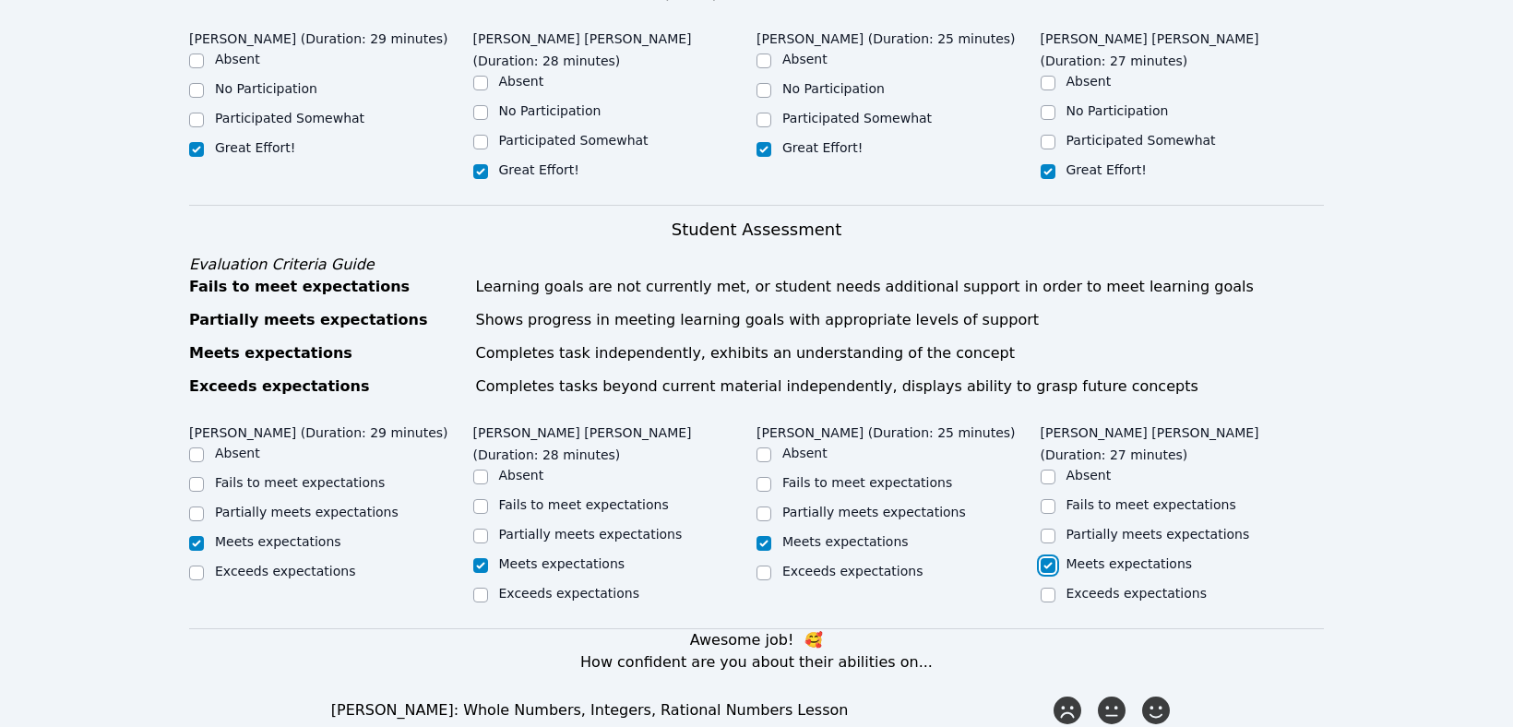
checkbox input "true"
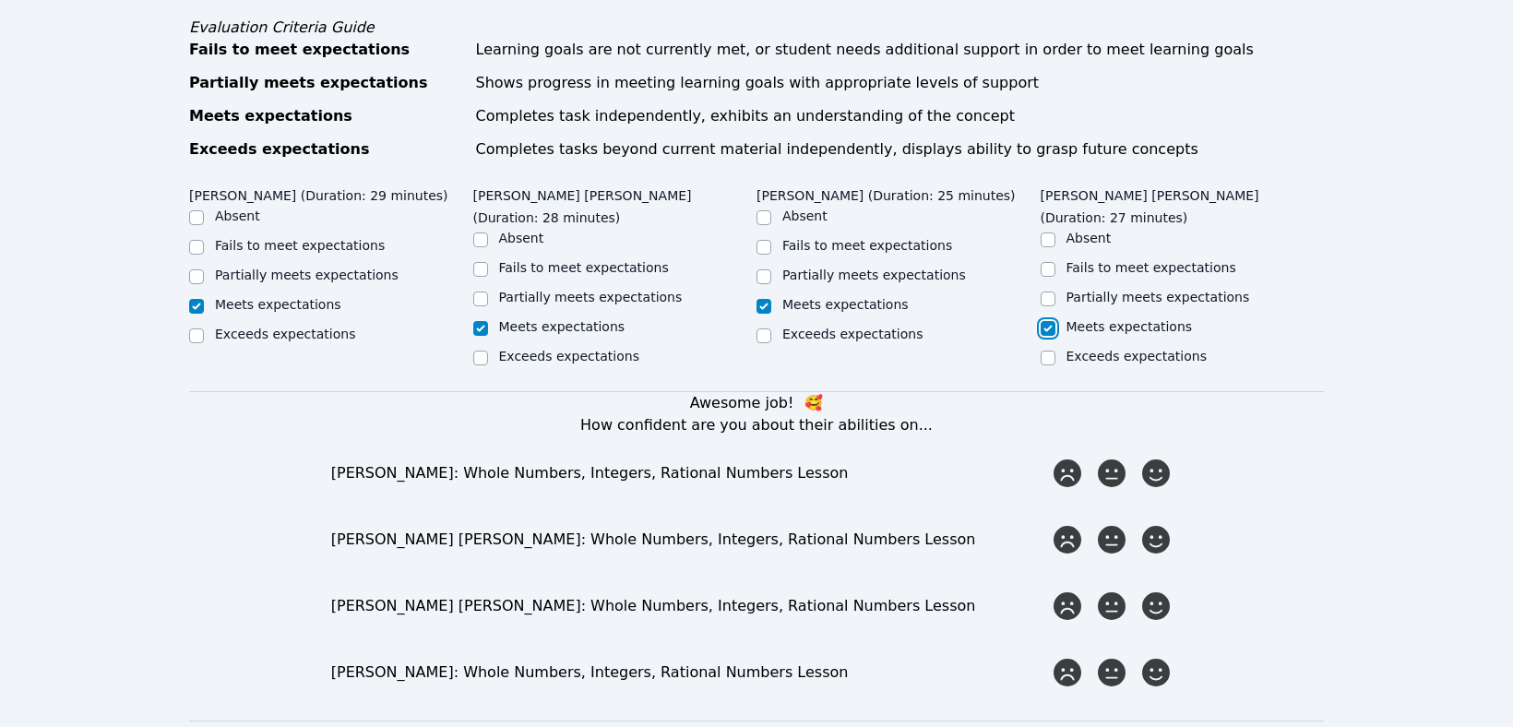
scroll to position [1097, 0]
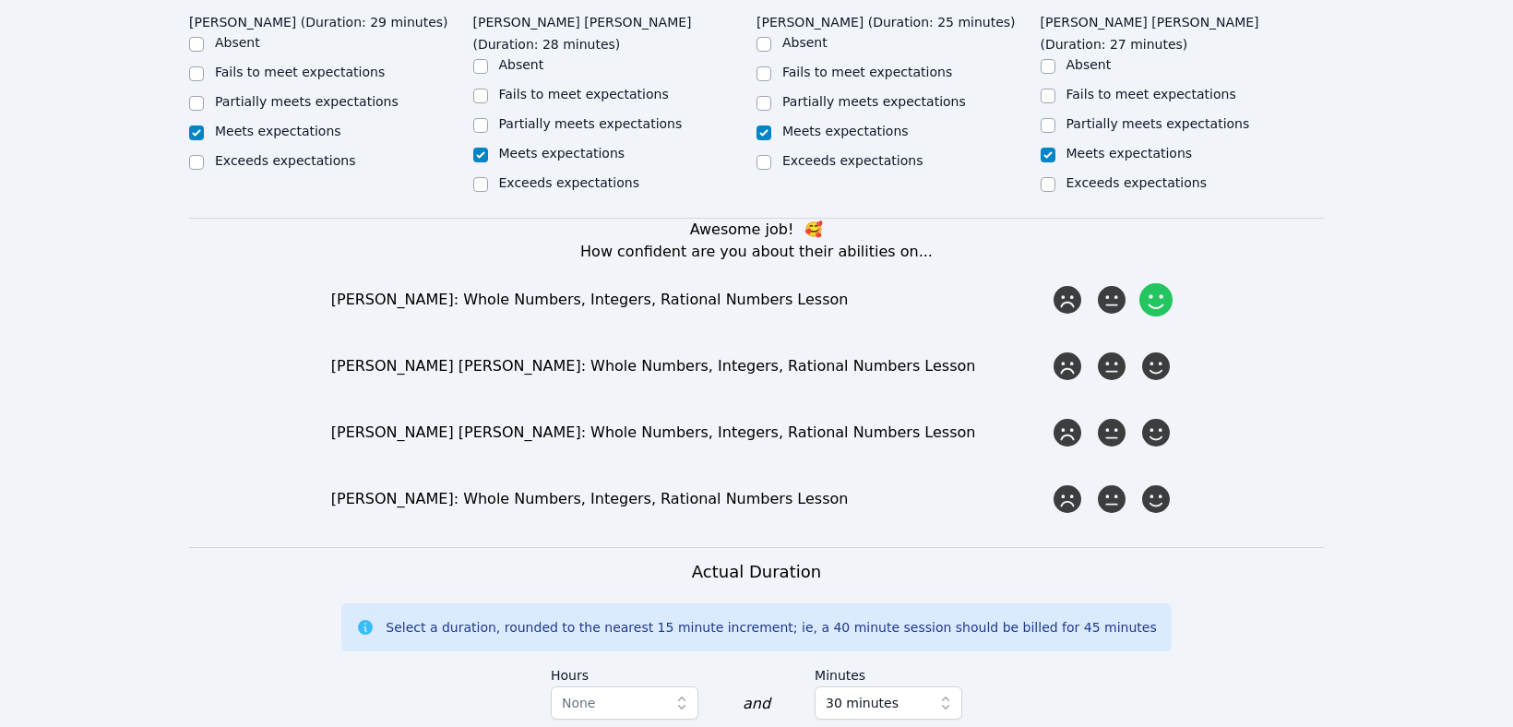
click at [1153, 283] on icon at bounding box center [1155, 299] width 33 height 33
click at [0, 0] on input "radio" at bounding box center [0, 0] width 0 height 0
click at [1151, 350] on icon at bounding box center [1155, 366] width 33 height 33
click at [0, 0] on input "radio" at bounding box center [0, 0] width 0 height 0
click at [1156, 416] on icon at bounding box center [1155, 432] width 33 height 33
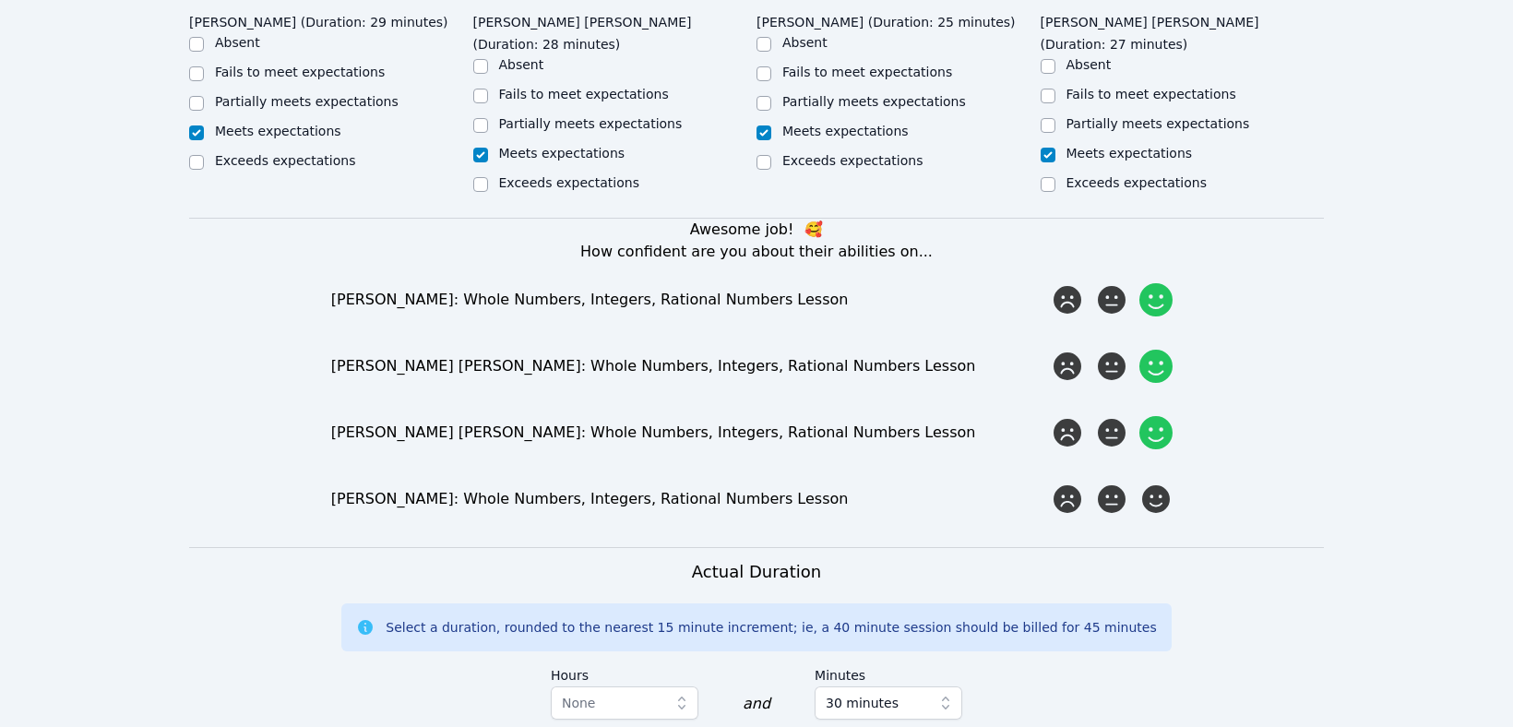
click at [0, 0] on input "radio" at bounding box center [0, 0] width 0 height 0
click at [1156, 483] on icon at bounding box center [1155, 499] width 33 height 33
click at [0, 0] on input "radio" at bounding box center [0, 0] width 0 height 0
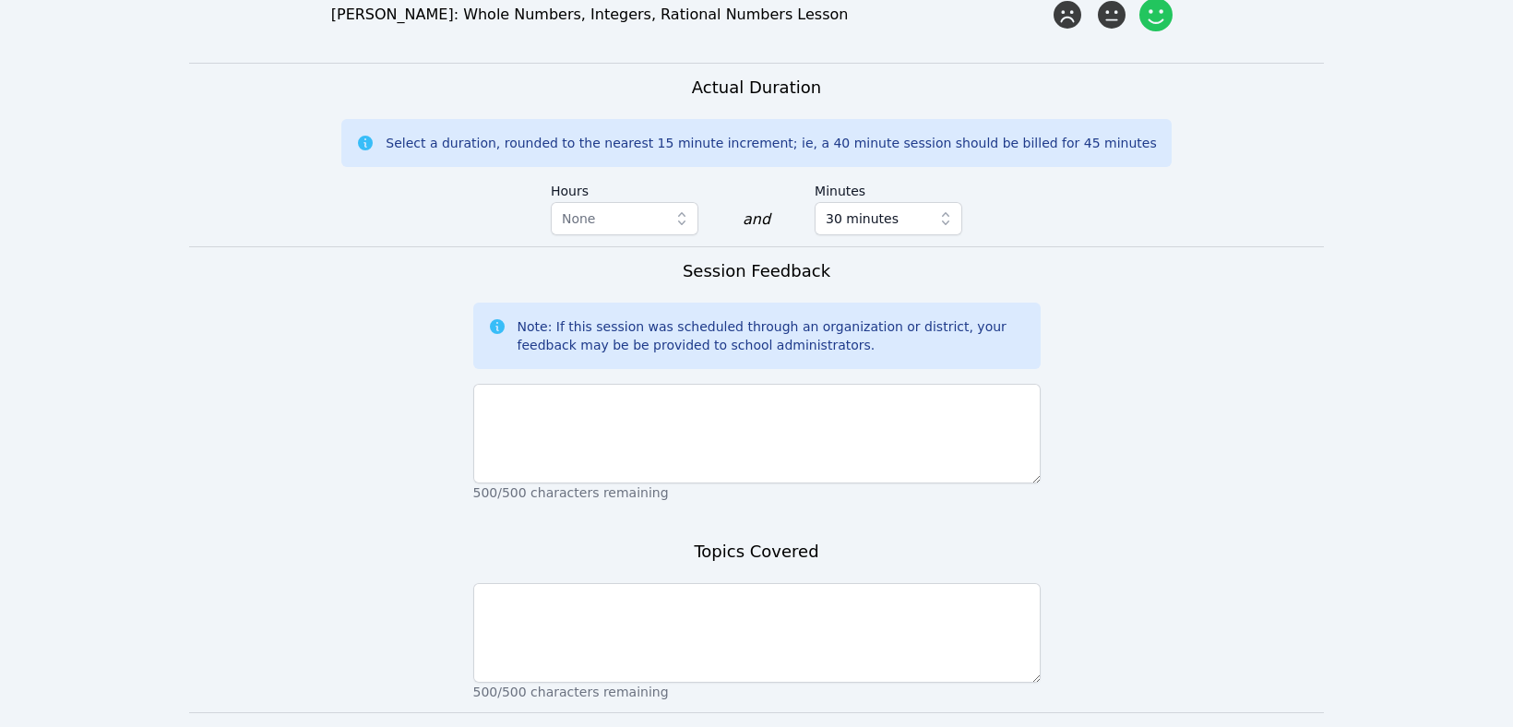
scroll to position [1584, 0]
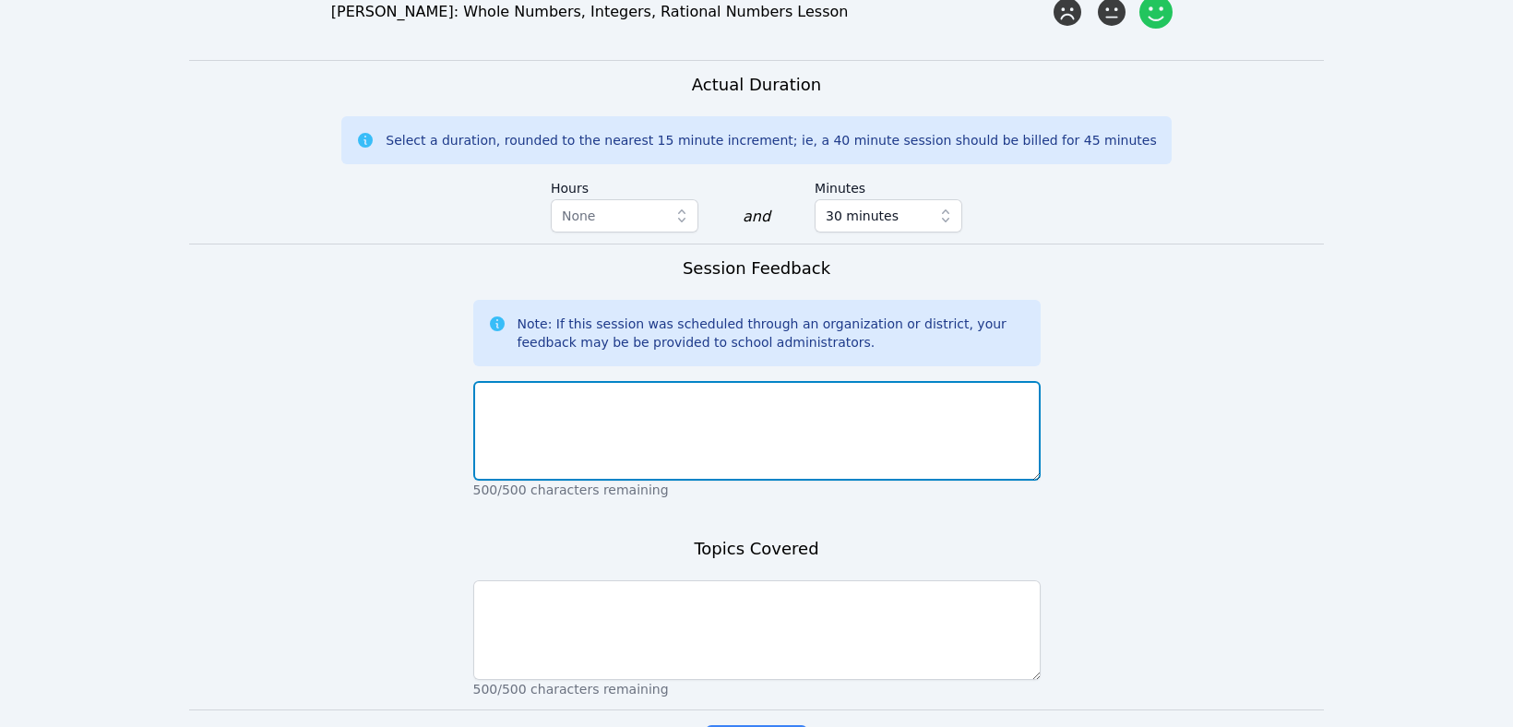
click at [641, 381] on textarea at bounding box center [756, 431] width 567 height 100
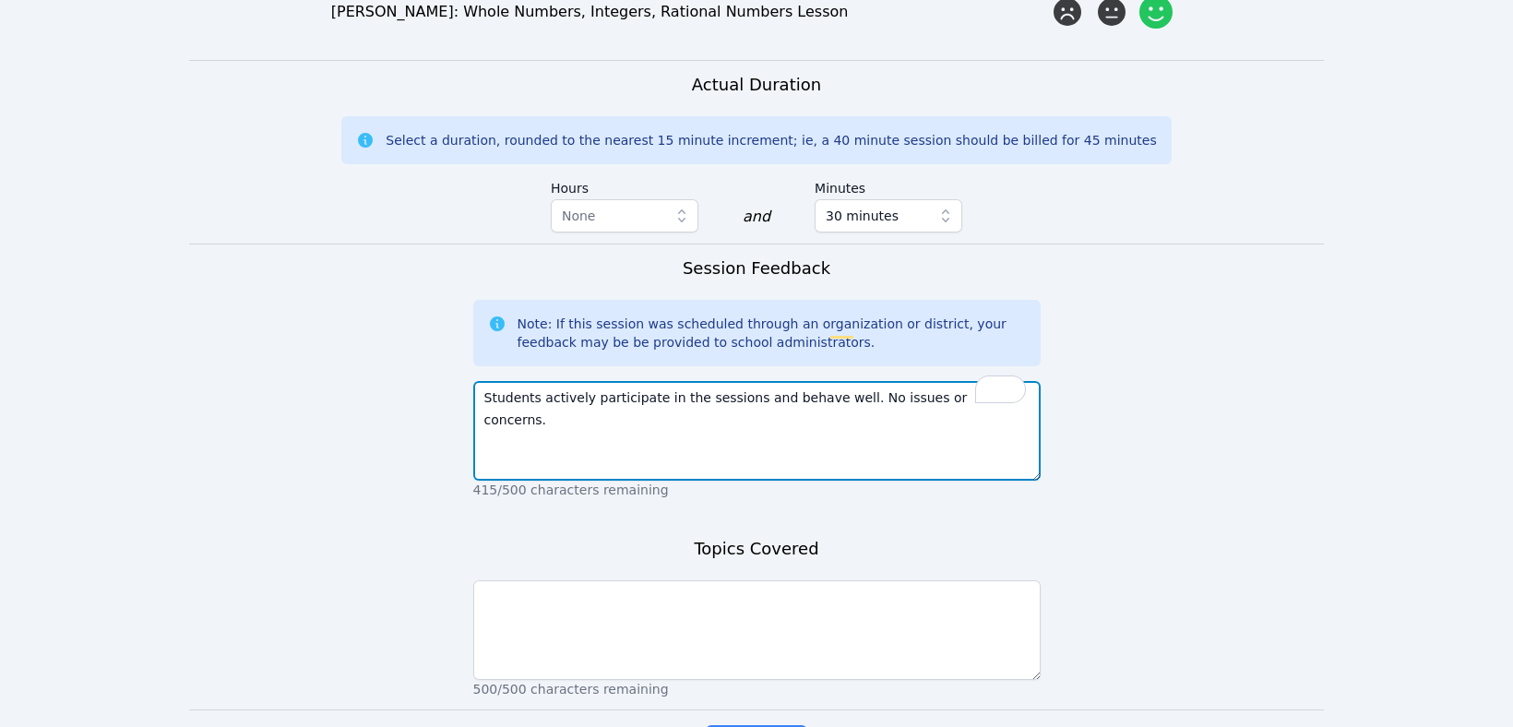
type textarea "Students actively participate in the sessions and behave well. No issues or con…"
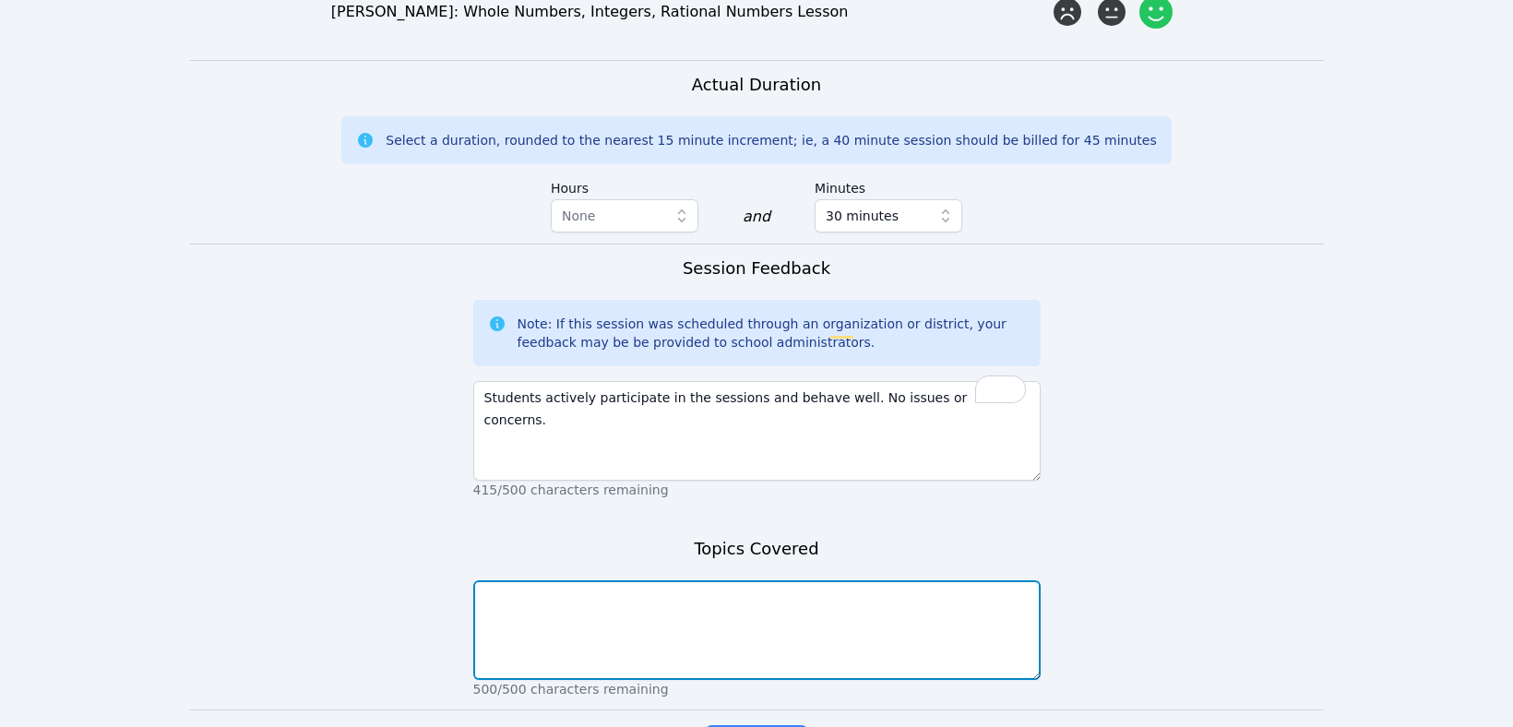
click at [704, 580] on textarea at bounding box center [756, 630] width 567 height 100
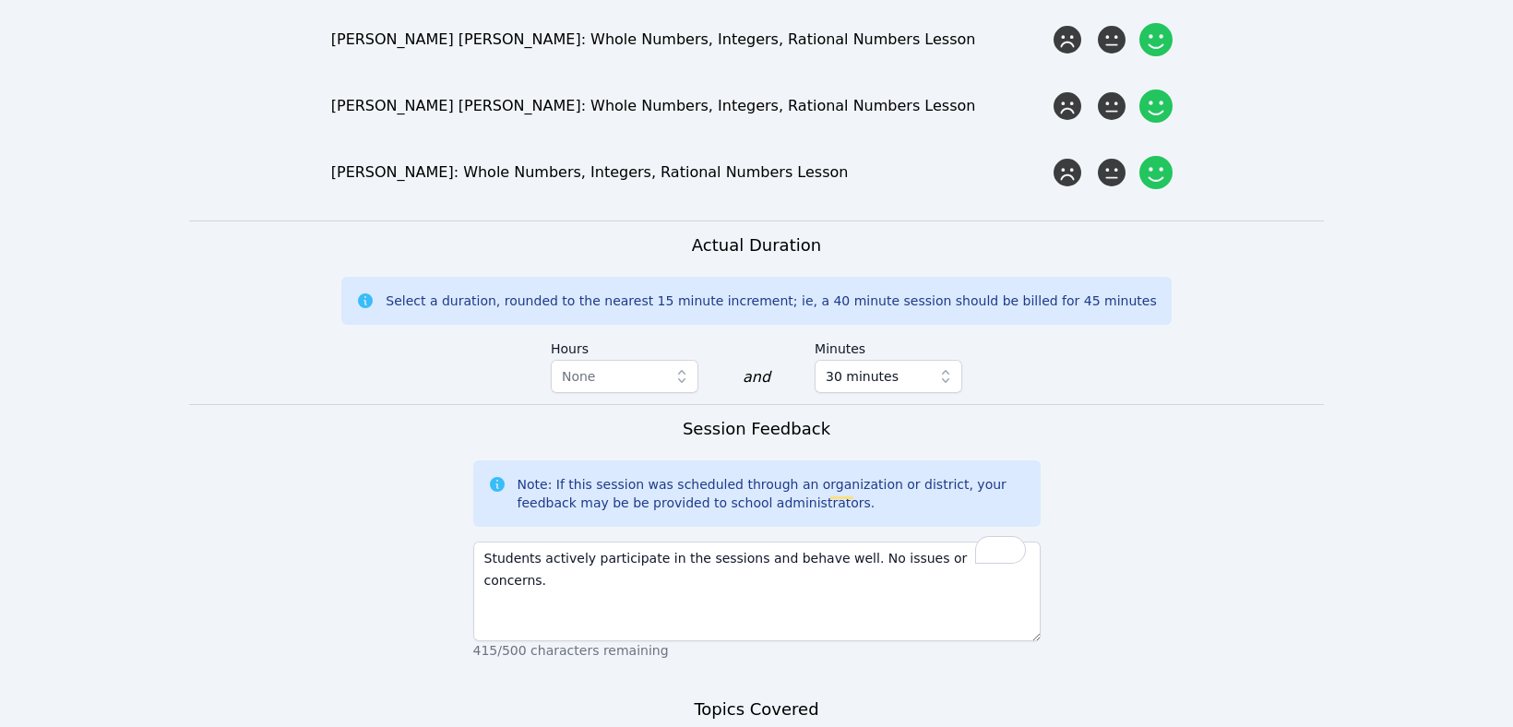
scroll to position [1441, 0]
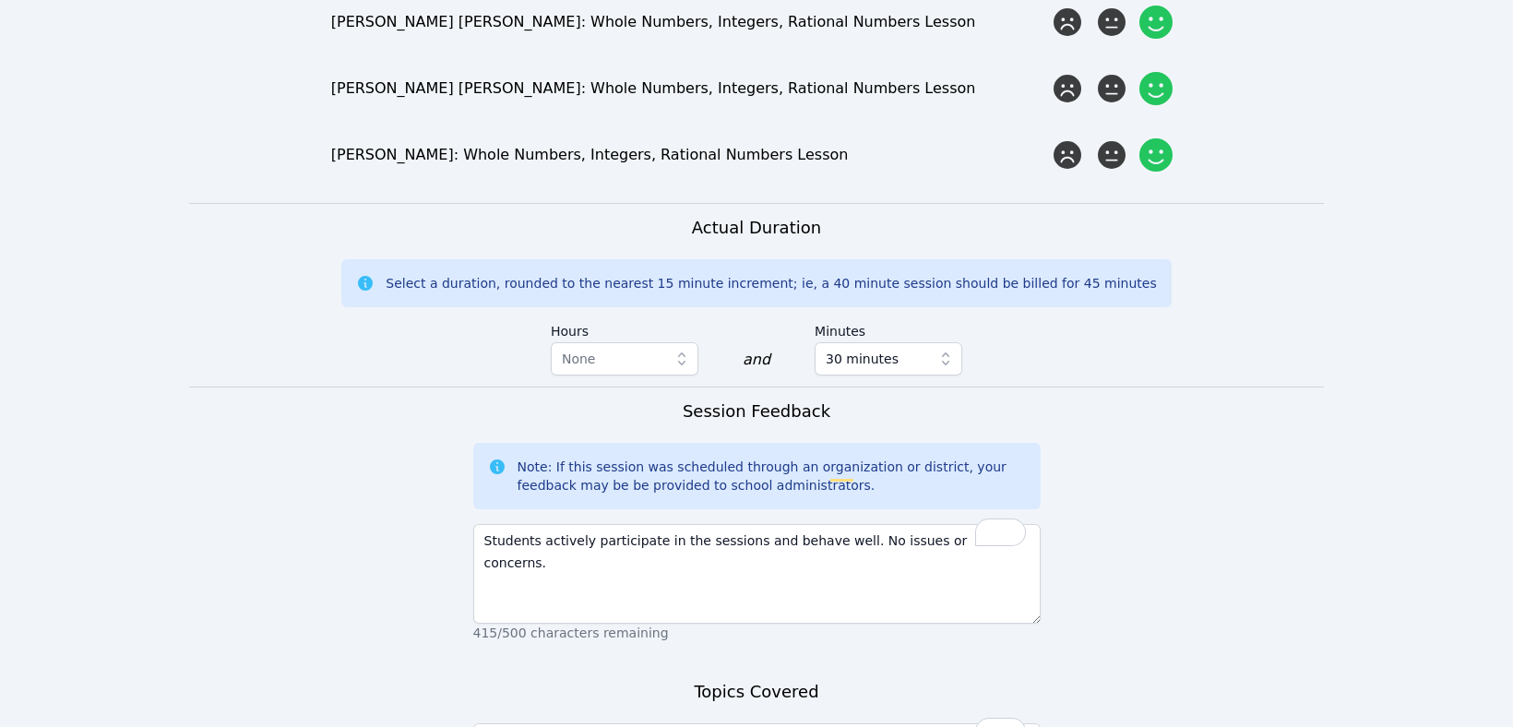
click at [484, 595] on form "Student Participation Do not enter a participation level for ABSENT students Al…" at bounding box center [756, 60] width 1135 height 1764
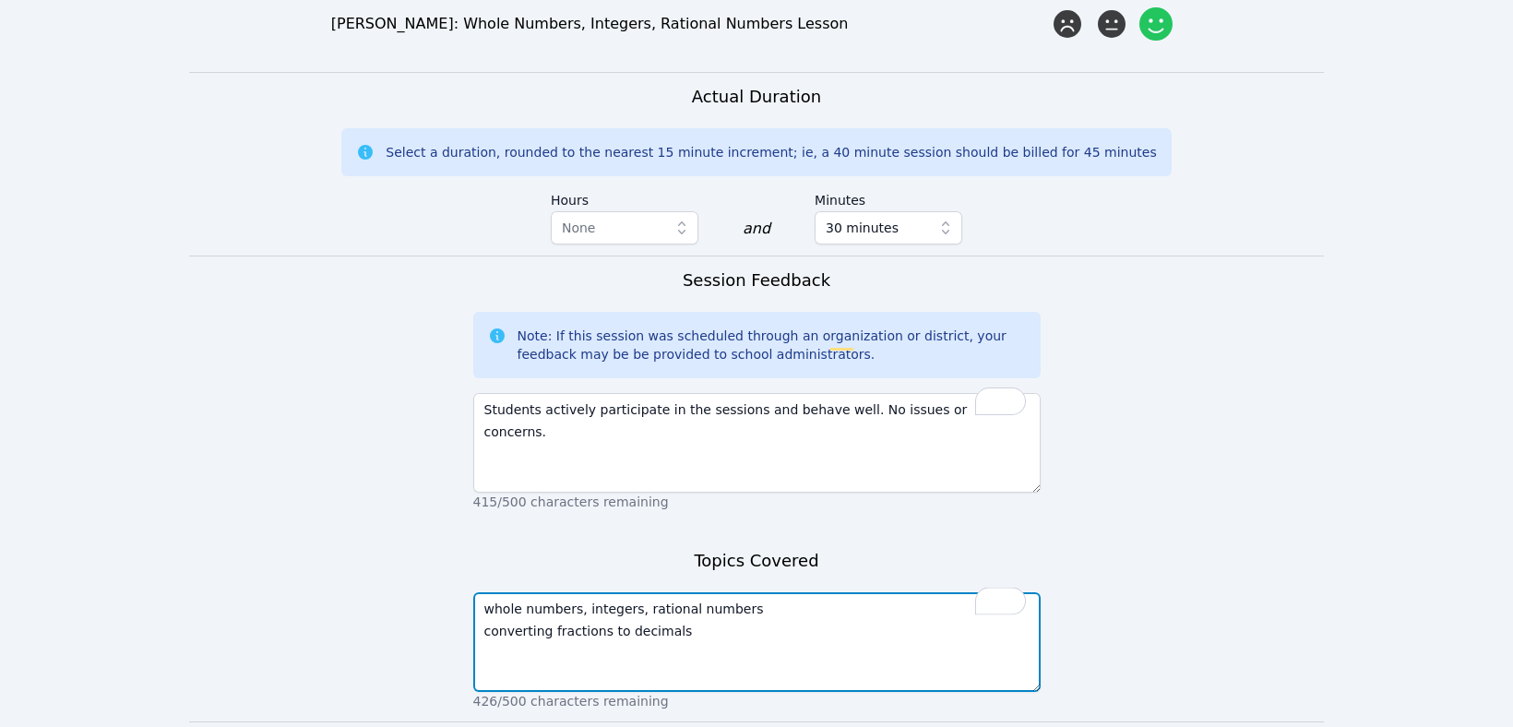
scroll to position [1631, 0]
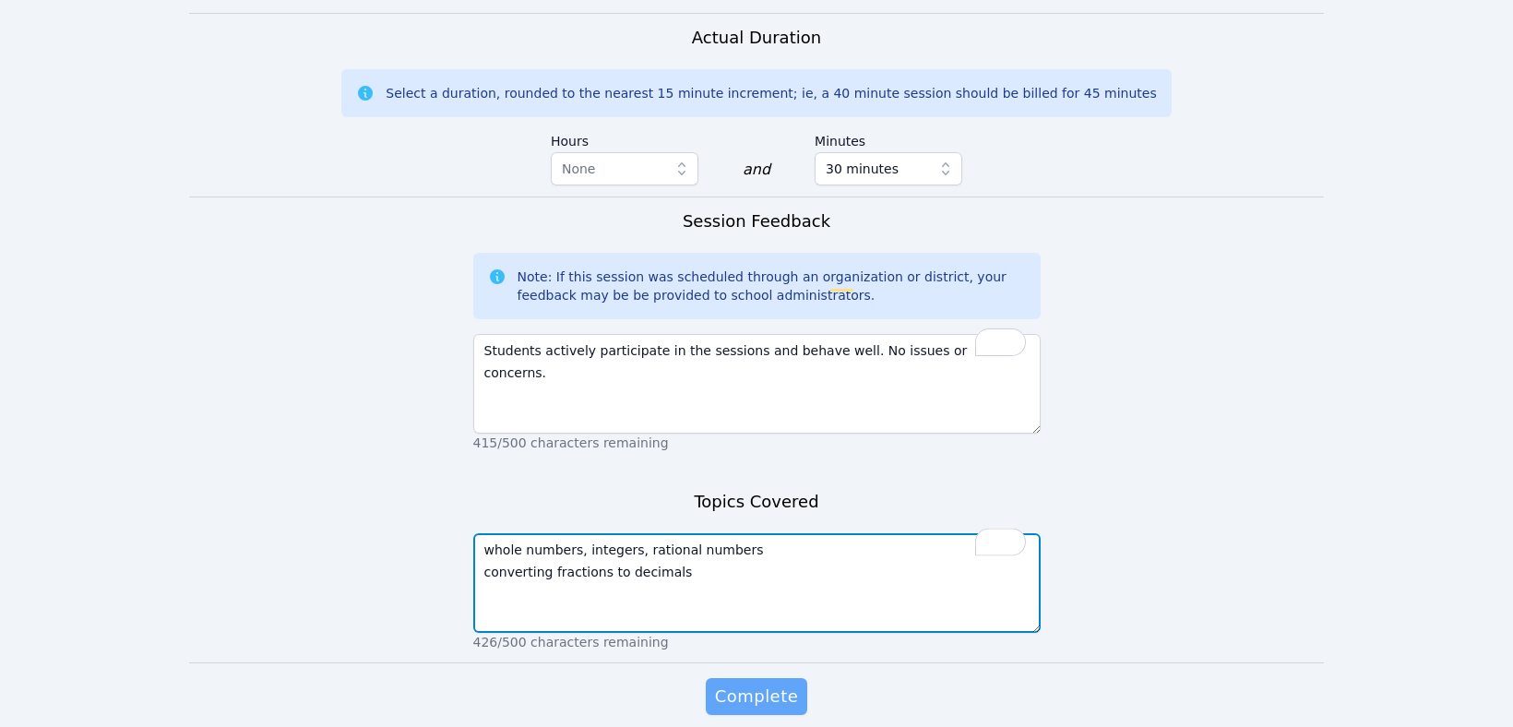
type textarea "whole numbers, integers, rational numbers converting fractions to decimals"
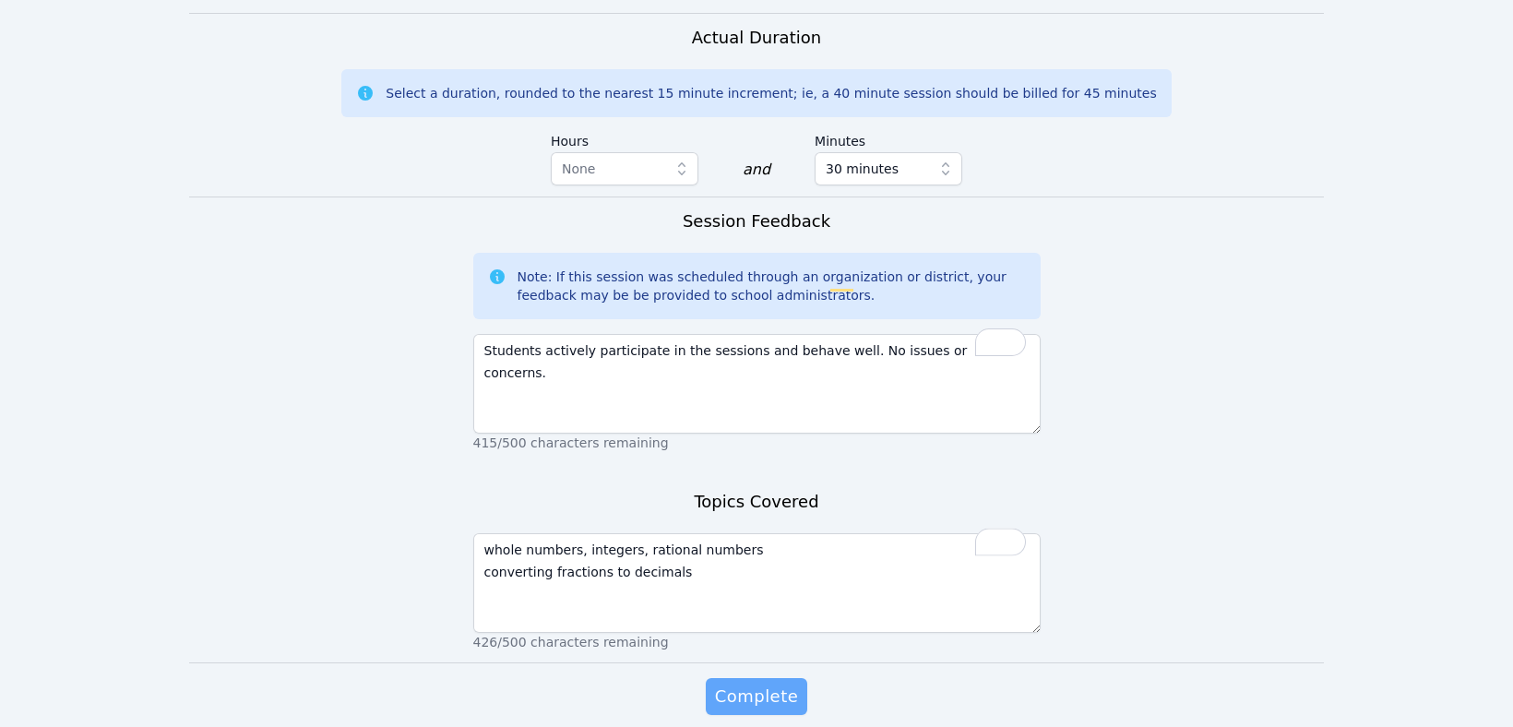
click at [740, 684] on span "Complete" at bounding box center [756, 697] width 83 height 26
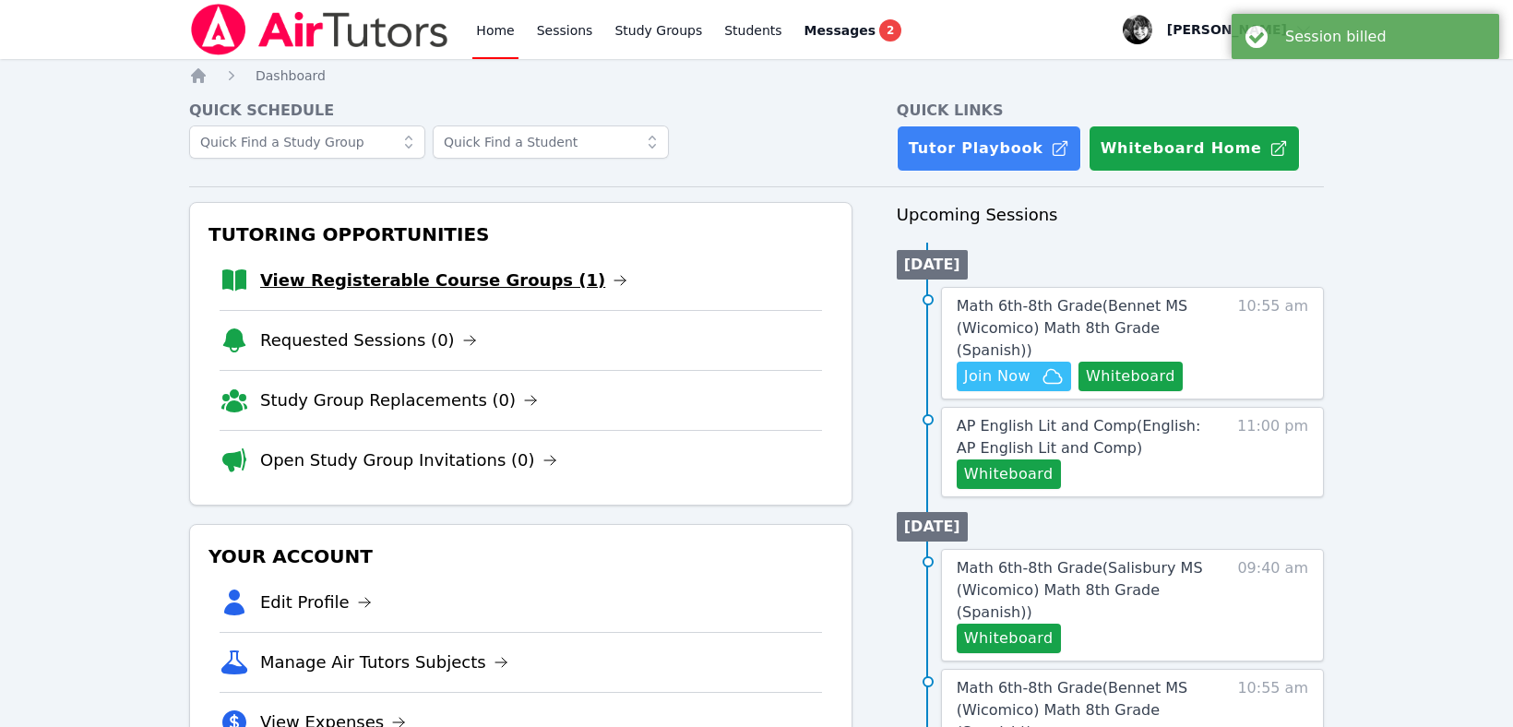
click at [318, 285] on link "View Registerable Course Groups (1)" at bounding box center [443, 281] width 367 height 26
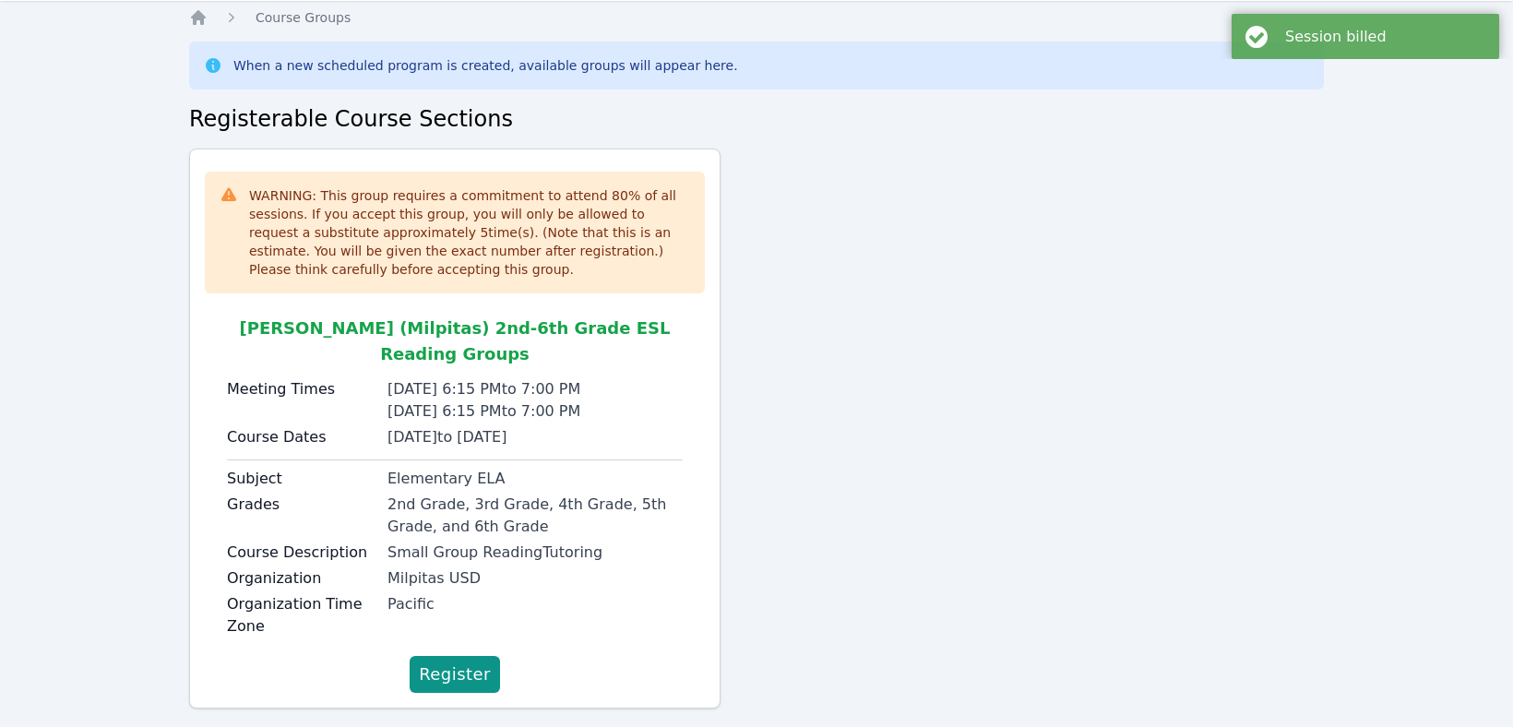
scroll to position [65, 0]
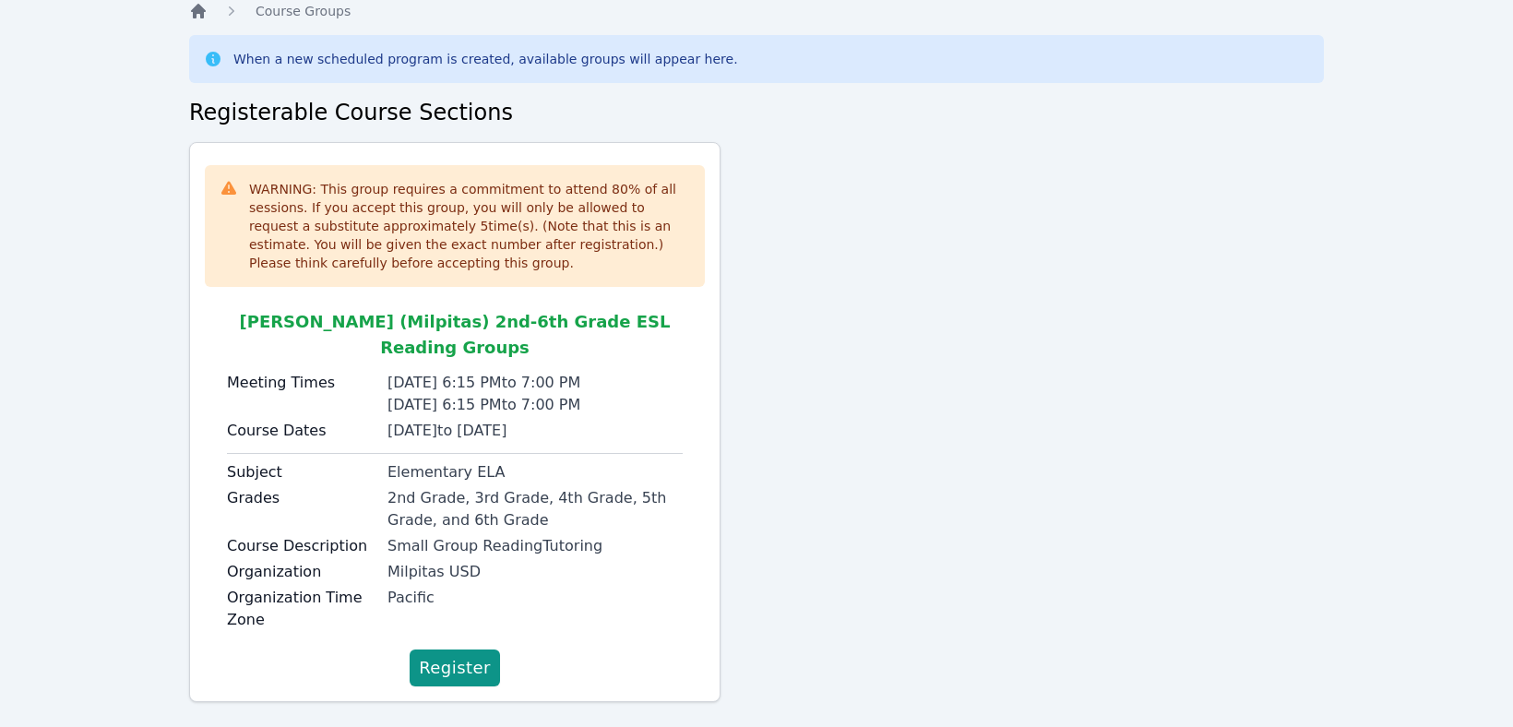
click at [197, 14] on icon "Breadcrumb" at bounding box center [198, 11] width 18 height 18
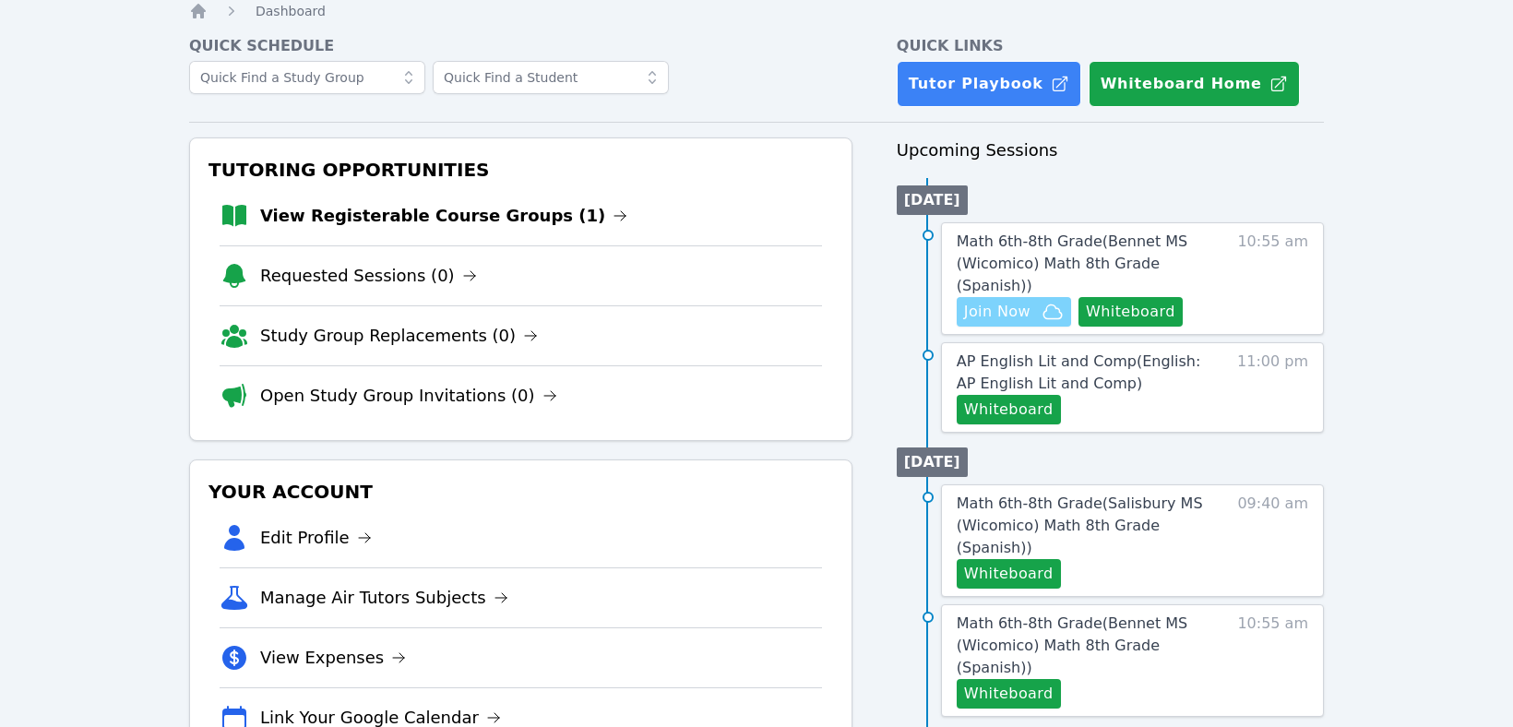
click at [1020, 301] on span "Join Now" at bounding box center [997, 312] width 66 height 22
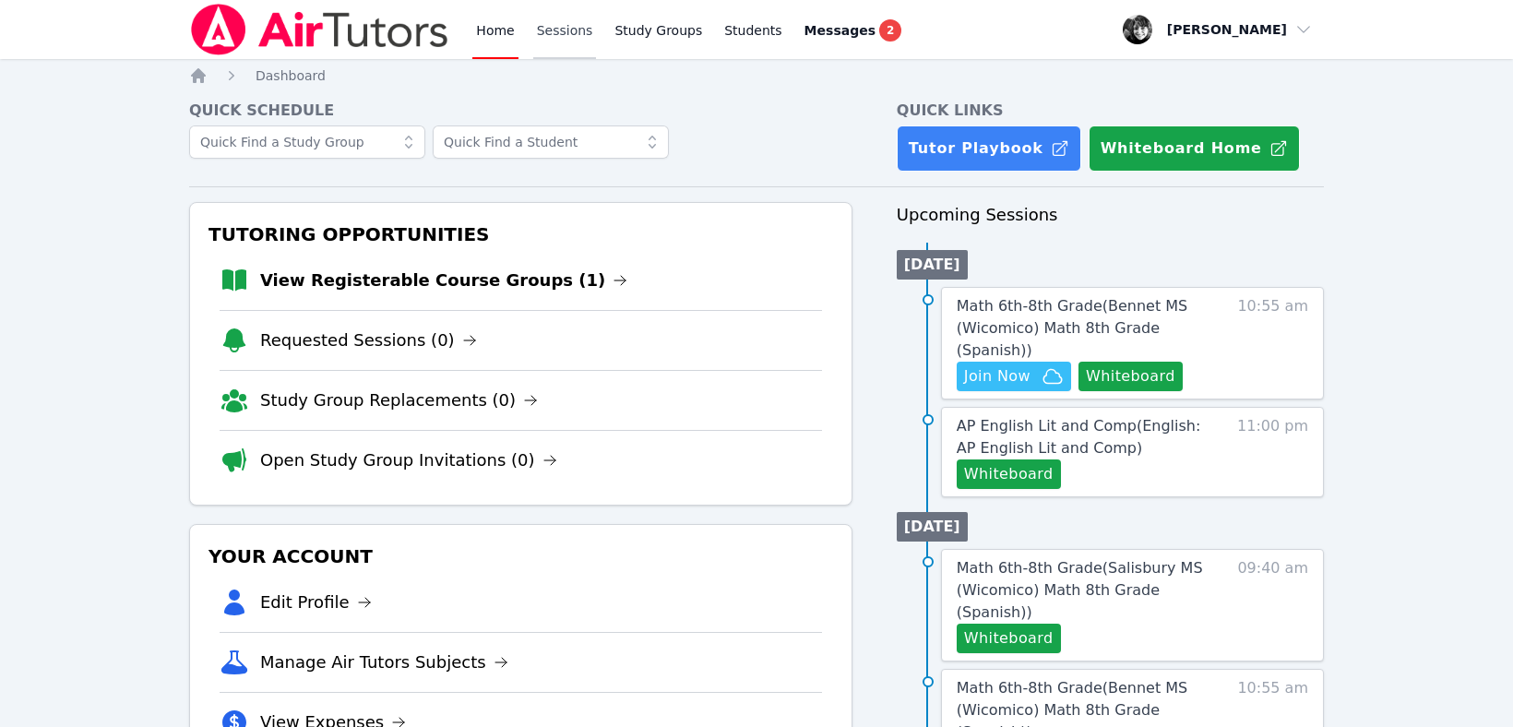
click at [579, 33] on link "Sessions" at bounding box center [565, 29] width 64 height 59
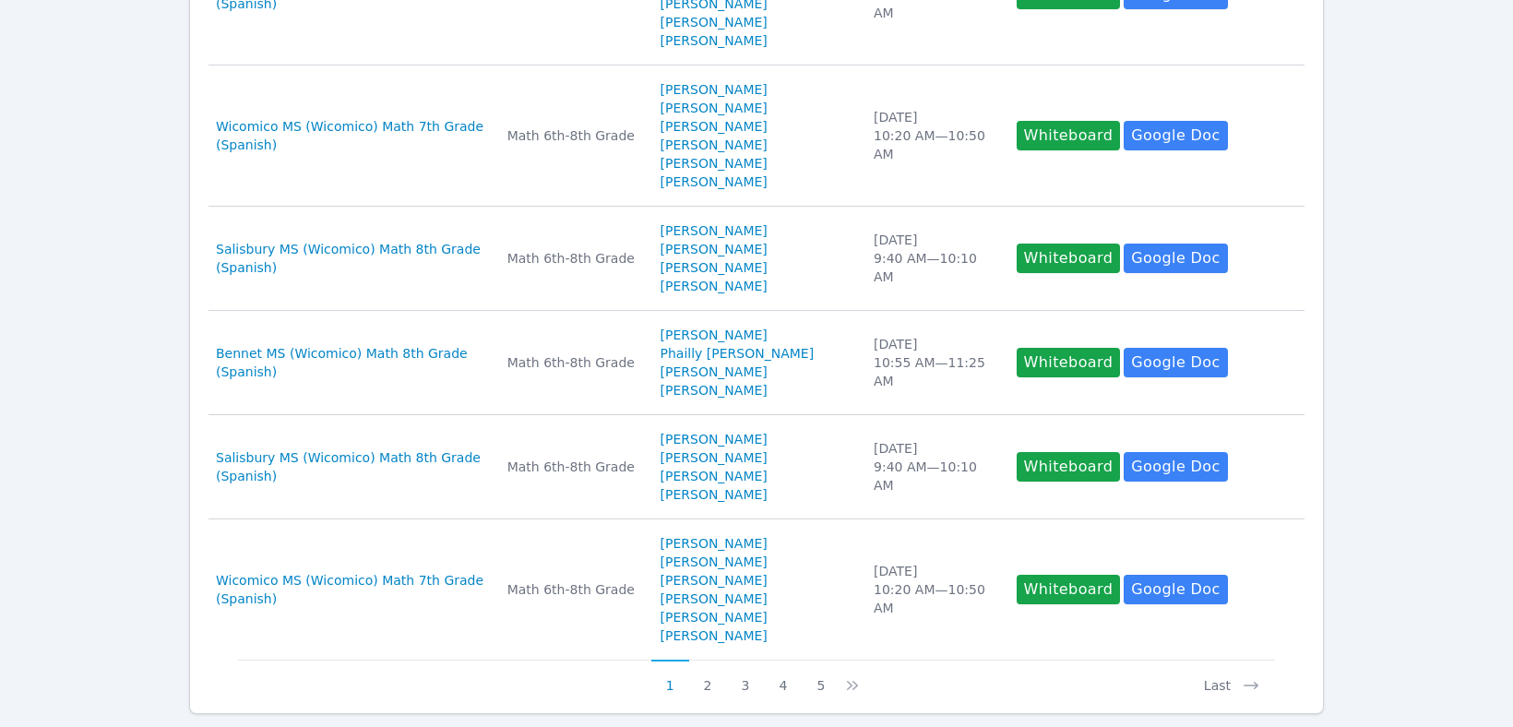
scroll to position [966, 0]
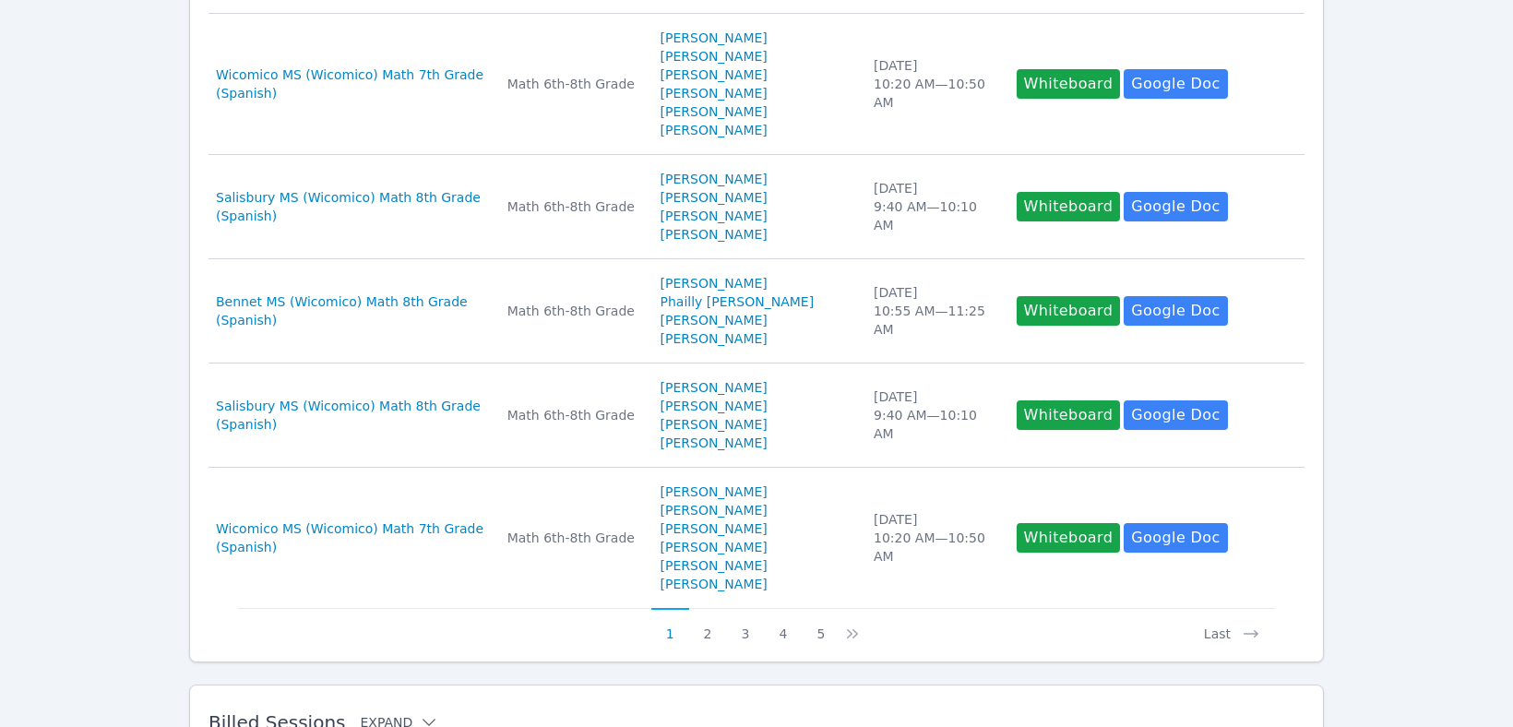
click at [388, 713] on button "Expand" at bounding box center [399, 722] width 78 height 18
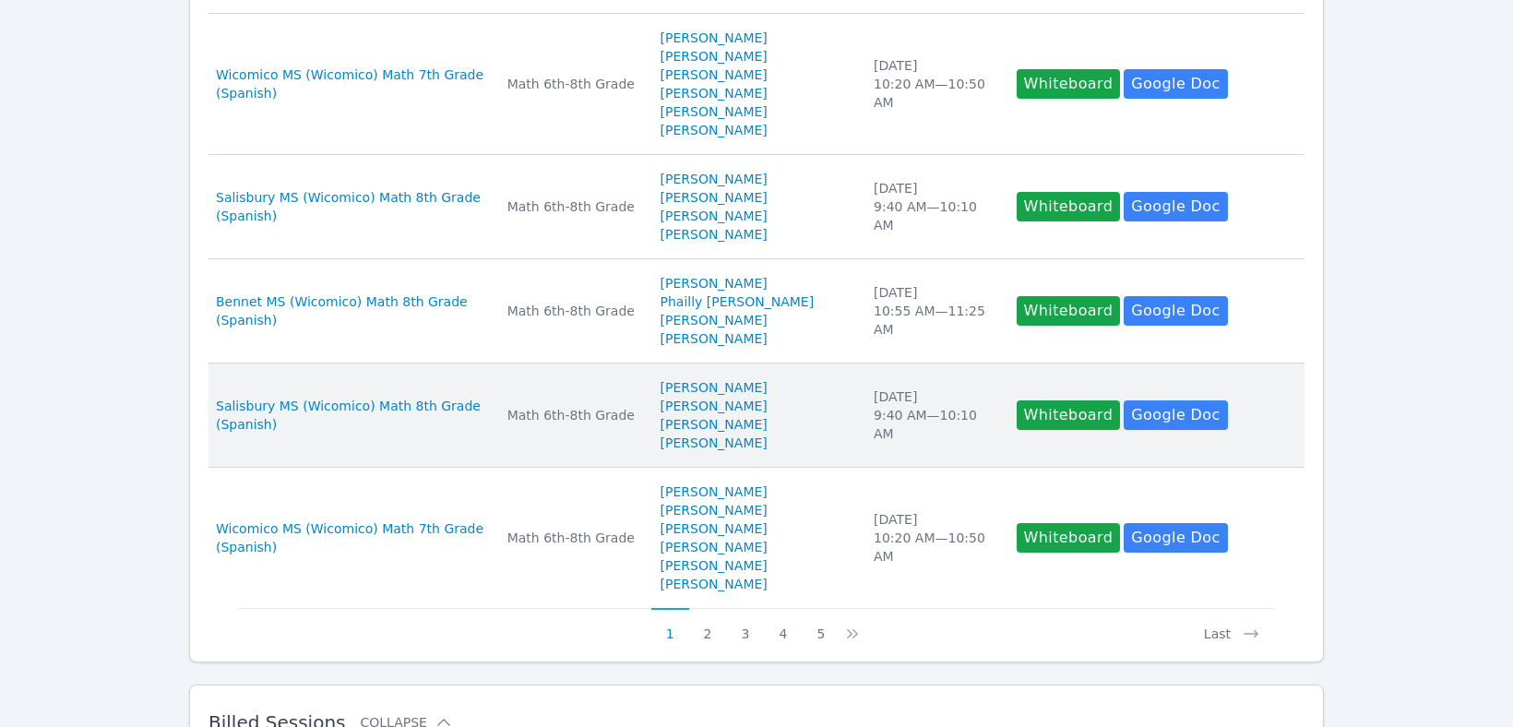
scroll to position [1296, 0]
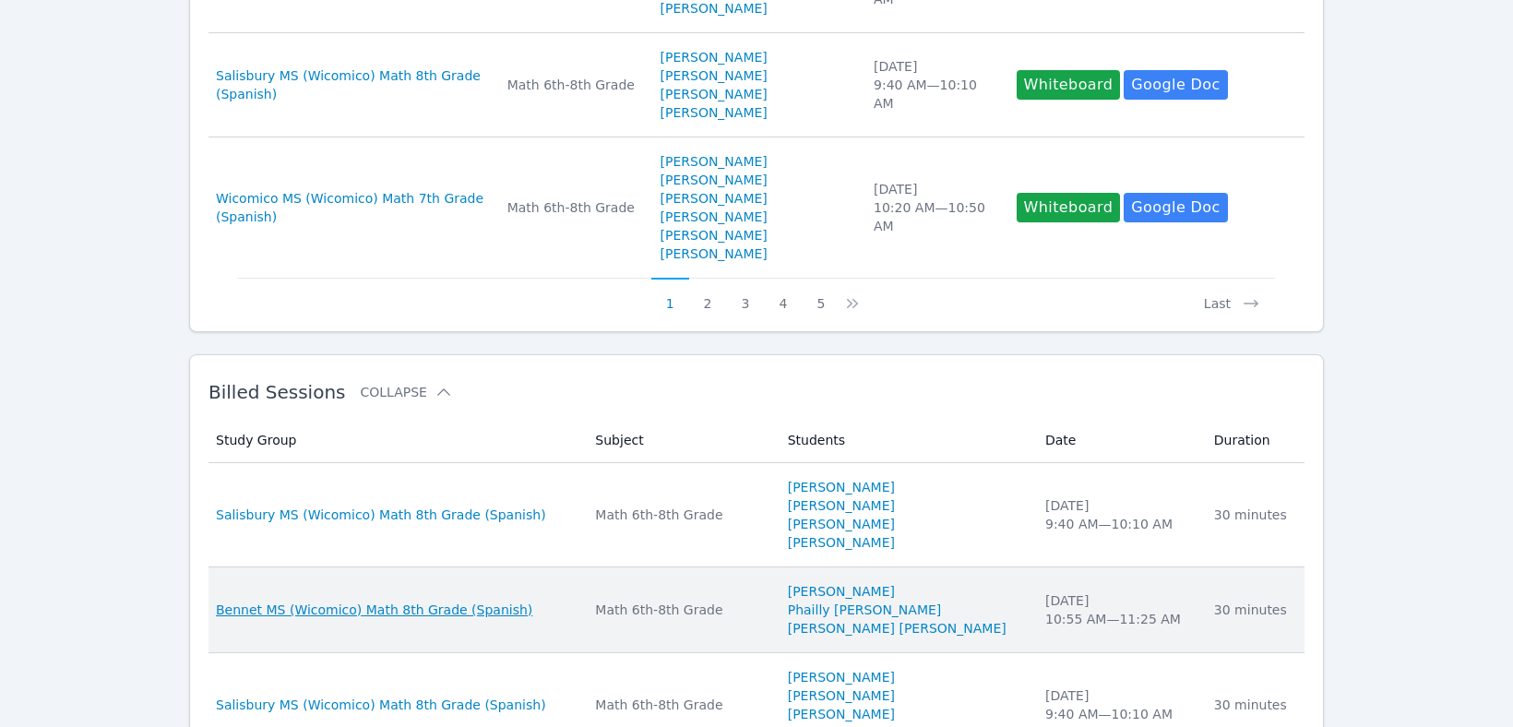
click at [379, 601] on span "Bennet MS (Wicomico) Math 8th Grade (Spanish)" at bounding box center [374, 610] width 316 height 18
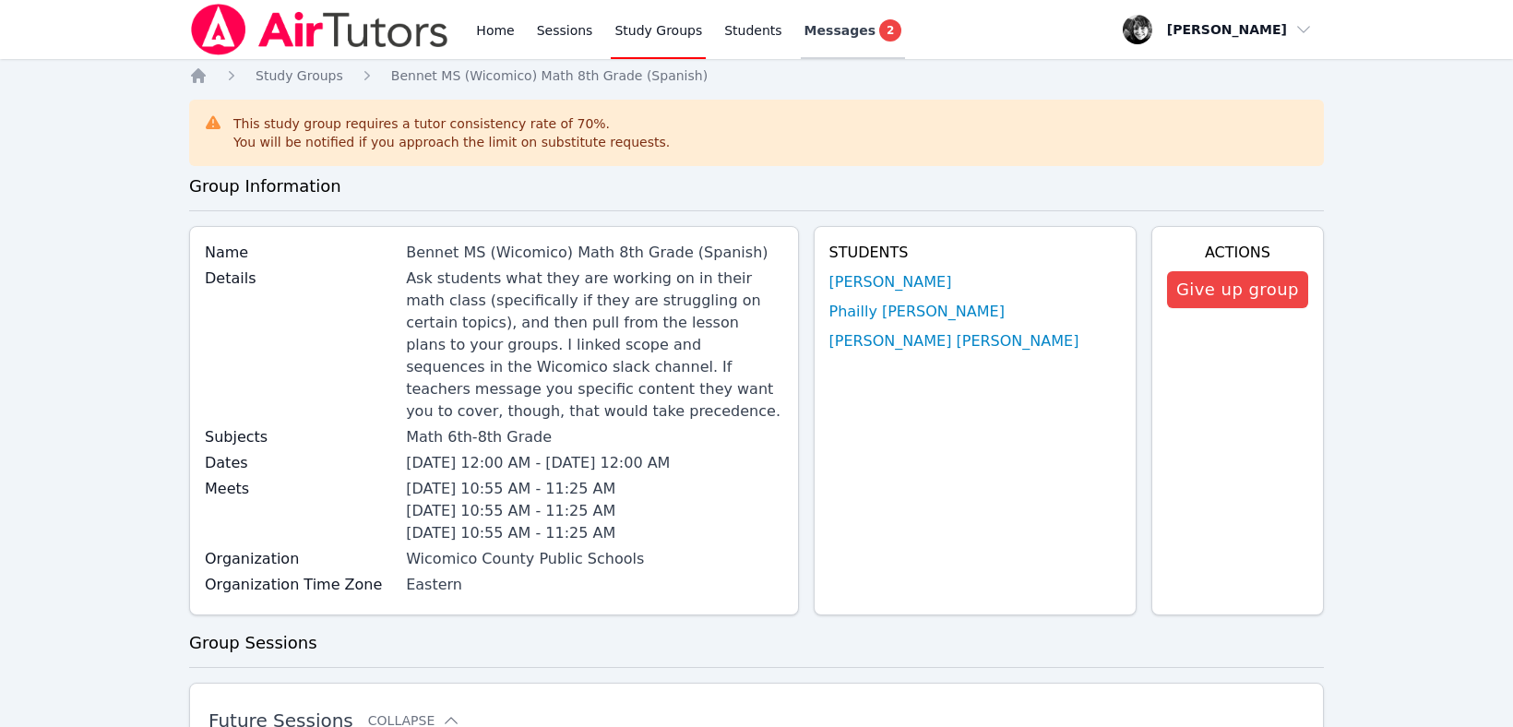
click at [827, 28] on span "Messages" at bounding box center [840, 30] width 71 height 18
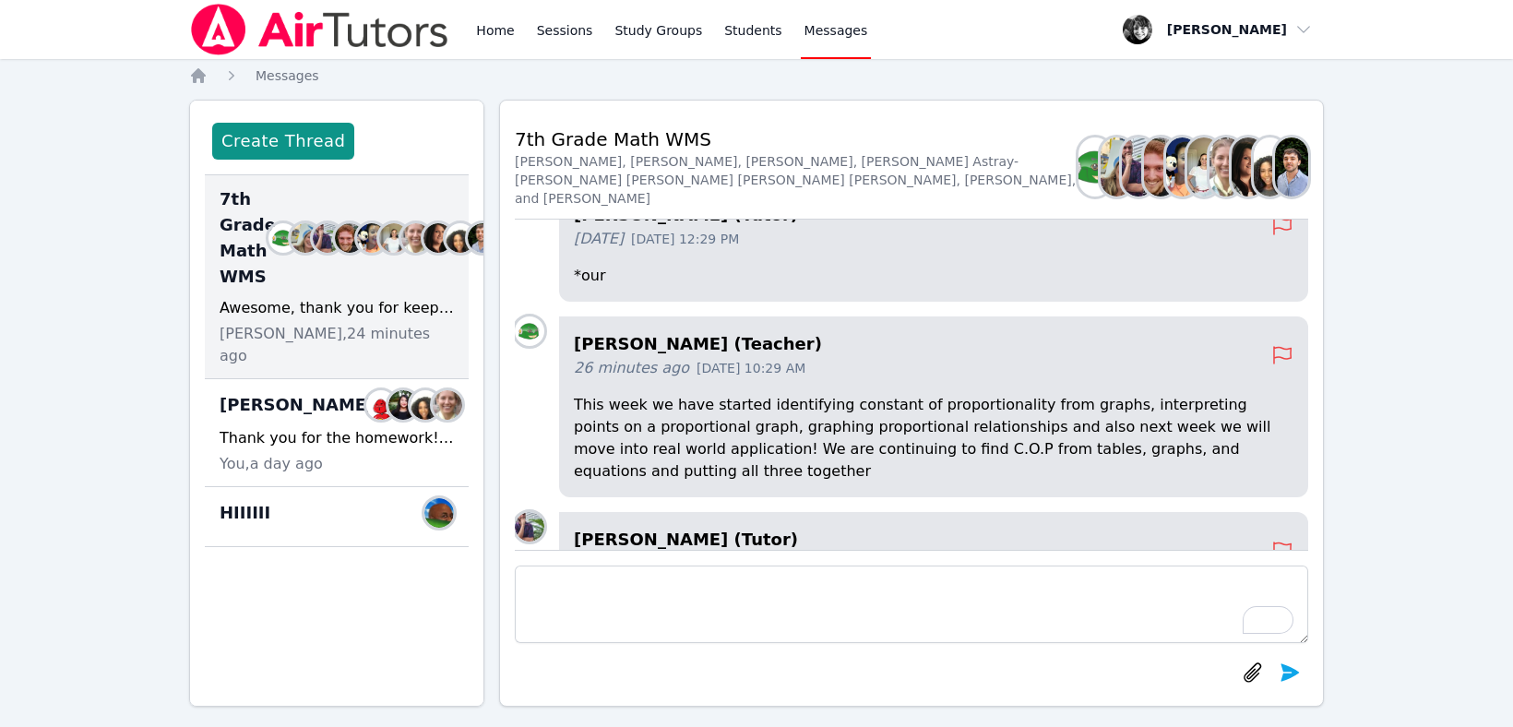
scroll to position [-81, 0]
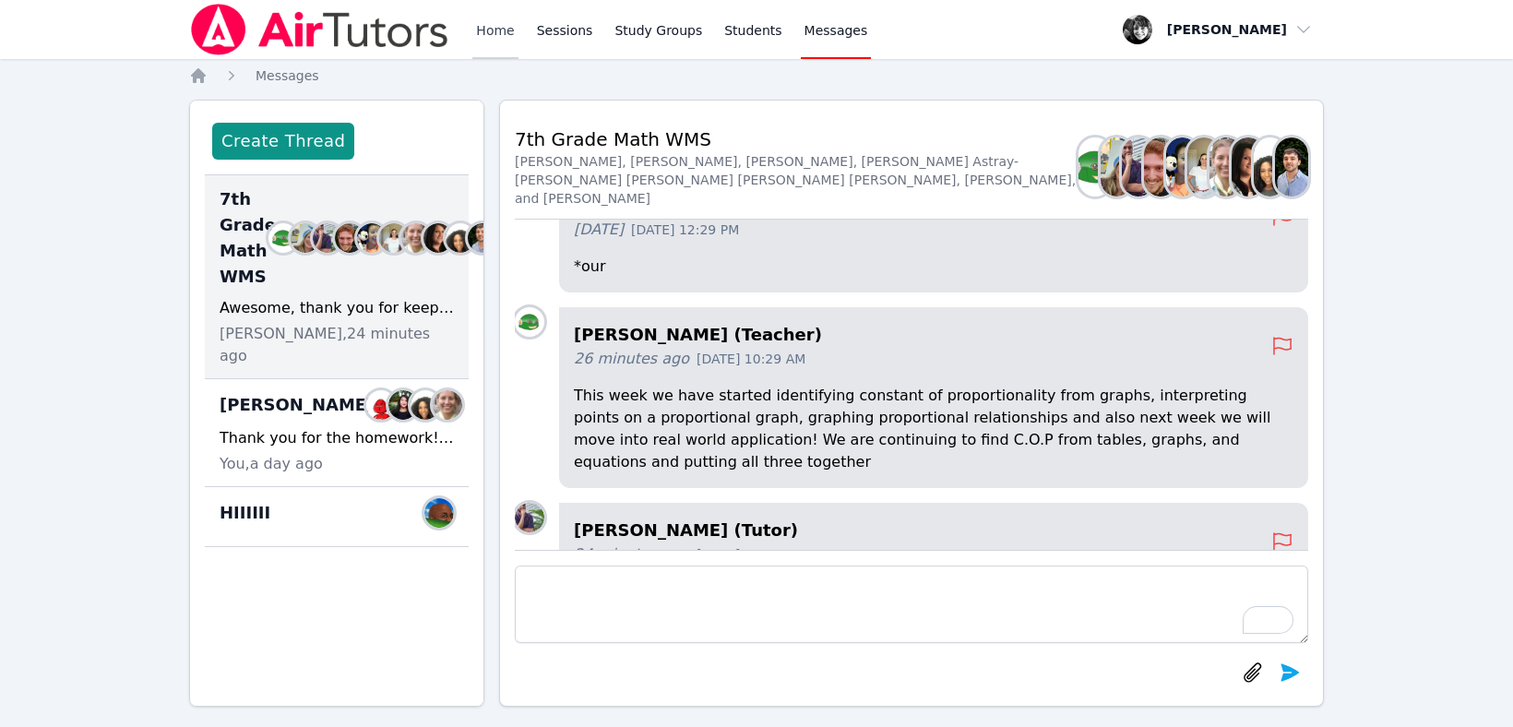
click at [479, 28] on link "Home" at bounding box center [494, 29] width 45 height 59
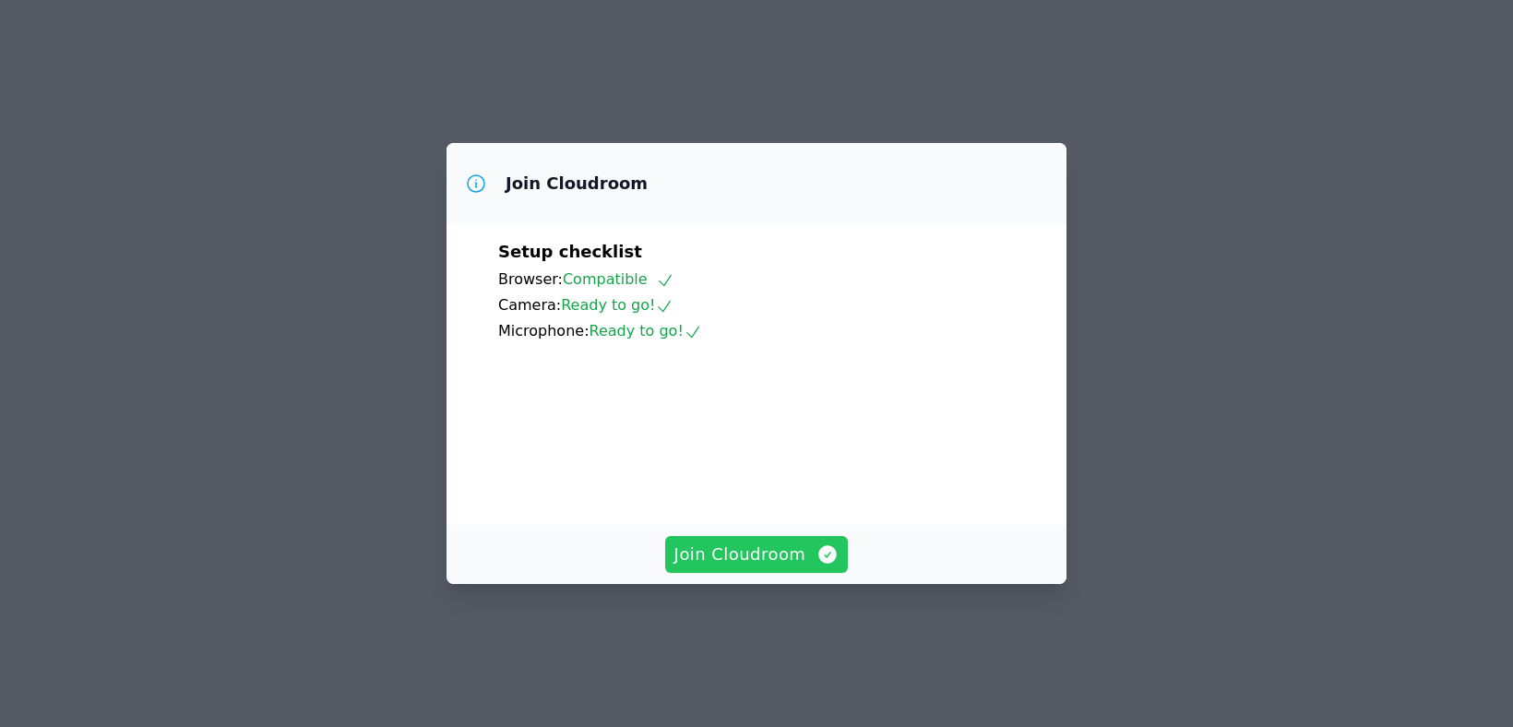
click at [775, 567] on span "Join Cloudroom" at bounding box center [756, 555] width 165 height 26
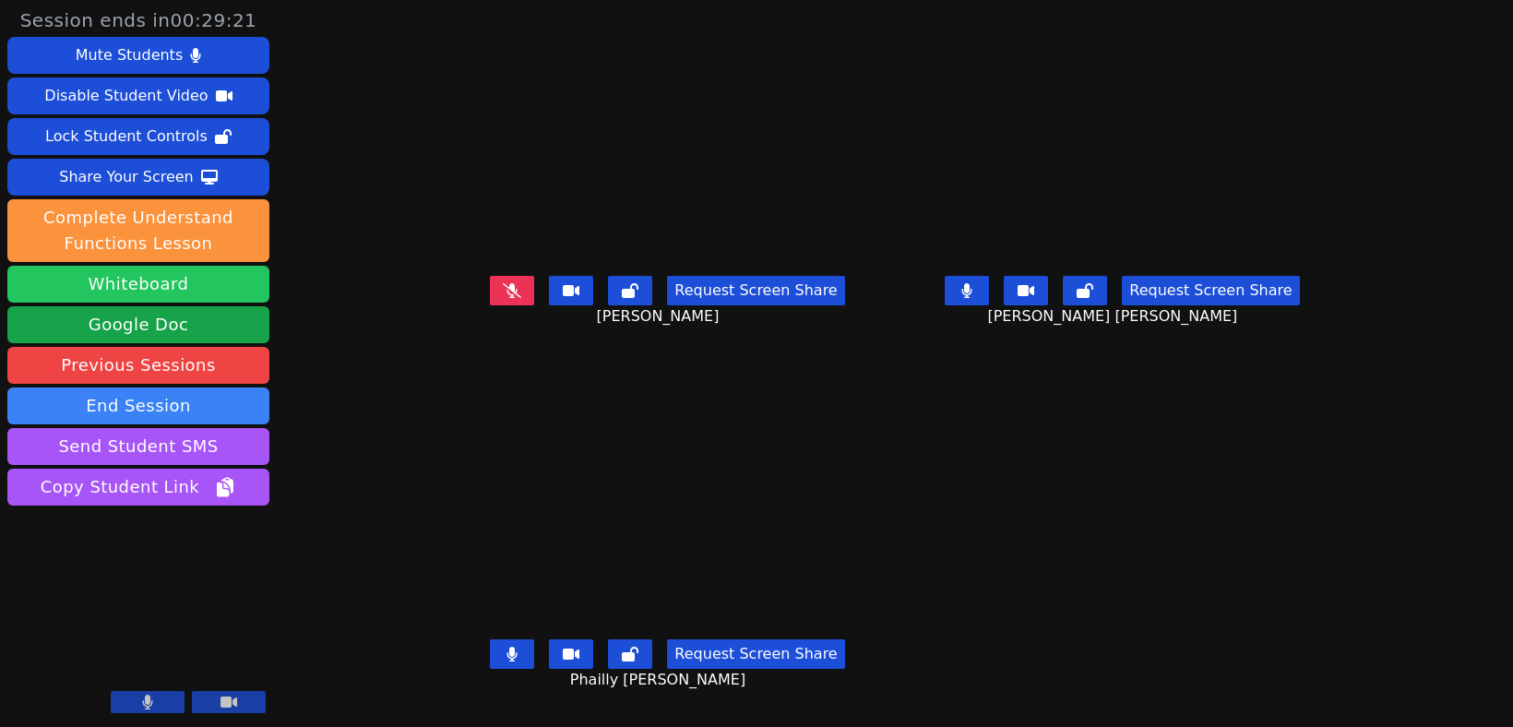
click at [161, 289] on button "Whiteboard" at bounding box center [138, 284] width 262 height 37
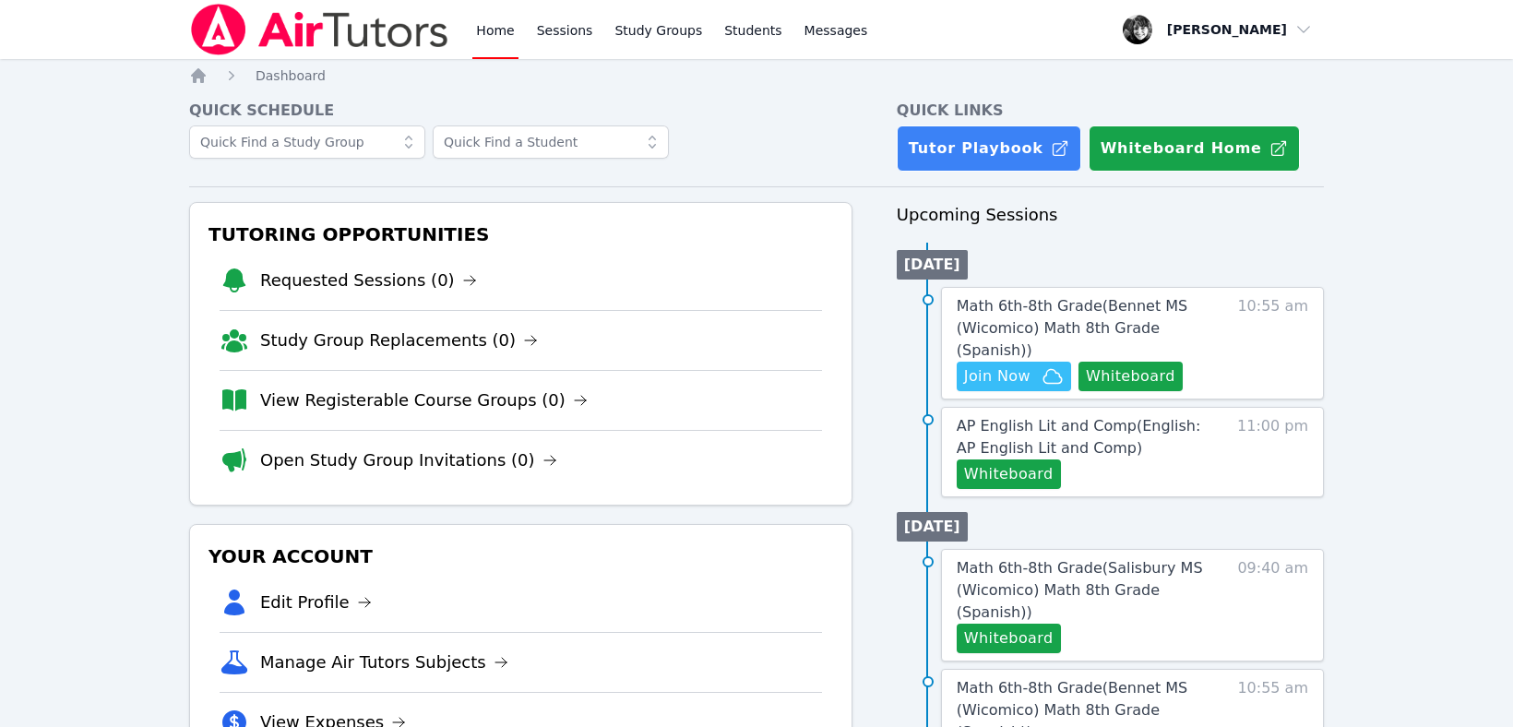
click at [495, 37] on link "Home" at bounding box center [494, 29] width 45 height 59
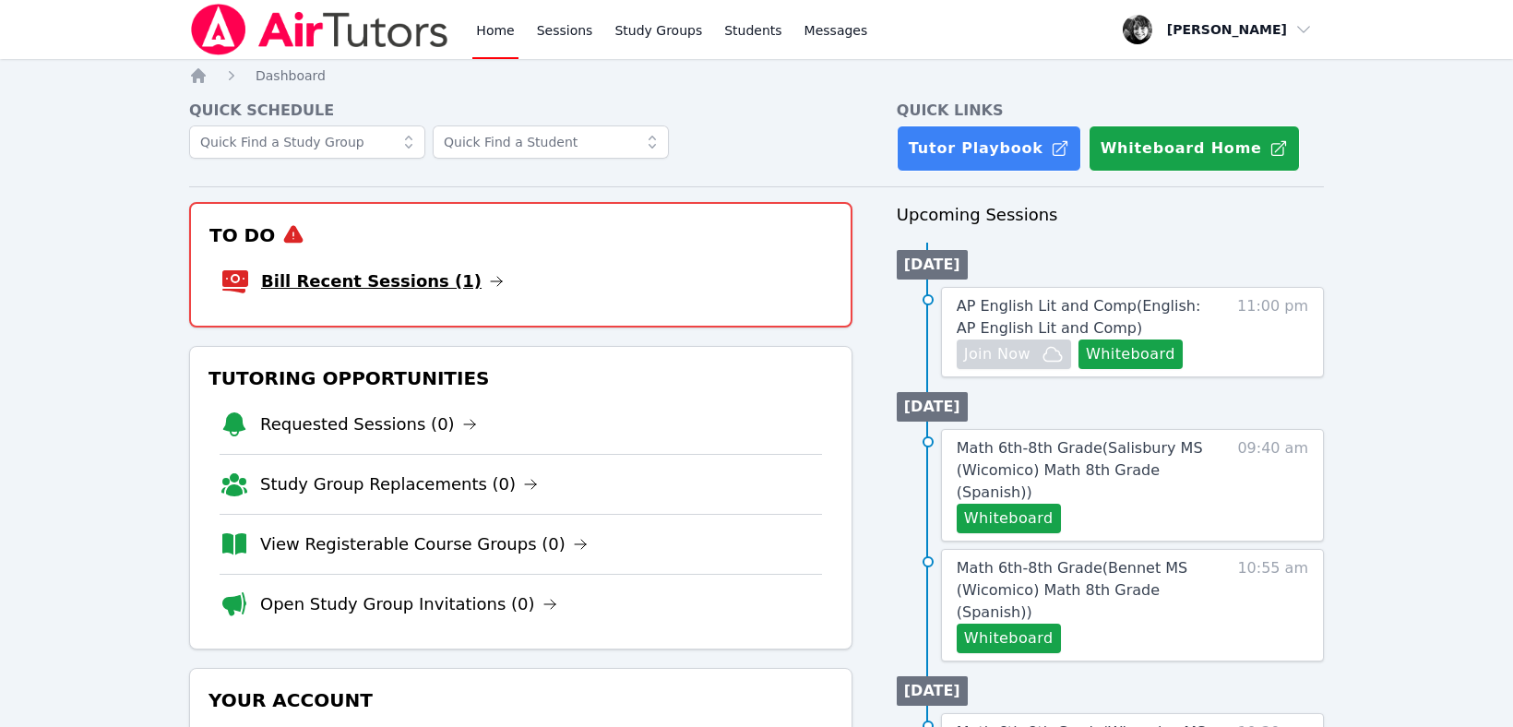
click at [377, 280] on link "Bill Recent Sessions (1)" at bounding box center [382, 281] width 243 height 26
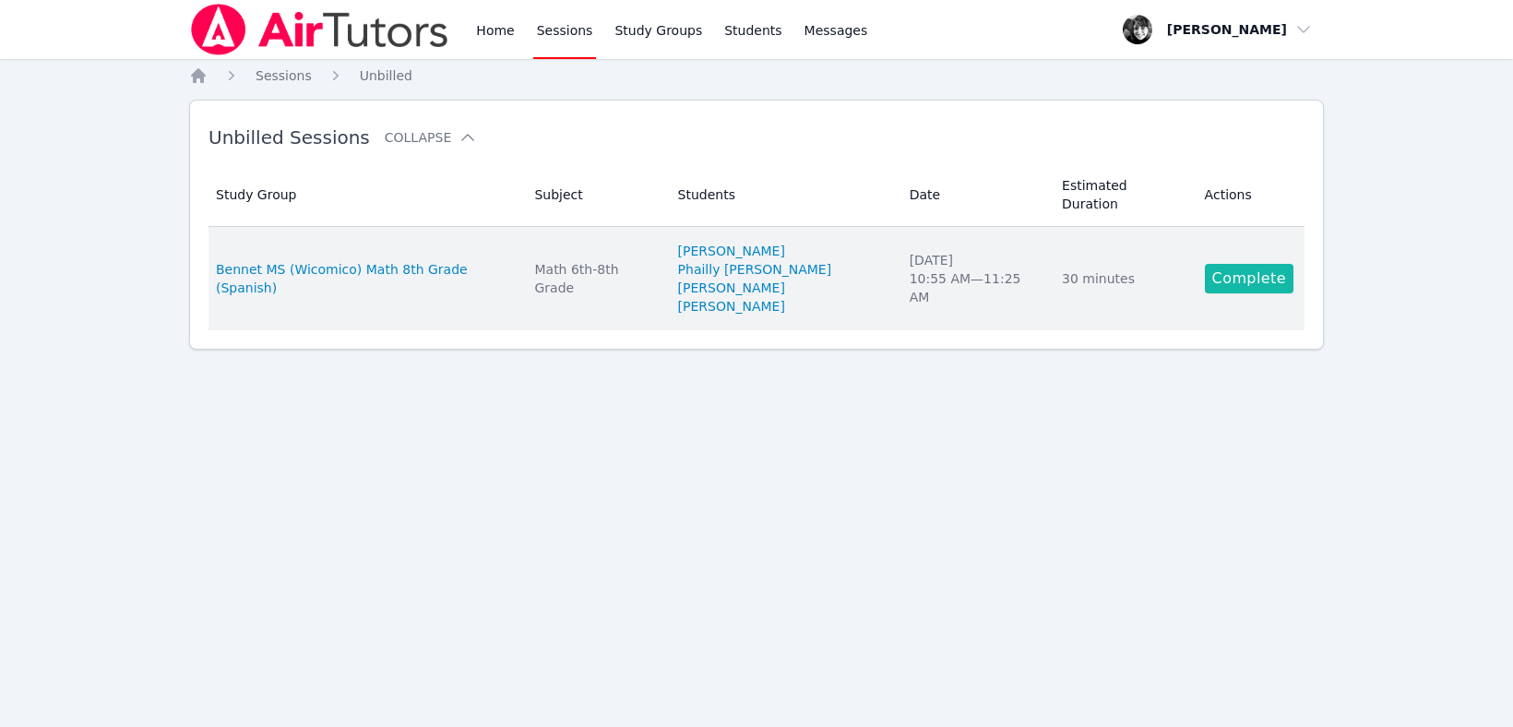
click at [1263, 264] on link "Complete" at bounding box center [1249, 279] width 89 height 30
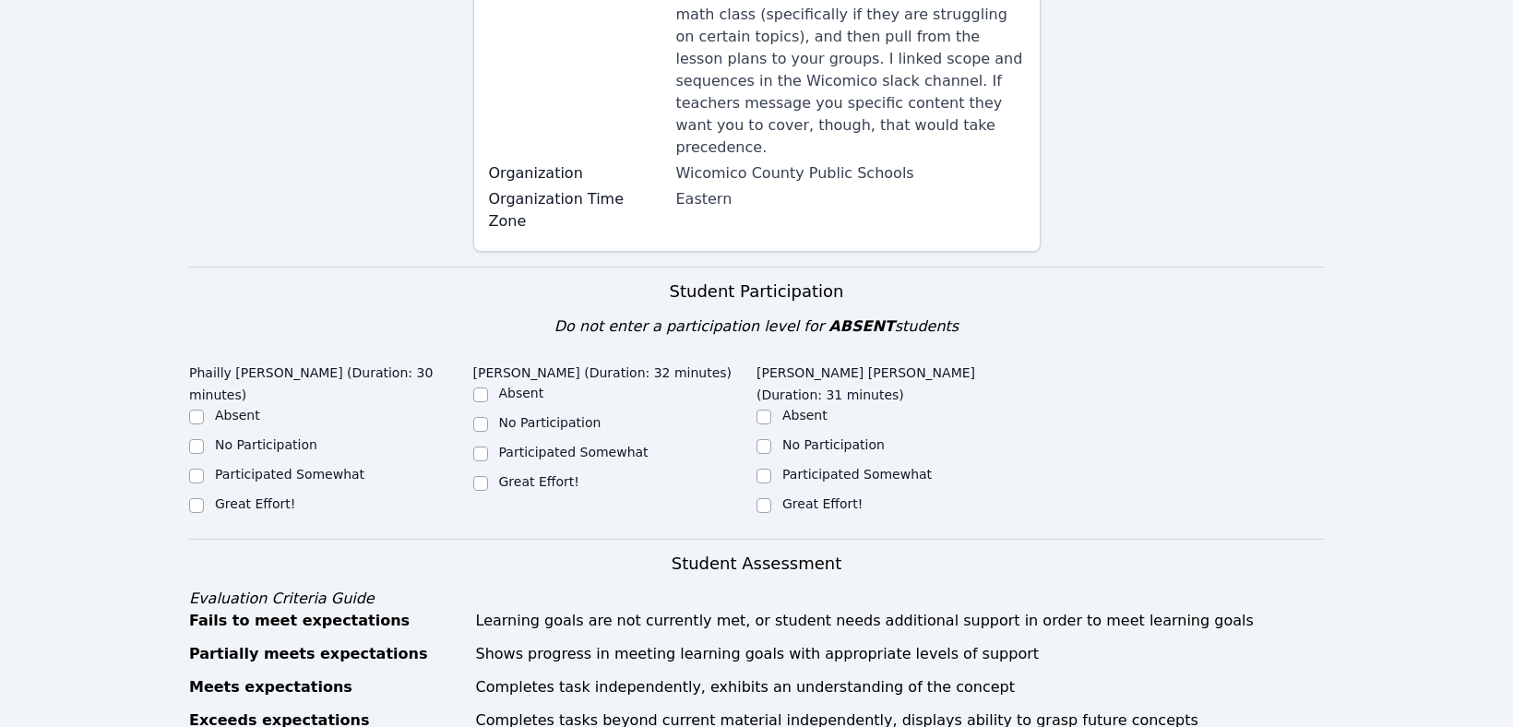
scroll to position [357, 0]
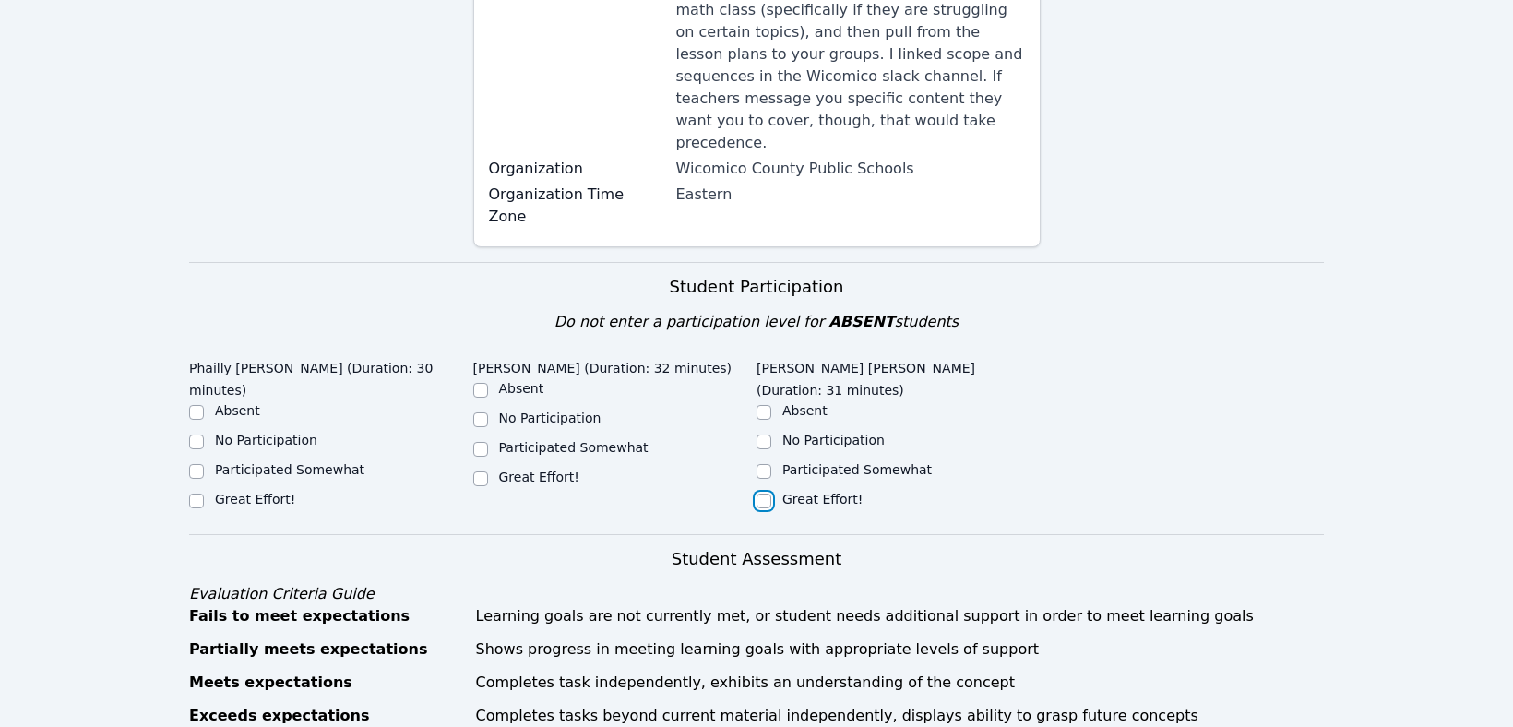
click at [768, 494] on input "Great Effort!" at bounding box center [764, 501] width 15 height 15
checkbox input "true"
click at [479, 471] on input "Great Effort!" at bounding box center [480, 478] width 15 height 15
checkbox input "true"
click at [197, 494] on input "Great Effort!" at bounding box center [196, 501] width 15 height 15
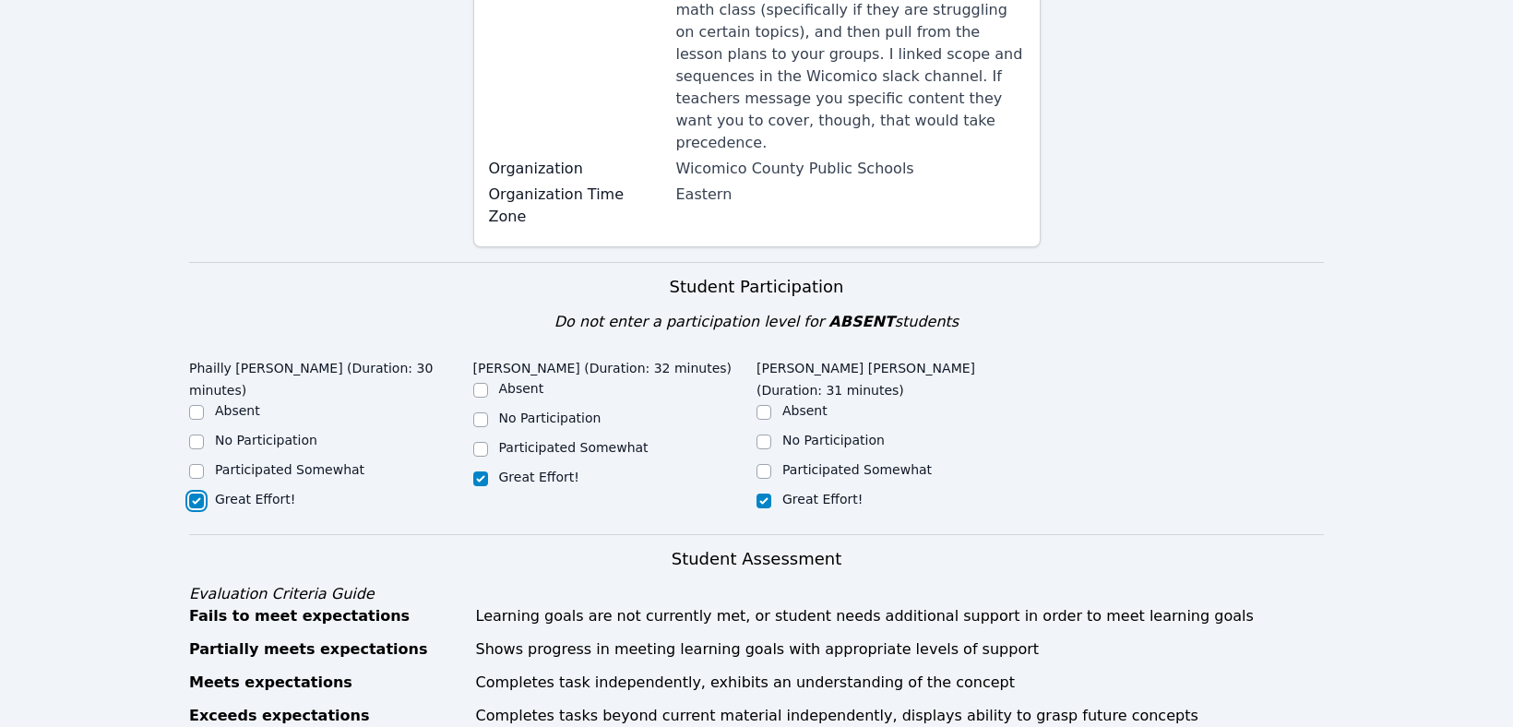
checkbox input "true"
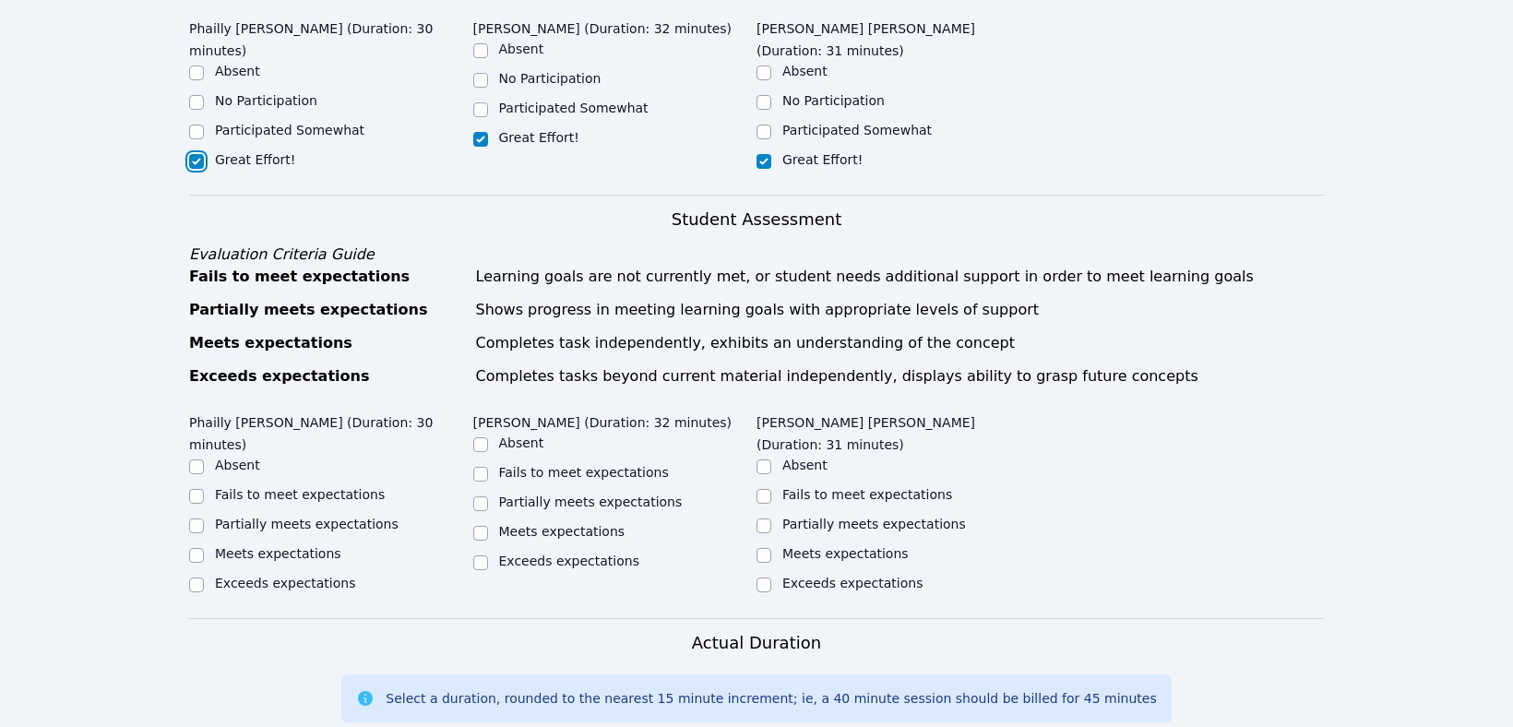
scroll to position [698, 0]
click at [480, 555] on input "Exceeds expectations" at bounding box center [480, 562] width 15 height 15
checkbox input "true"
click at [196, 547] on input "Meets expectations" at bounding box center [196, 554] width 15 height 15
checkbox input "true"
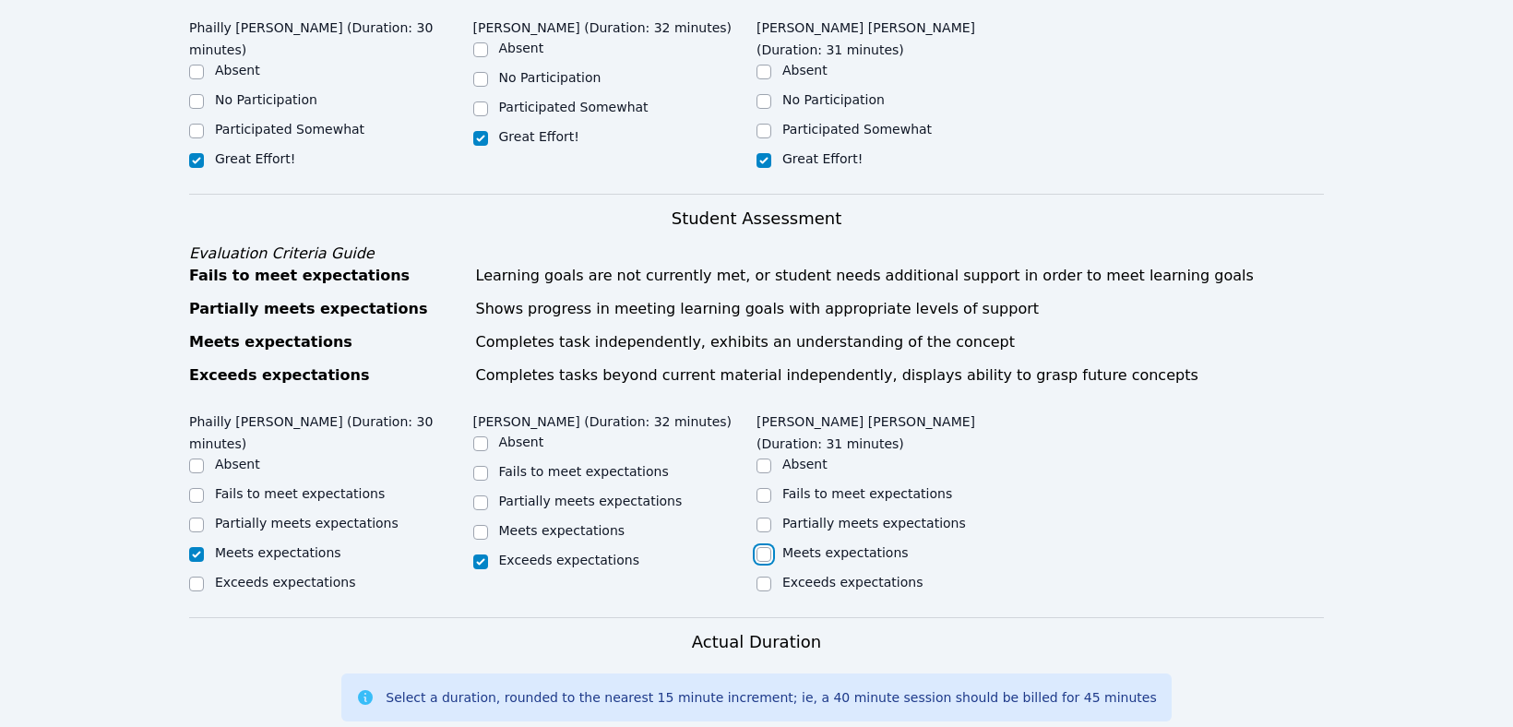
click at [761, 547] on input "Meets expectations" at bounding box center [764, 554] width 15 height 15
checkbox input "true"
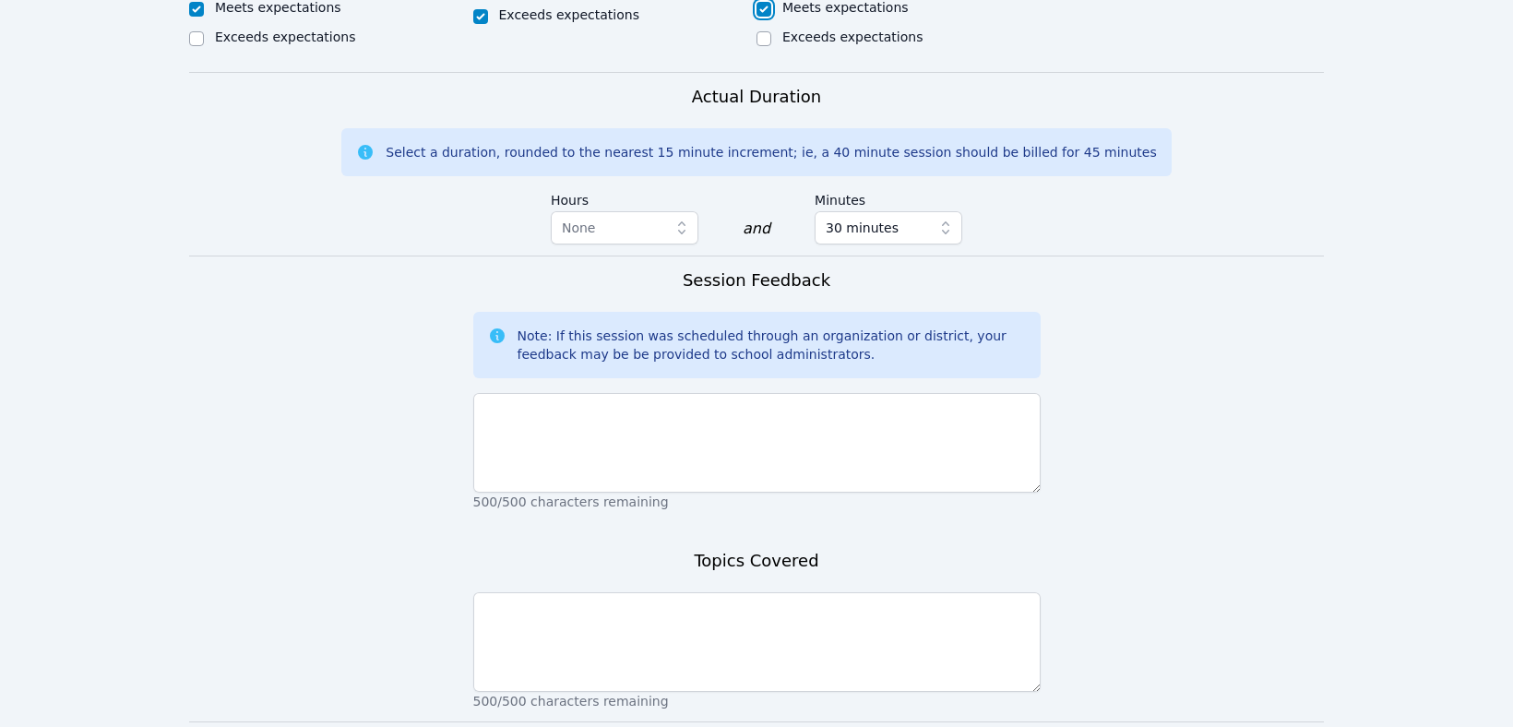
scroll to position [1265, 0]
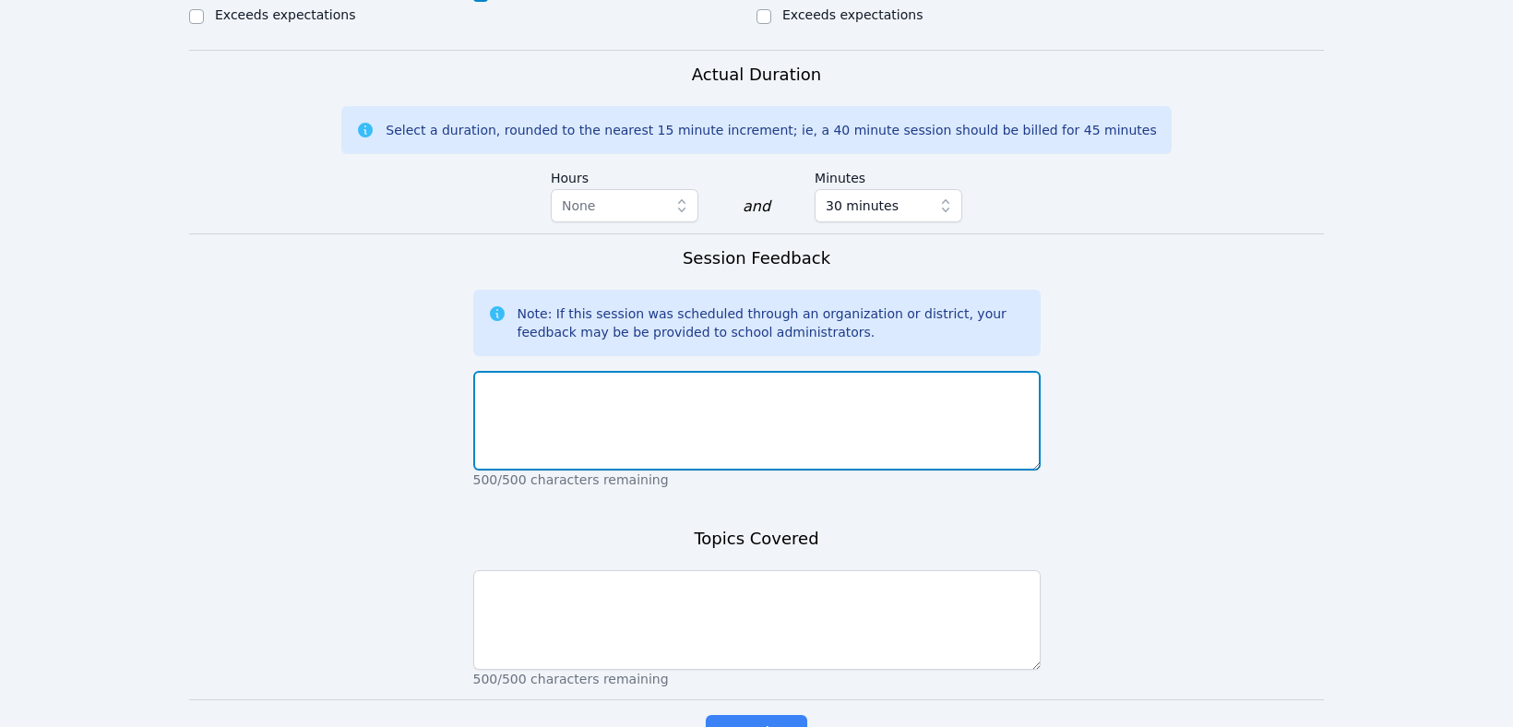
click at [546, 371] on textarea at bounding box center [756, 421] width 567 height 100
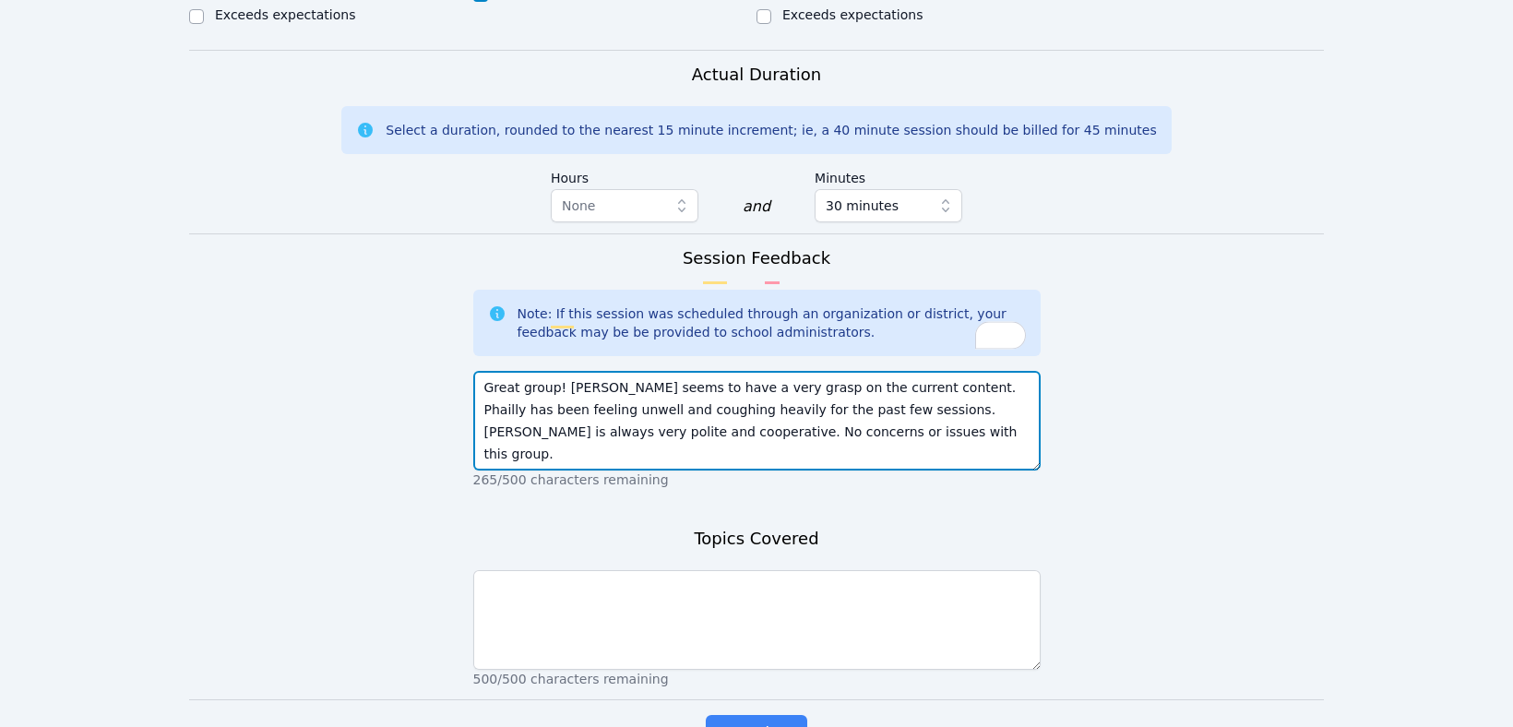
type textarea "Great group! [PERSON_NAME] seems to have a very grasp on the current content. P…"
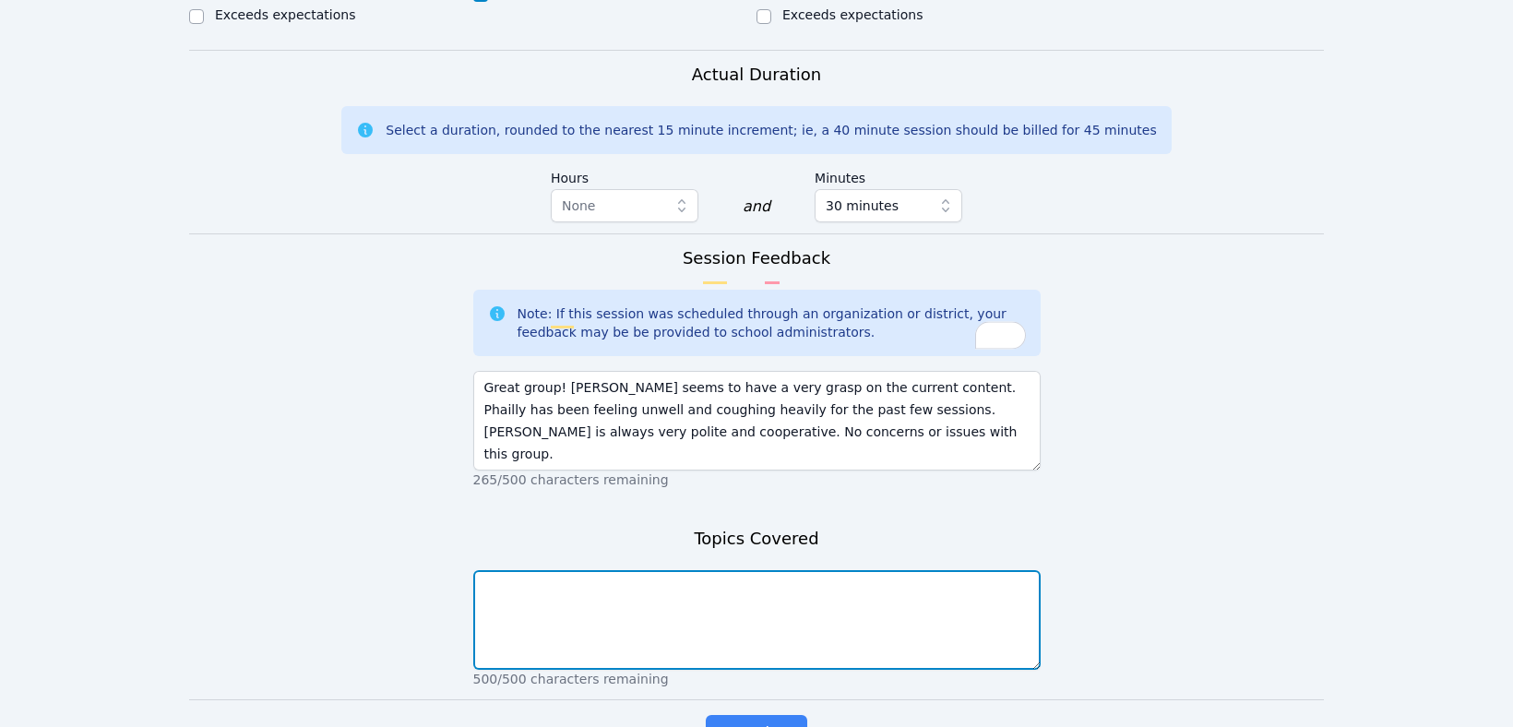
click at [597, 570] on textarea at bounding box center [756, 620] width 567 height 100
type textarea "proportions"
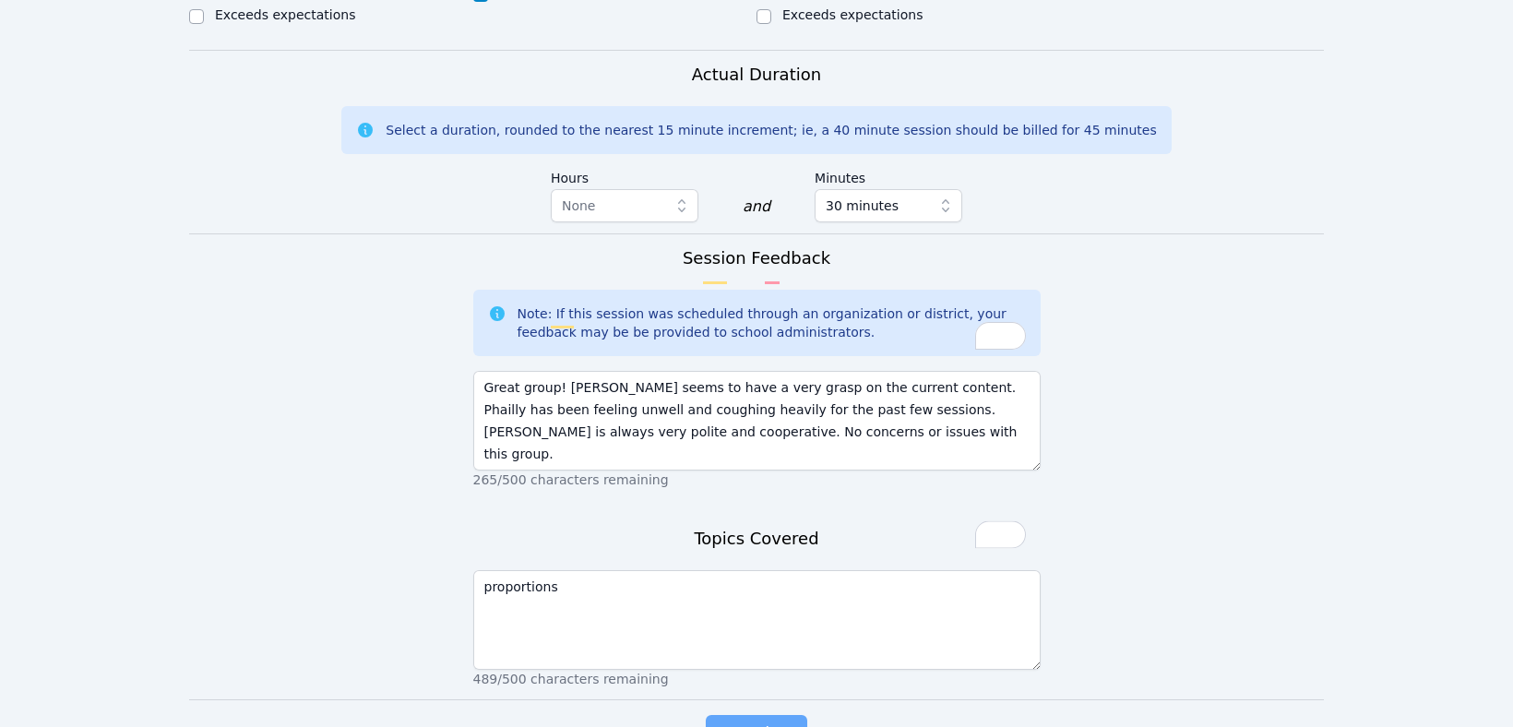
click at [756, 721] on span "Complete" at bounding box center [756, 734] width 83 height 26
